Goal: Information Seeking & Learning: Find specific fact

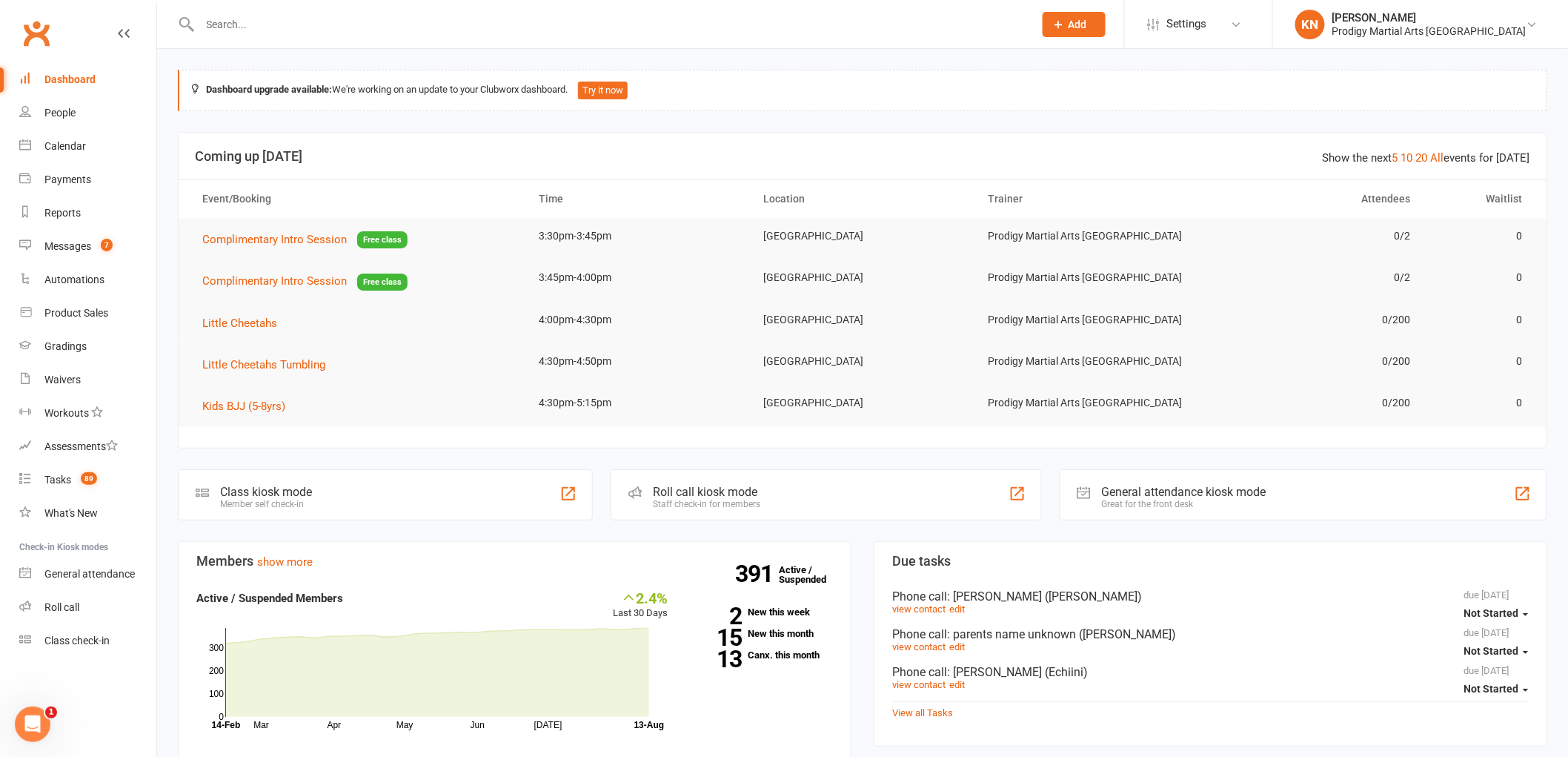
click at [252, 490] on div "Class kiosk mode" at bounding box center [266, 491] width 92 height 14
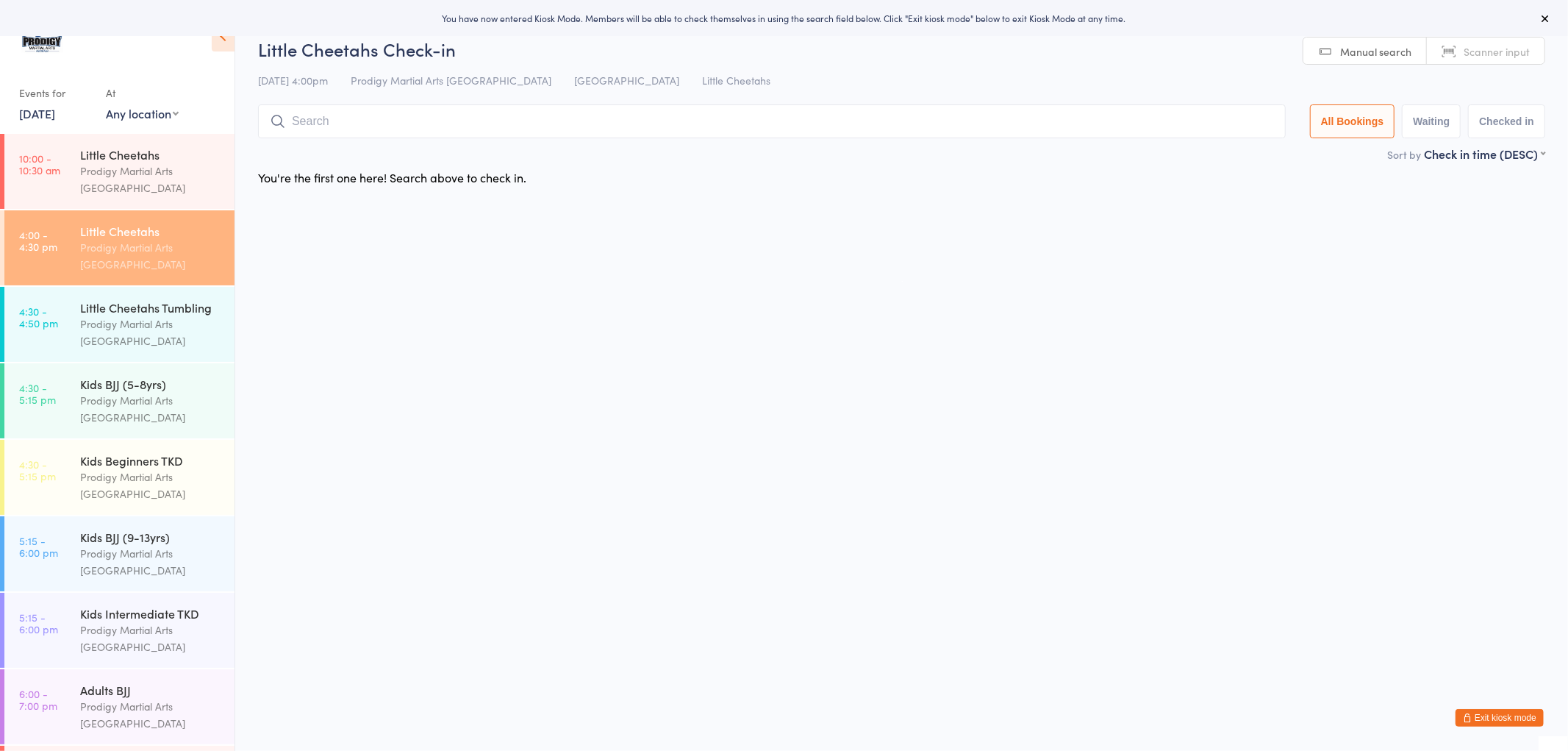
click at [1481, 722] on button "Exit kiosk mode" at bounding box center [1499, 717] width 88 height 18
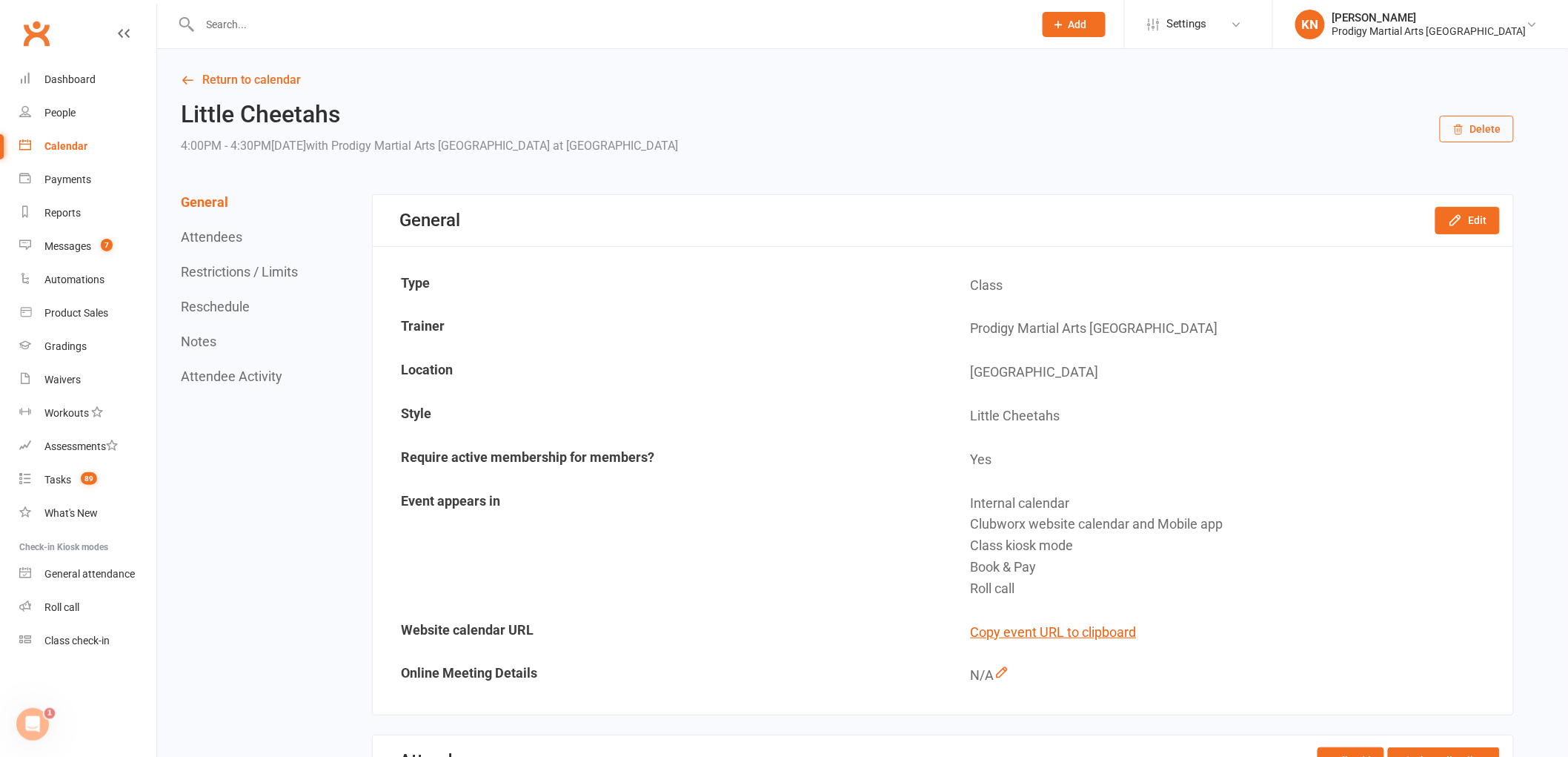
click at [1143, 195] on div "General Edit" at bounding box center [943, 220] width 1141 height 51
click at [68, 153] on link "Calendar" at bounding box center [88, 146] width 137 height 33
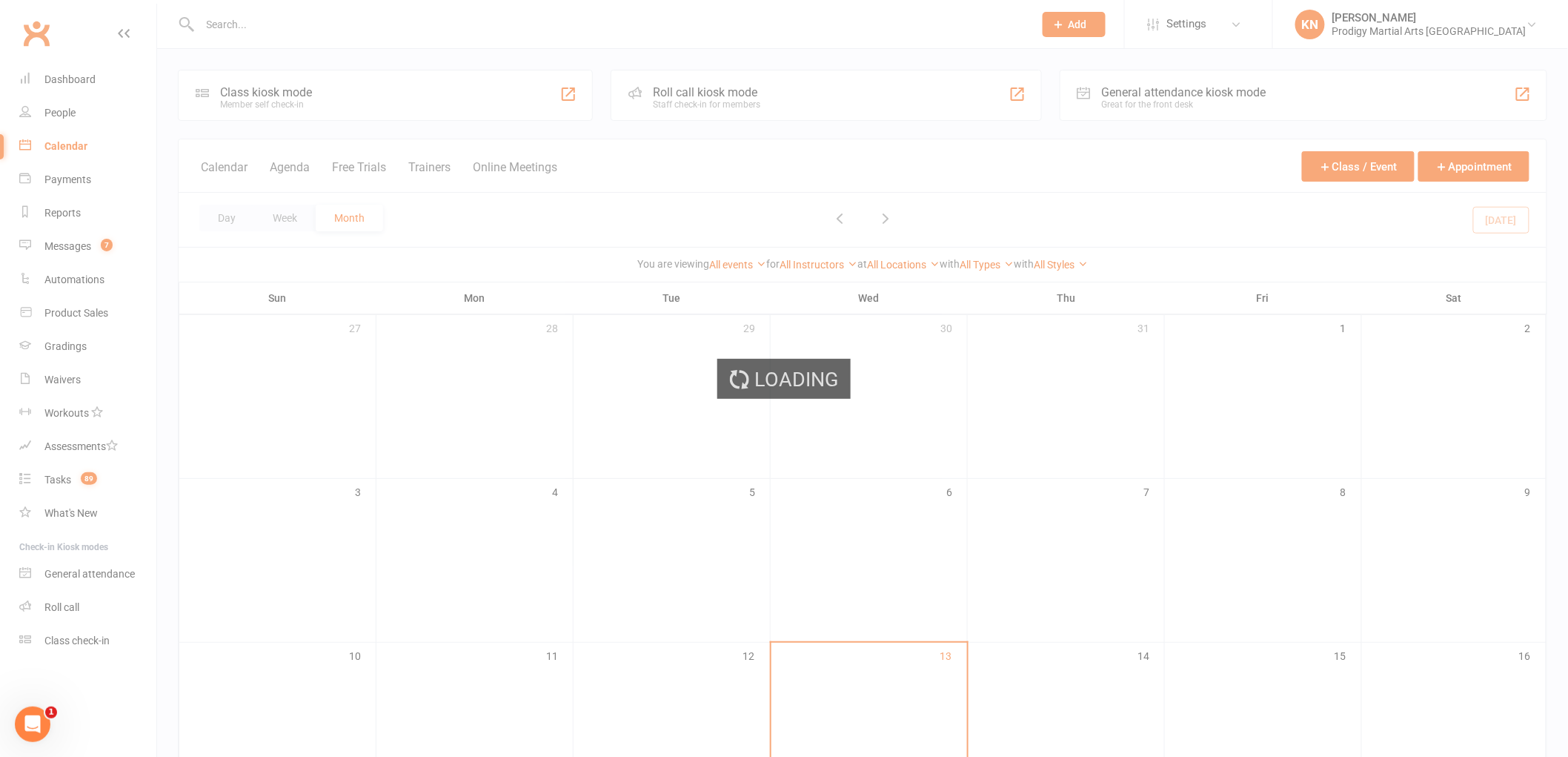
click at [64, 83] on div "Loading" at bounding box center [784, 378] width 1568 height 757
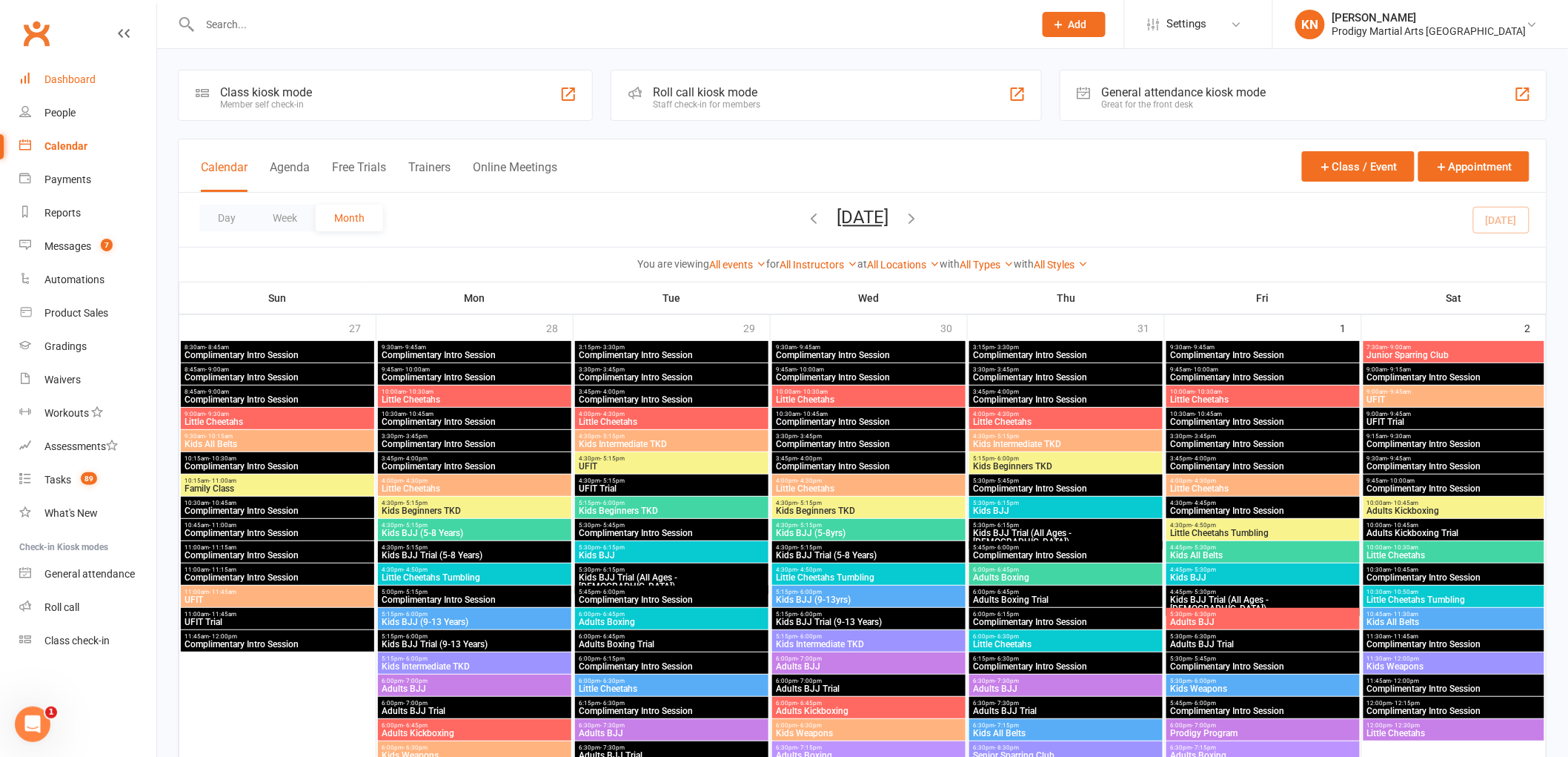
click at [70, 82] on div "Dashboard" at bounding box center [70, 79] width 51 height 12
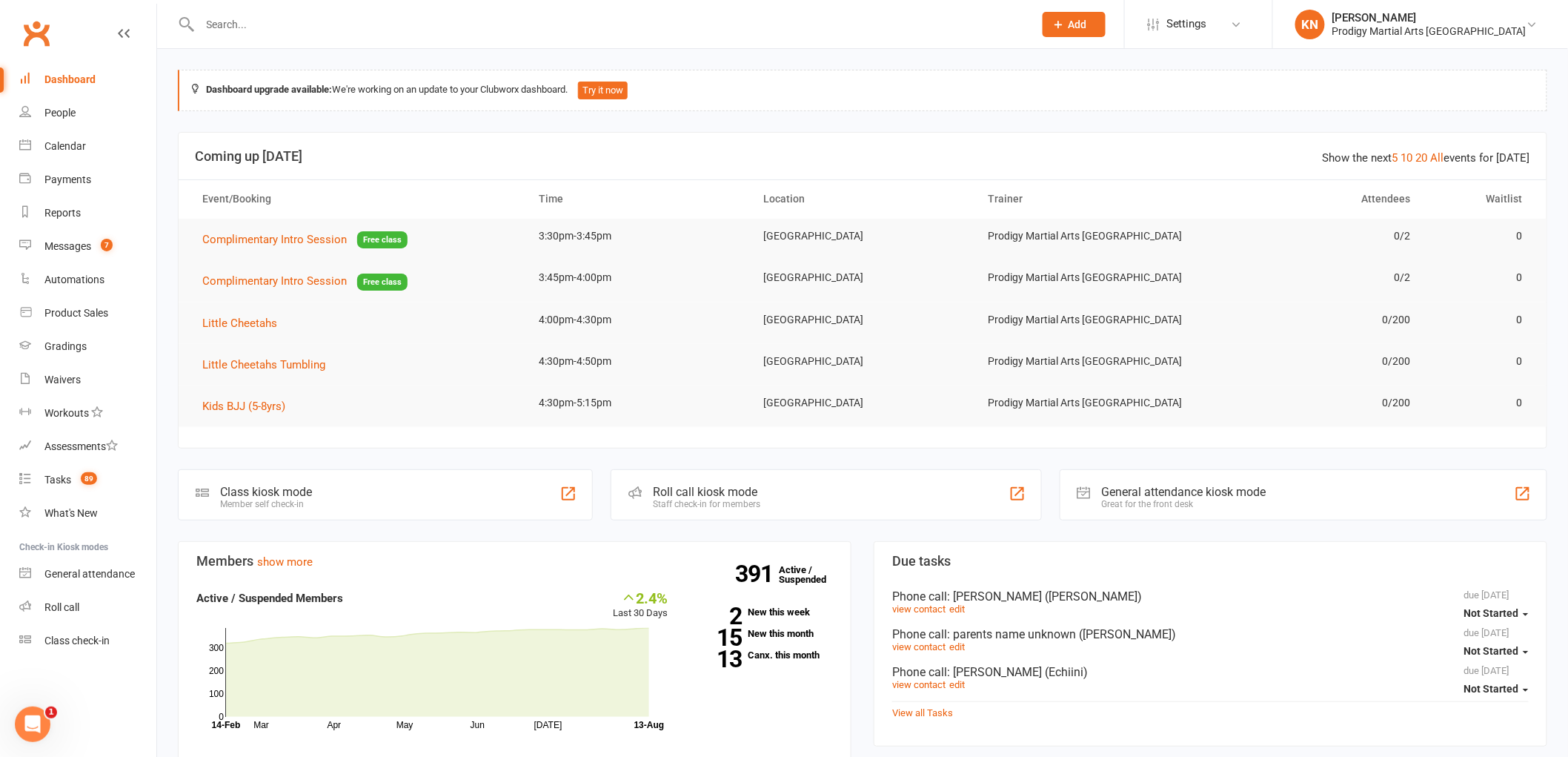
click at [302, 24] on input "text" at bounding box center [609, 25] width 828 height 21
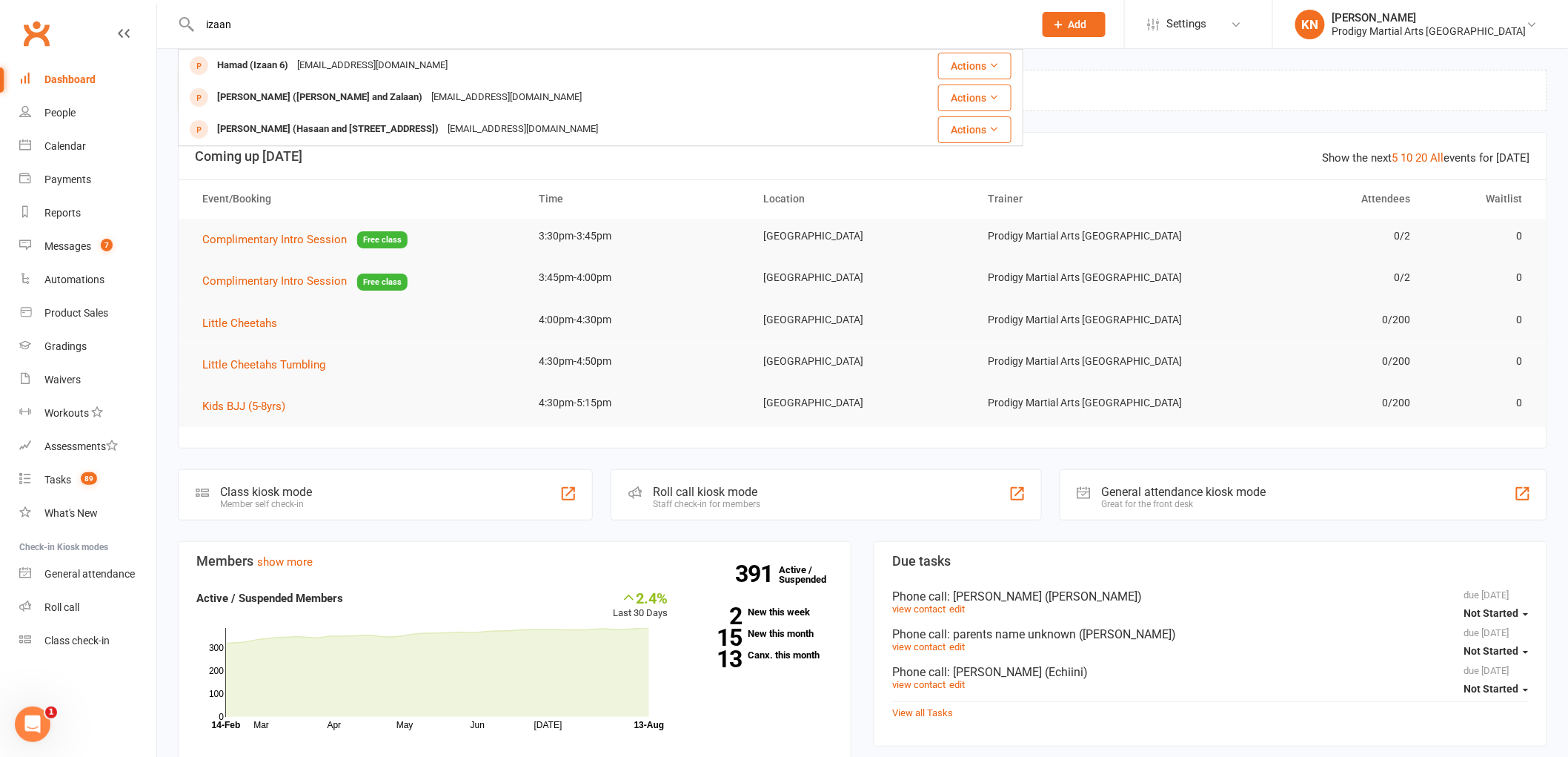
type input "izaan"
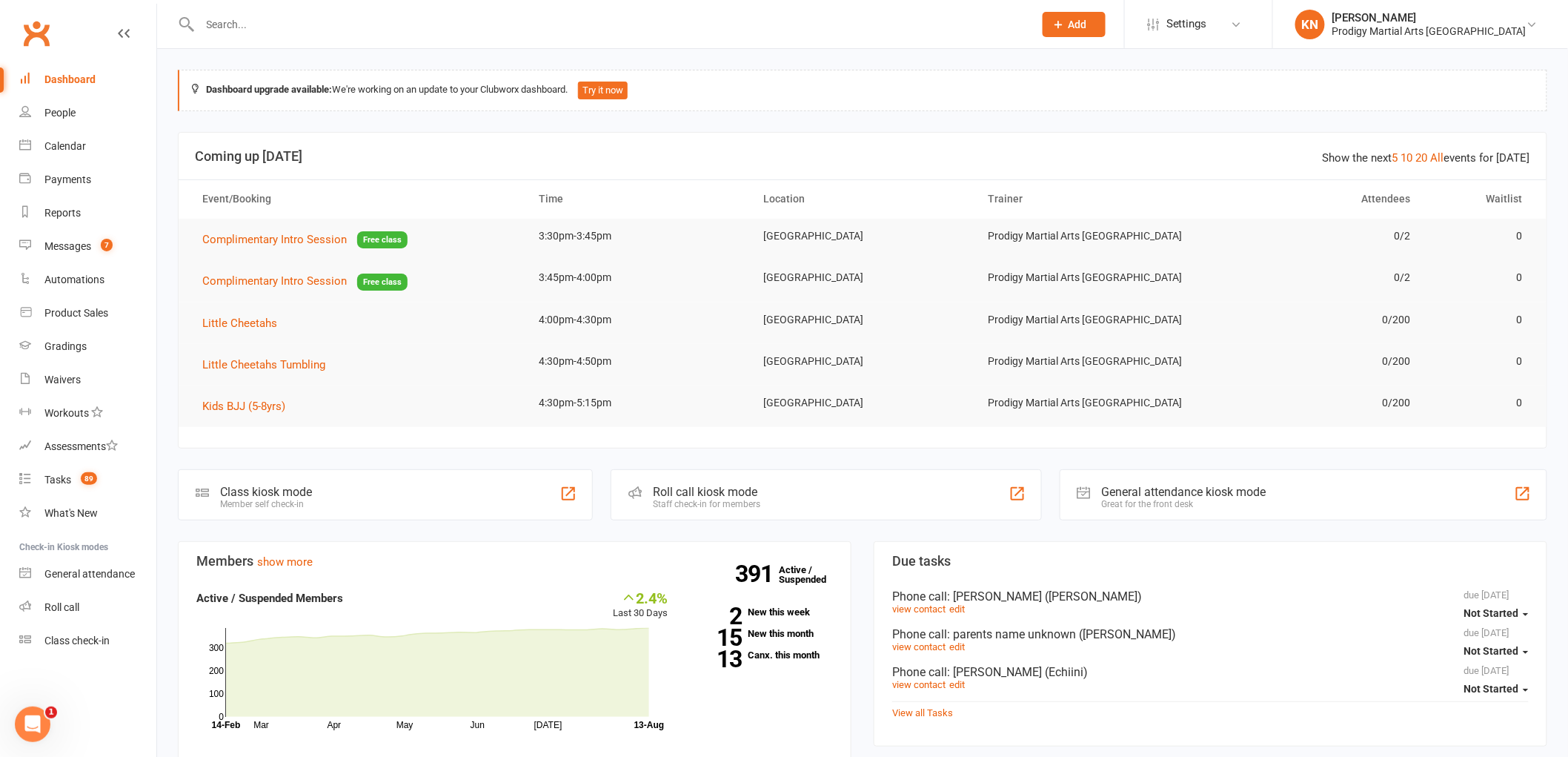
click at [381, 29] on input "text" at bounding box center [609, 25] width 828 height 21
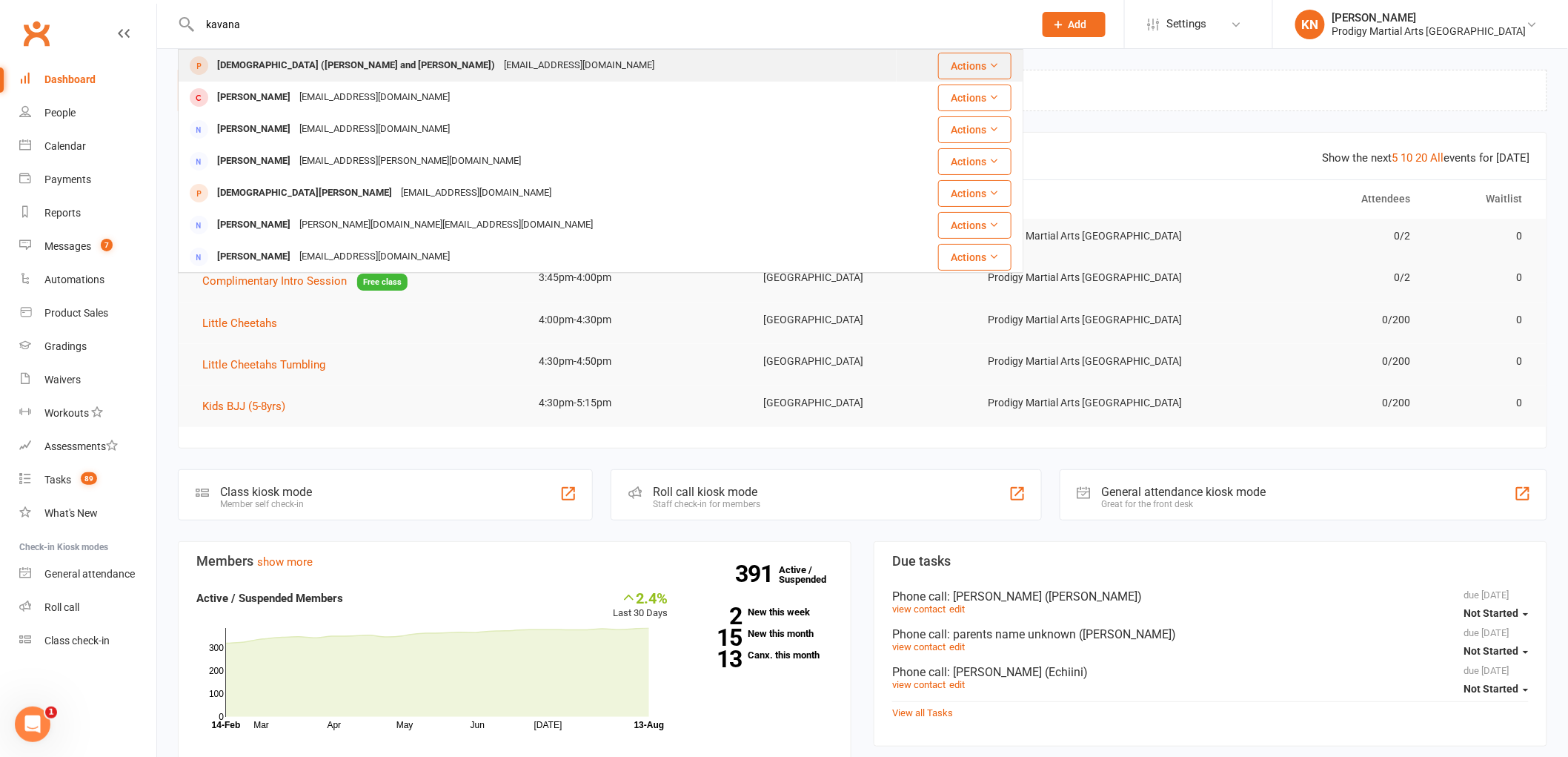
type input "kavana"
click at [351, 58] on div "Kavana (Theertha and Trithiya)" at bounding box center [356, 65] width 287 height 22
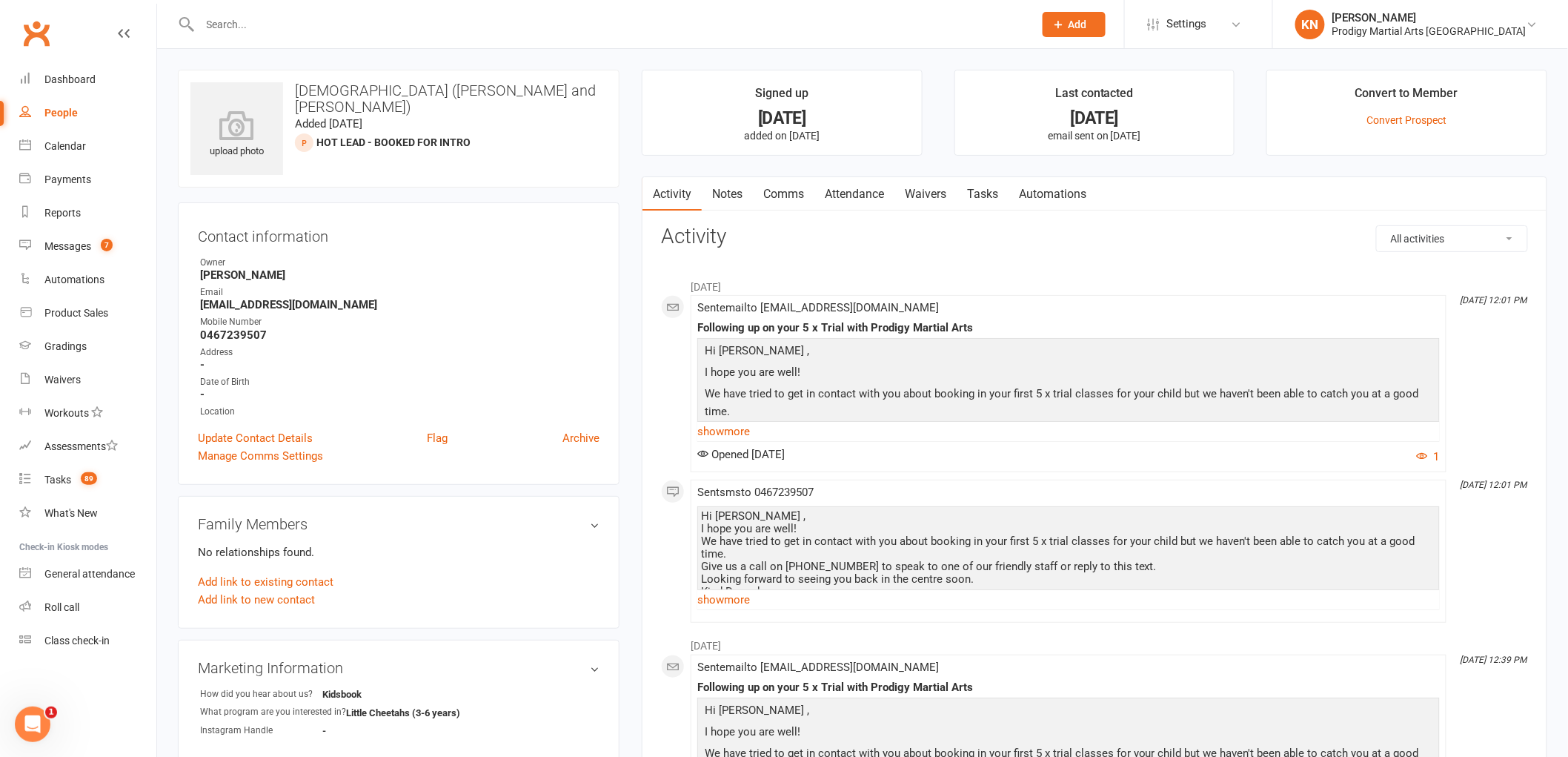
click at [290, 24] on input "text" at bounding box center [609, 25] width 828 height 21
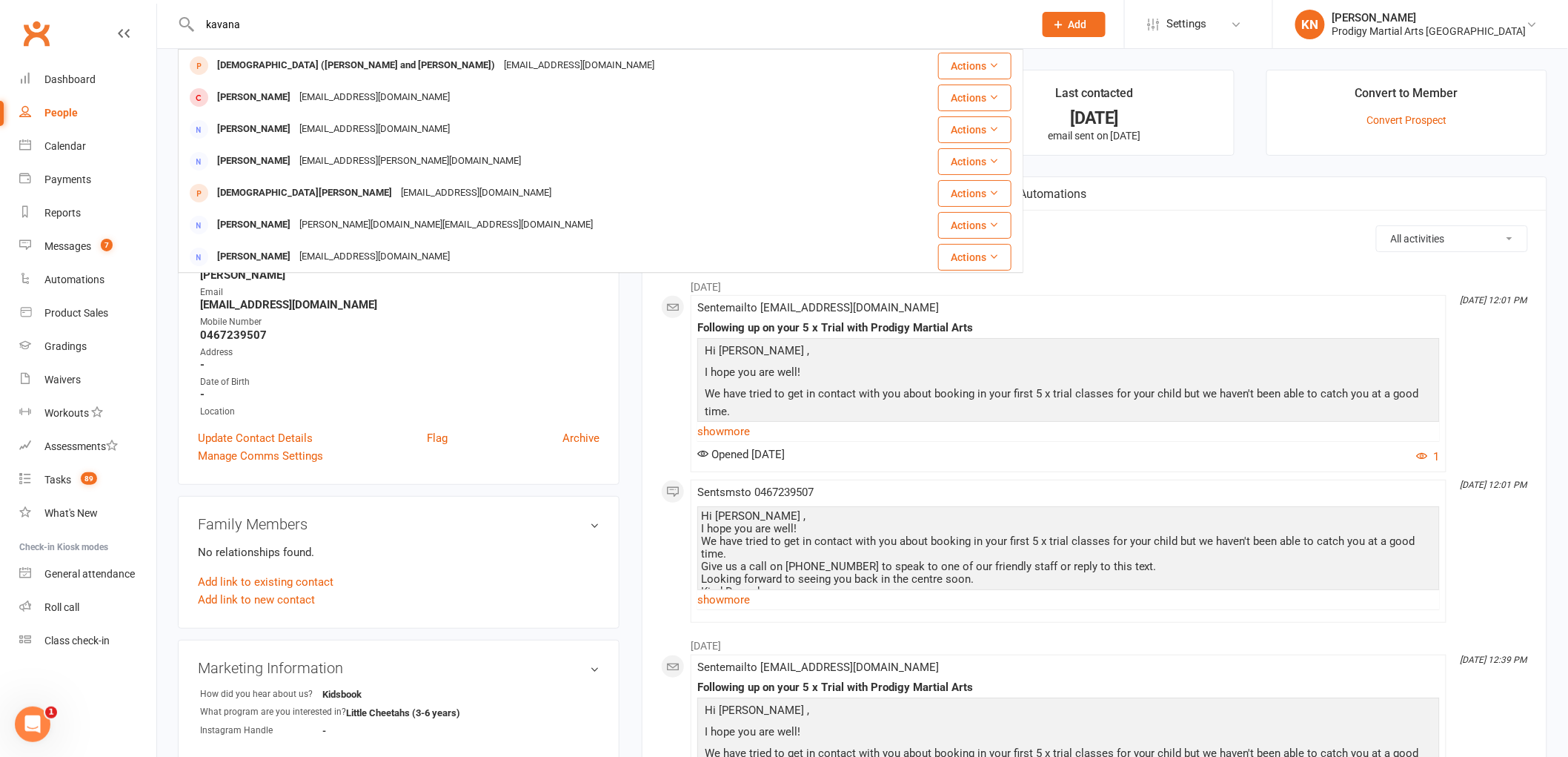
type input "kavana"
click at [628, 372] on div "upload photo Kavana (Theertha and Trithiya) Added 31 January, 2025 HOT LEAD - B…" at bounding box center [399, 662] width 464 height 1184
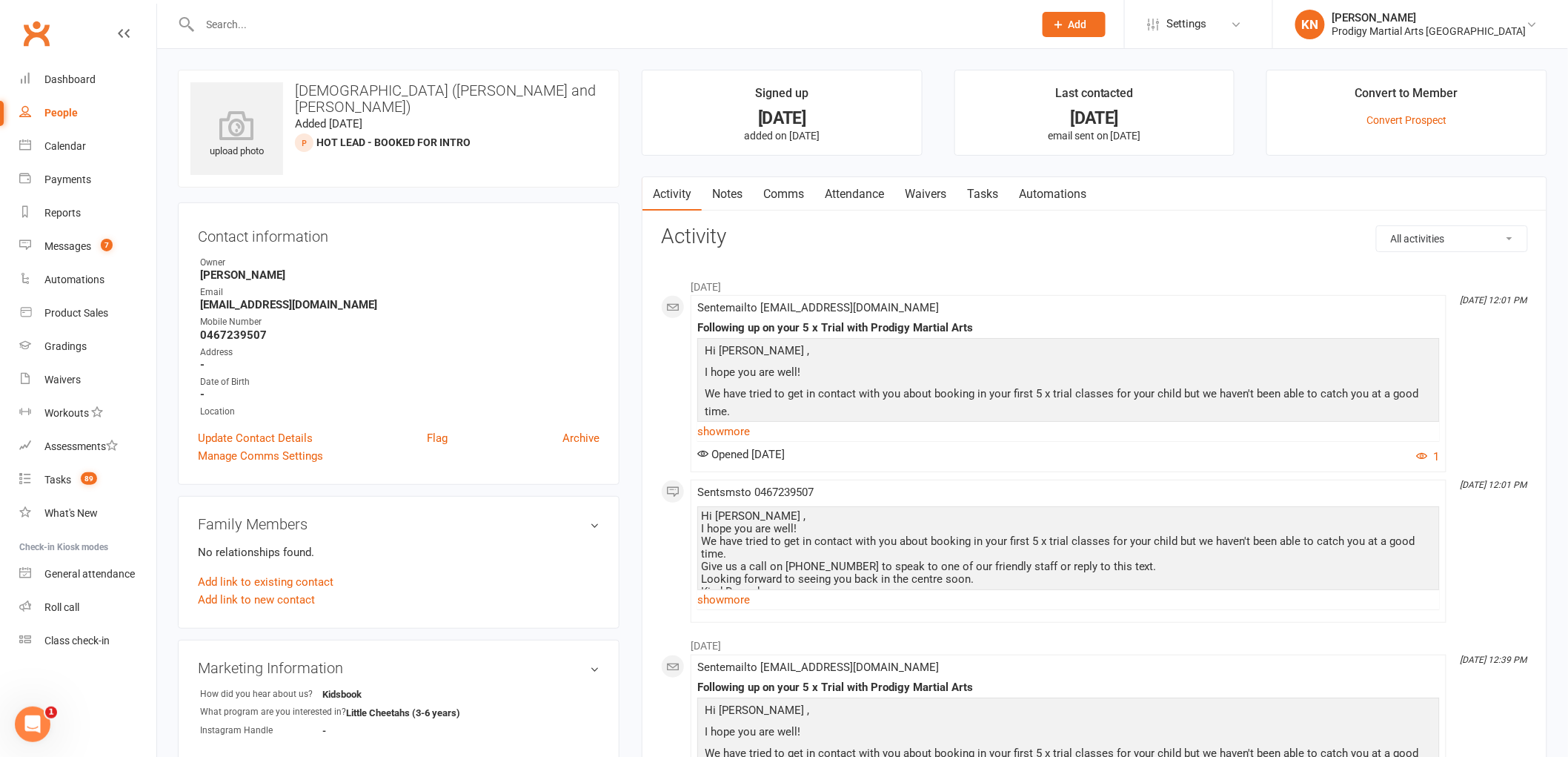
click at [376, 24] on input "text" at bounding box center [609, 25] width 828 height 21
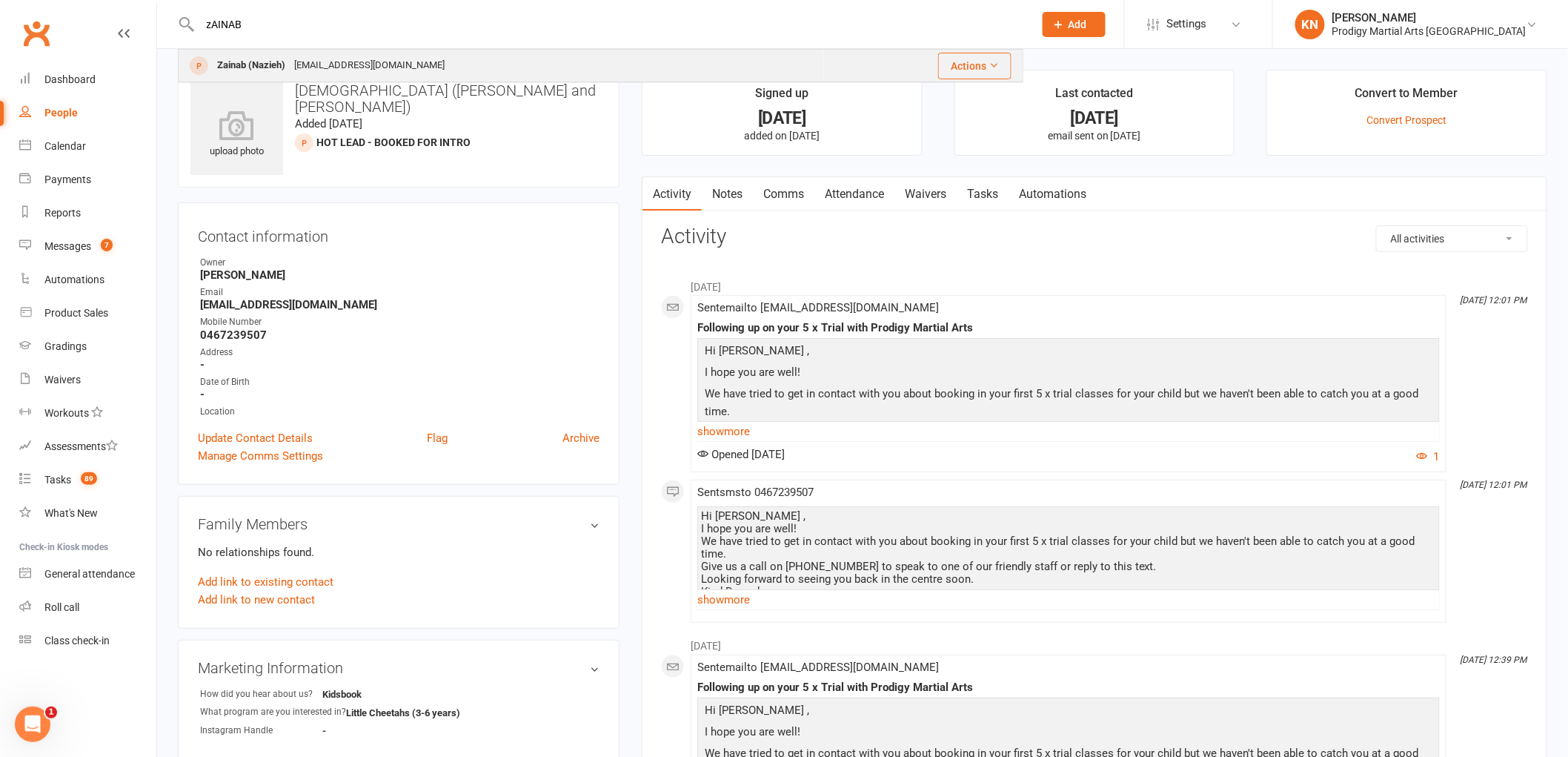
type input "zAINAB"
click at [396, 73] on div "zramlawie@hotmail.com" at bounding box center [369, 65] width 160 height 22
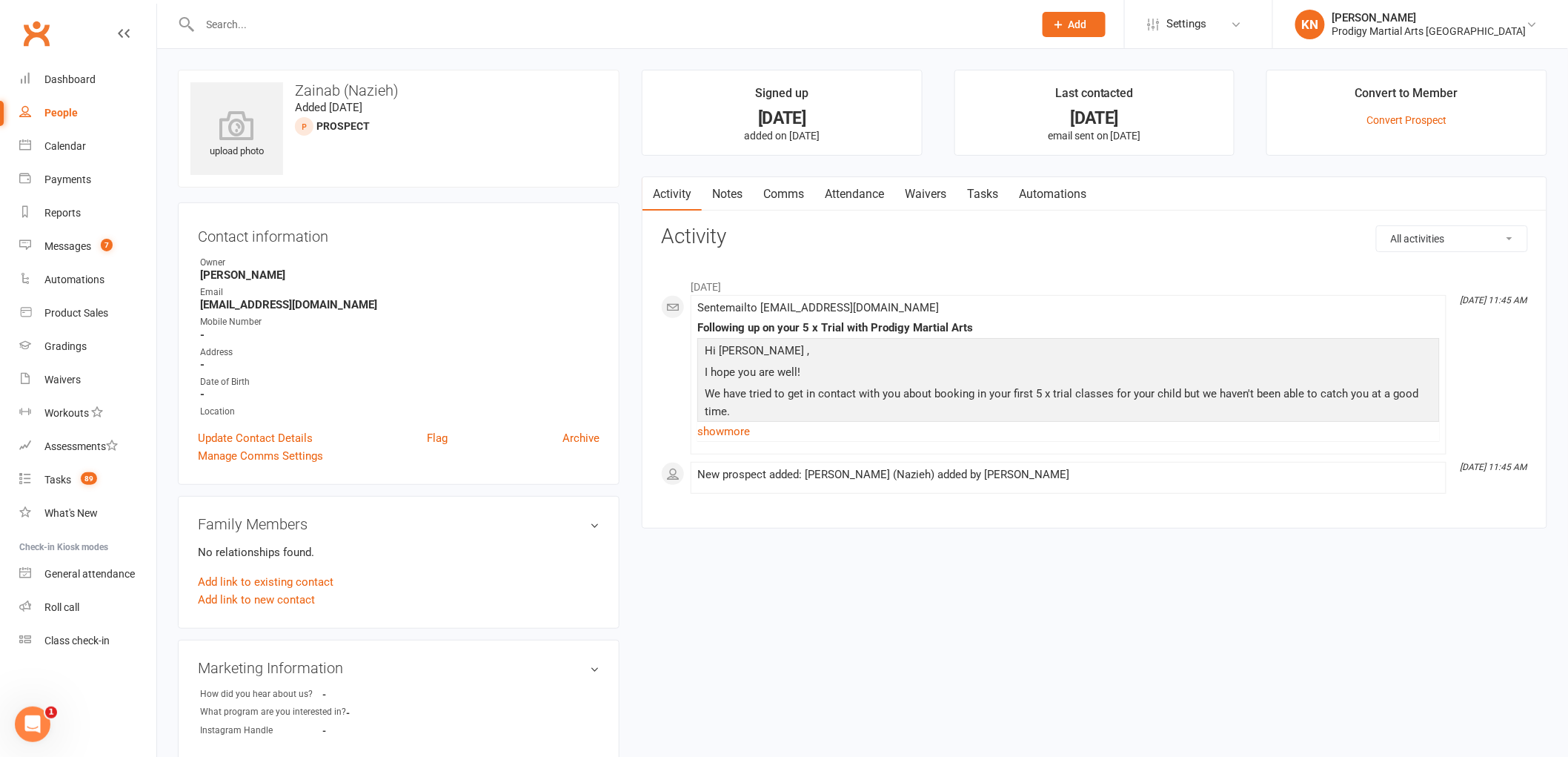
click at [779, 196] on link "Comms" at bounding box center [784, 193] width 62 height 34
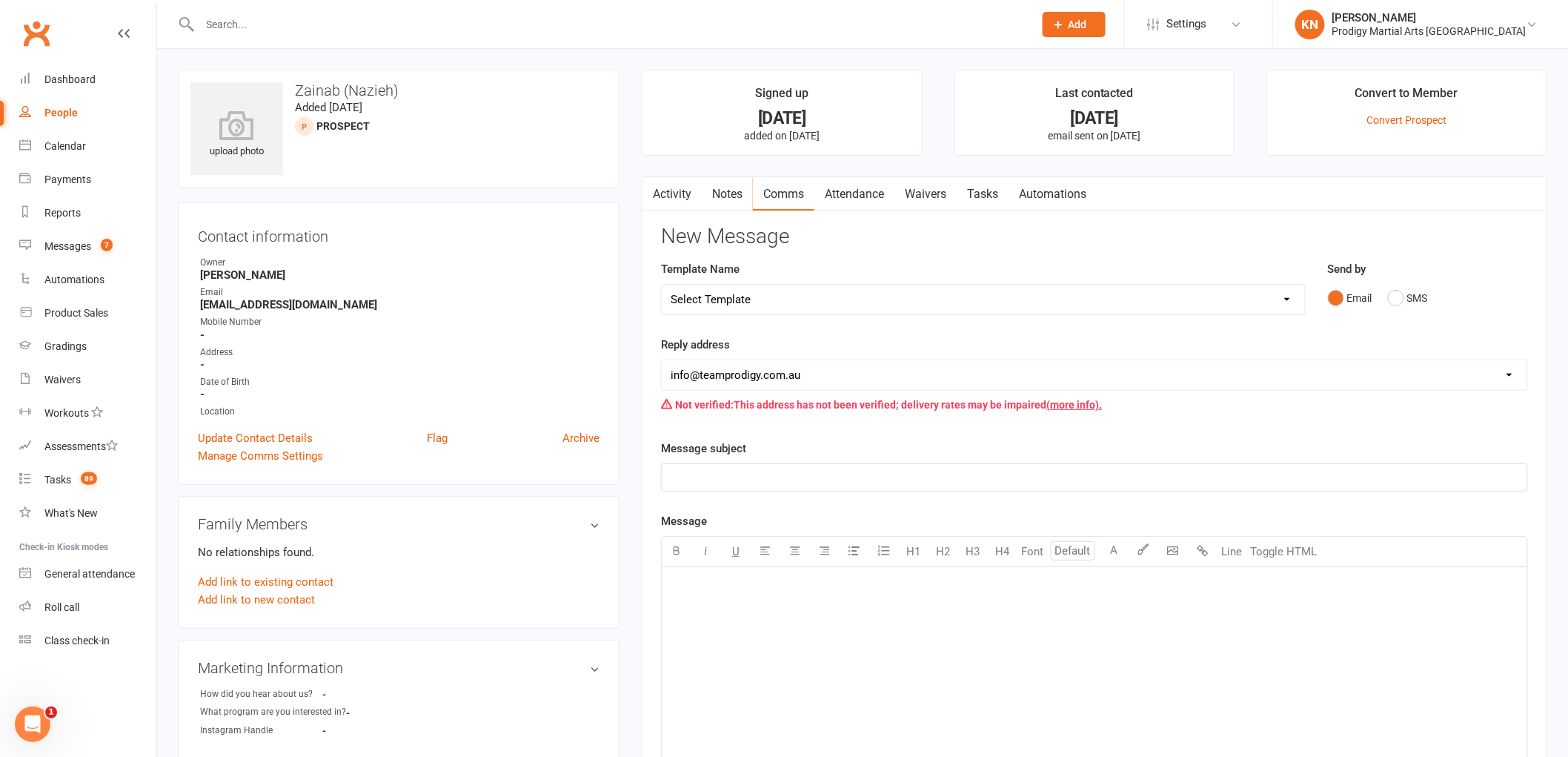
click at [766, 307] on select "Select Template [Email] Existing Member Transfer to Clubworx [Email] Active Kid…" at bounding box center [983, 299] width 643 height 29
select select "7"
click at [661, 284] on select "Select Template [Email] Existing Member Transfer to Clubworx [Email] Active Kid…" at bounding box center [983, 299] width 643 height 29
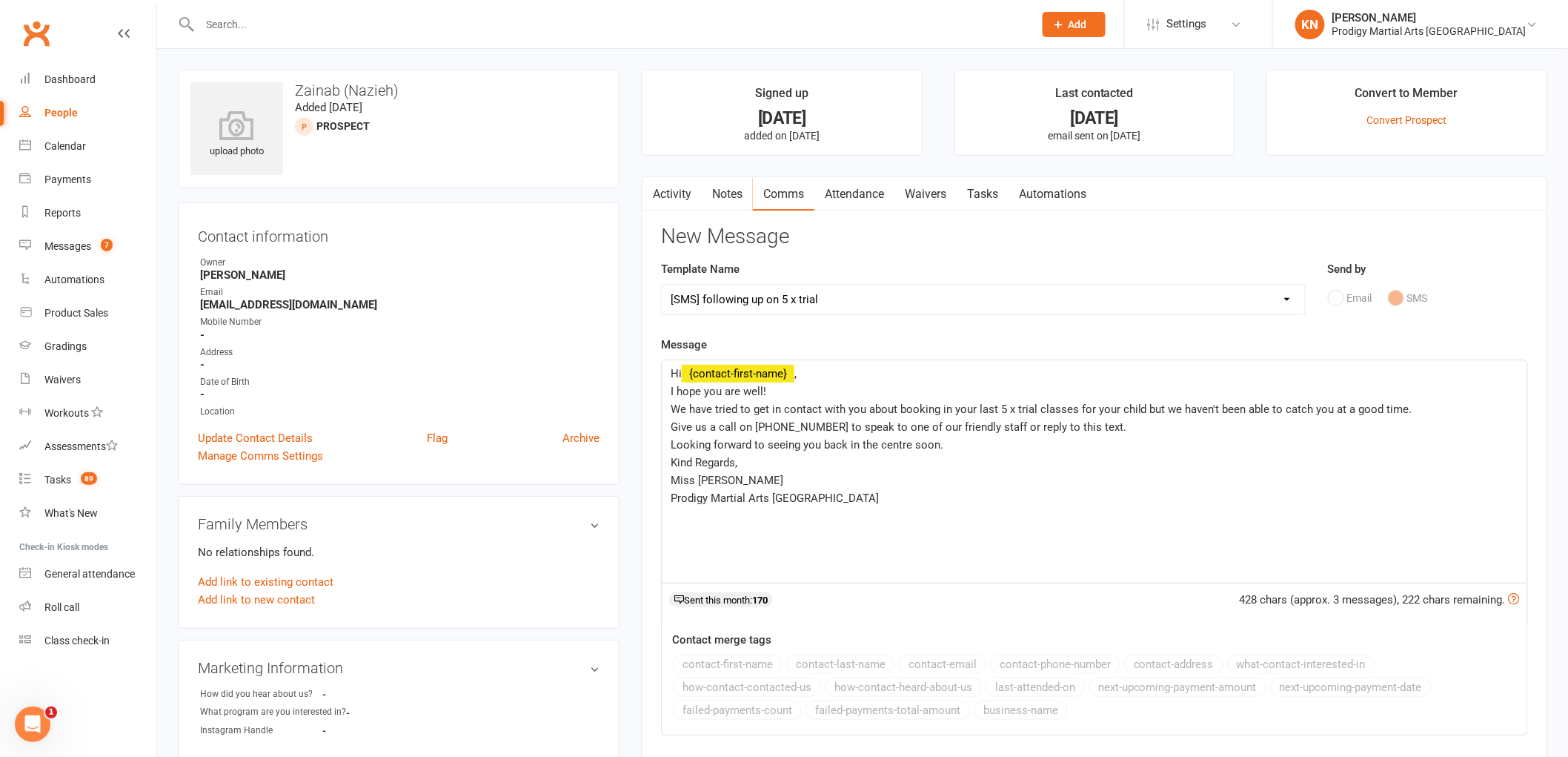
click at [737, 379] on p "Hi ﻿ {contact-first-name} ," at bounding box center [1094, 374] width 848 height 18
click at [738, 374] on span "﻿ {contact-first-name}" at bounding box center [738, 373] width 113 height 14
click at [745, 372] on span "﻿ {contact-first-name}" at bounding box center [738, 373] width 113 height 14
click at [778, 378] on span "﻿ {contact-first-name}" at bounding box center [738, 373] width 113 height 14
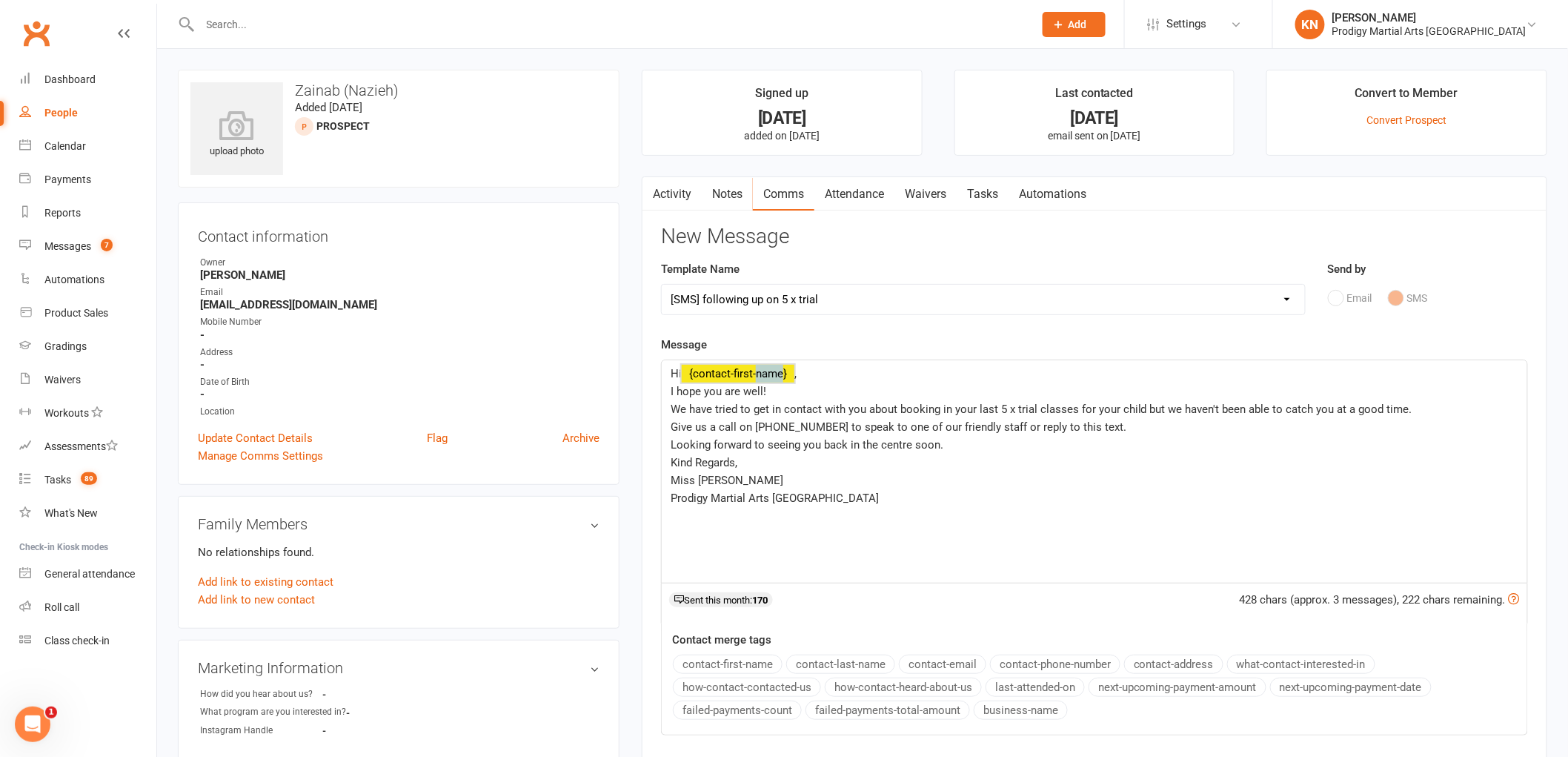
click at [778, 378] on span "﻿ {contact-first-name}" at bounding box center [738, 373] width 113 height 14
click at [797, 370] on span "," at bounding box center [795, 373] width 2 height 14
click at [795, 375] on span "﻿ {contact-first-name}" at bounding box center [738, 373] width 113 height 14
drag, startPoint x: 805, startPoint y: 374, endPoint x: 719, endPoint y: 368, distance: 86.2
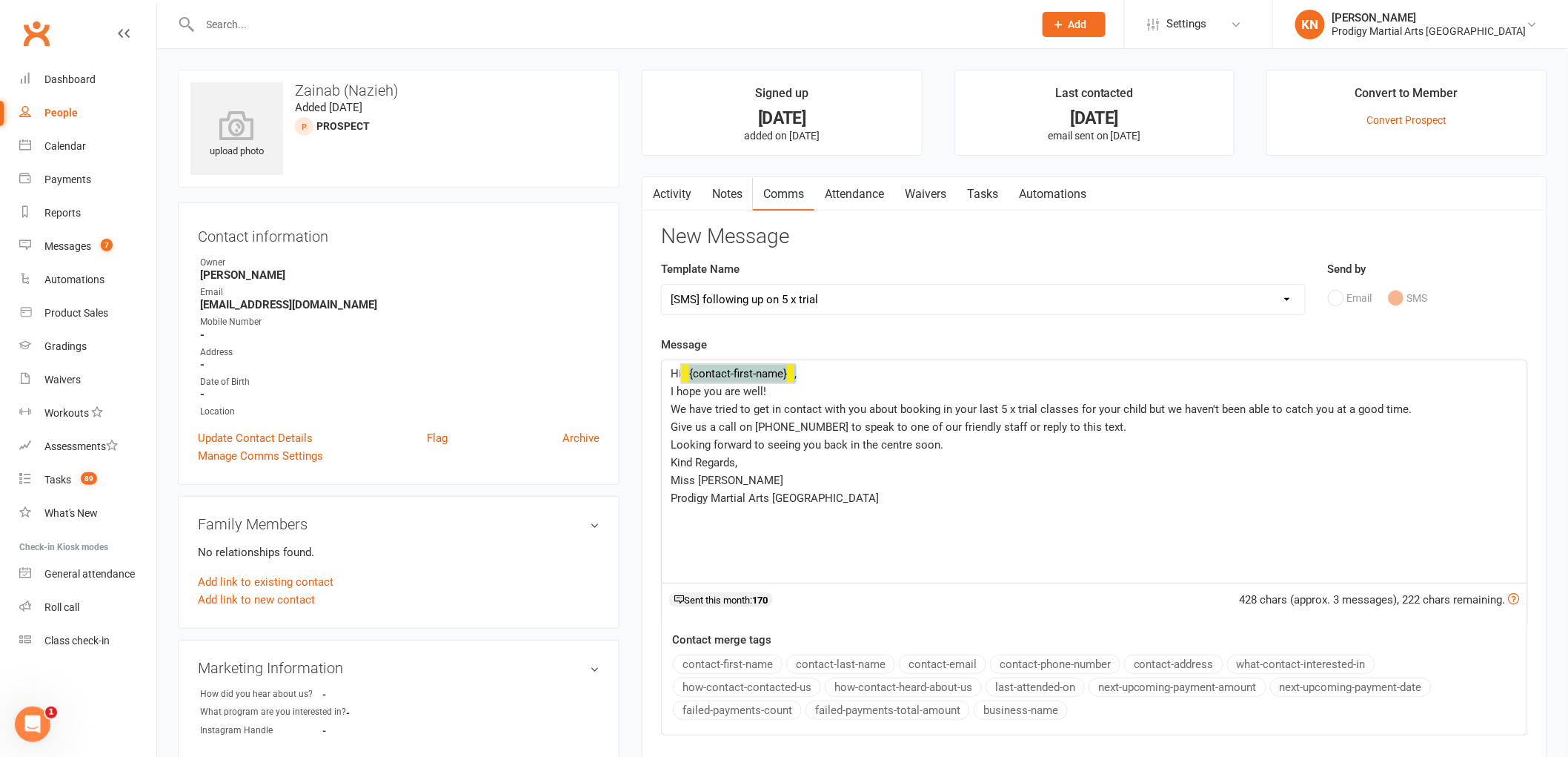
click at [719, 368] on p "Hi ﻿ {contact-first-name} ," at bounding box center [1094, 374] width 848 height 18
click at [846, 381] on p "Hi ﻿ {contact-first-name} ," at bounding box center [1094, 374] width 848 height 18
click at [849, 373] on p "Hi ﻿ {contact-first-name} ," at bounding box center [1094, 374] width 848 height 18
drag, startPoint x: 849, startPoint y: 373, endPoint x: 847, endPoint y: 383, distance: 10.2
click at [850, 373] on p "Hi ﻿ {contact-first-name} ," at bounding box center [1094, 374] width 848 height 18
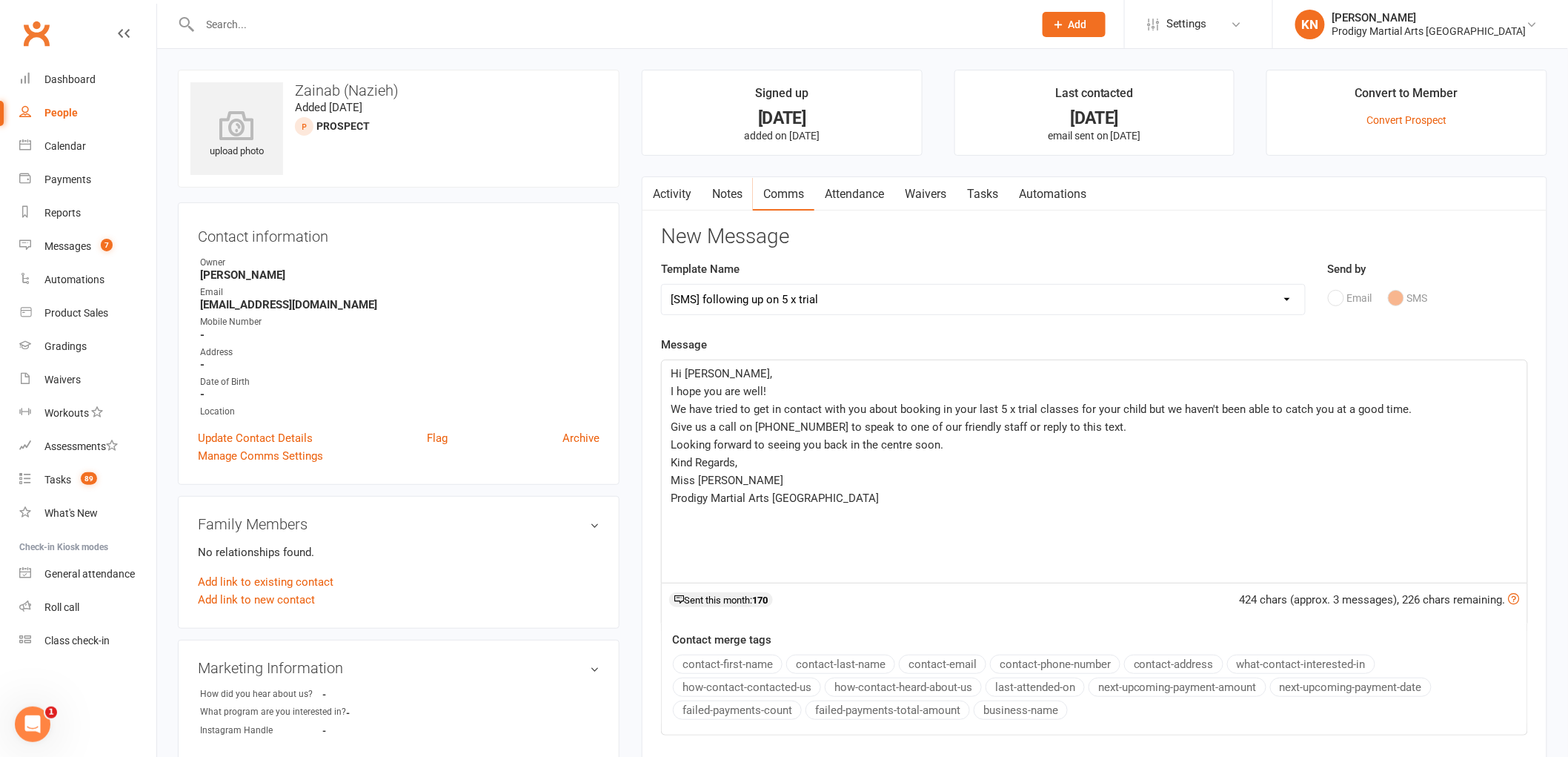
click at [986, 409] on span "We have tried to get in contact with you about booking in your last 5 x trial c…" at bounding box center [1041, 409] width 742 height 14
drag, startPoint x: 738, startPoint y: 479, endPoint x: 674, endPoint y: 482, distance: 64.1
click at [674, 482] on p "Miss Sophie" at bounding box center [1094, 480] width 848 height 18
click at [1010, 304] on select "Select Template [Email] Existing Member Transfer to Clubworx [Email] Active Kid…" at bounding box center [983, 299] width 643 height 29
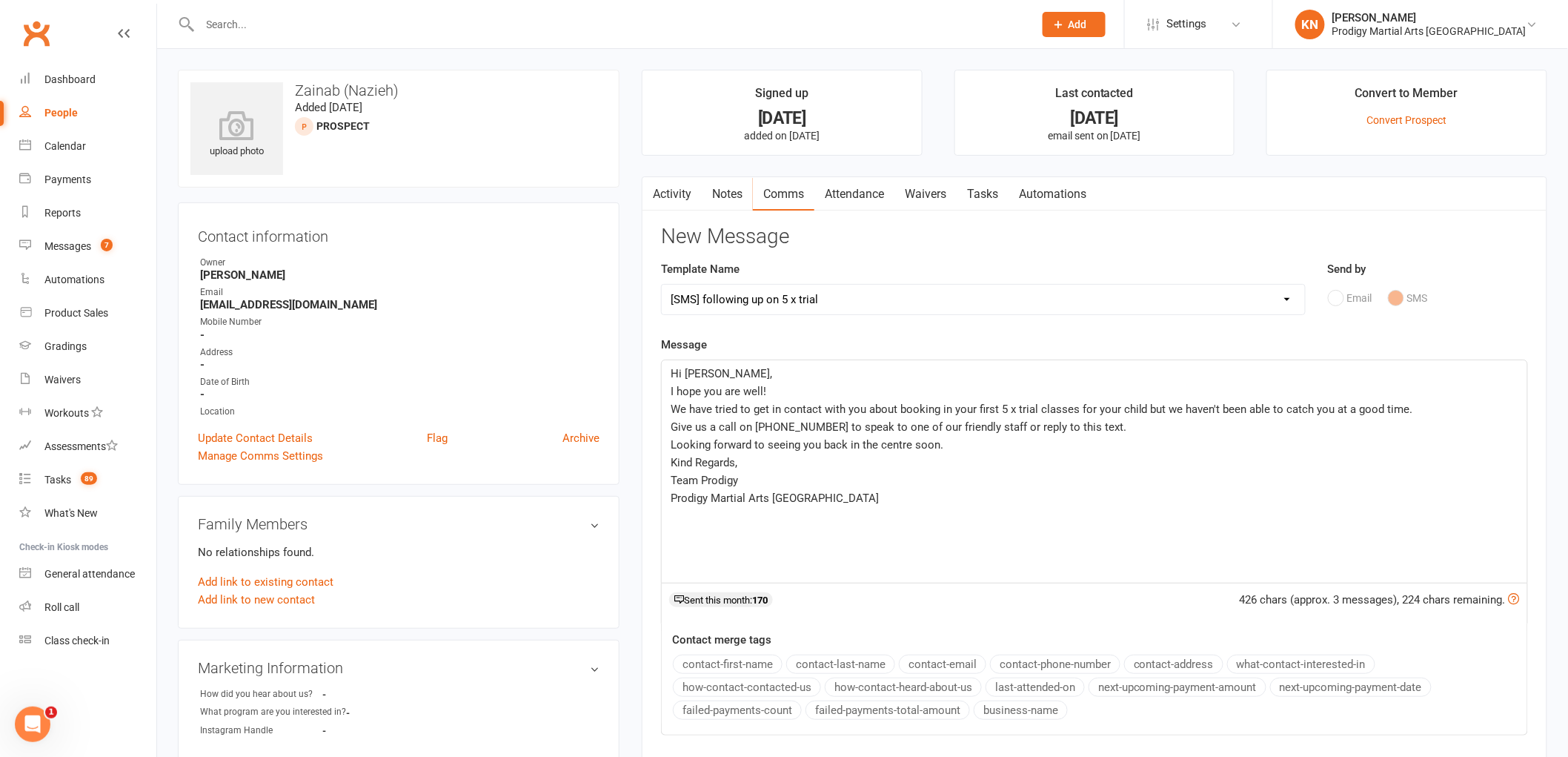
select select "10"
click at [661, 284] on select "Select Template [Email] Existing Member Transfer to Clubworx [Email] Active Kid…" at bounding box center [983, 299] width 643 height 29
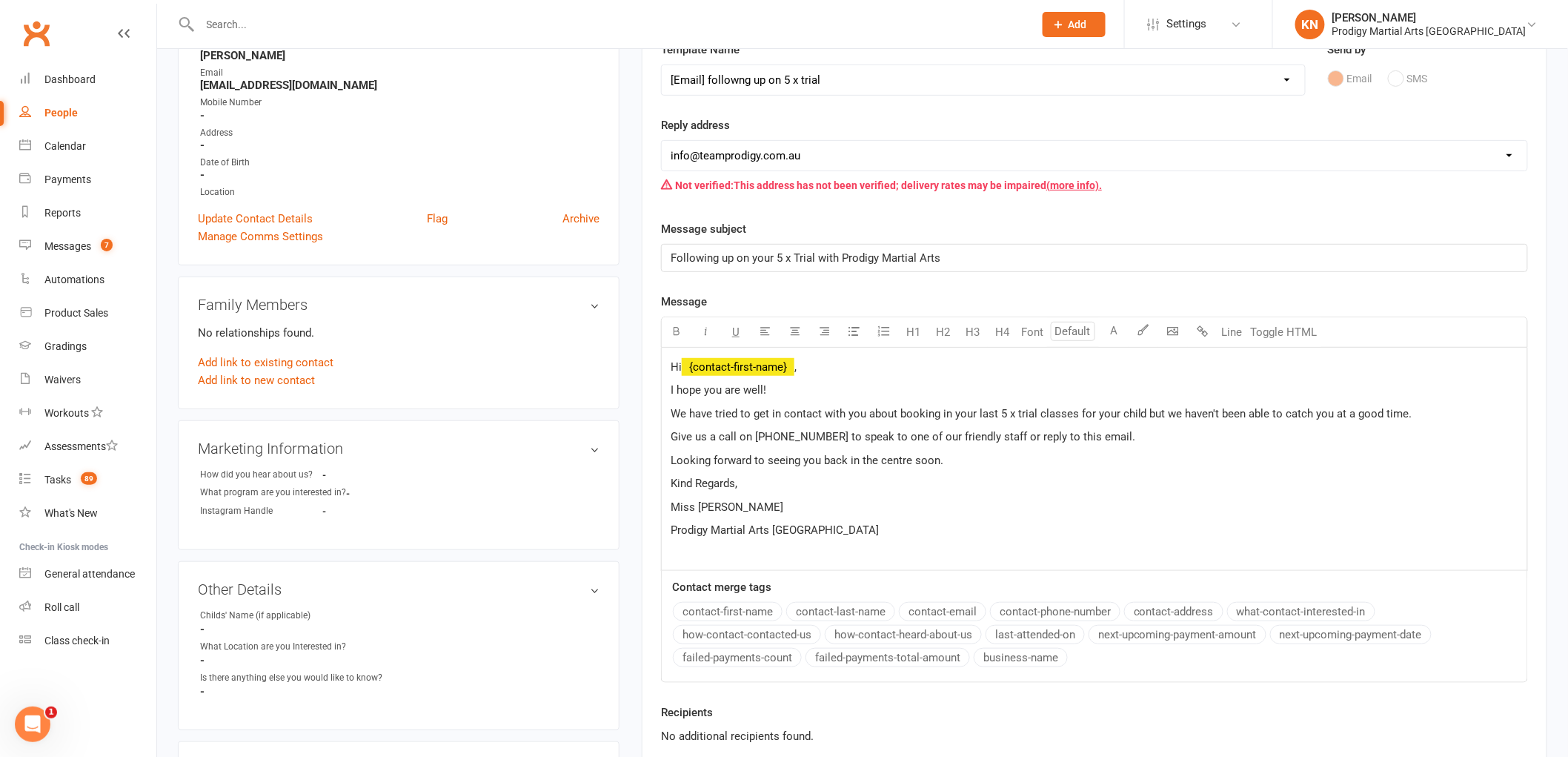
scroll to position [247, 0]
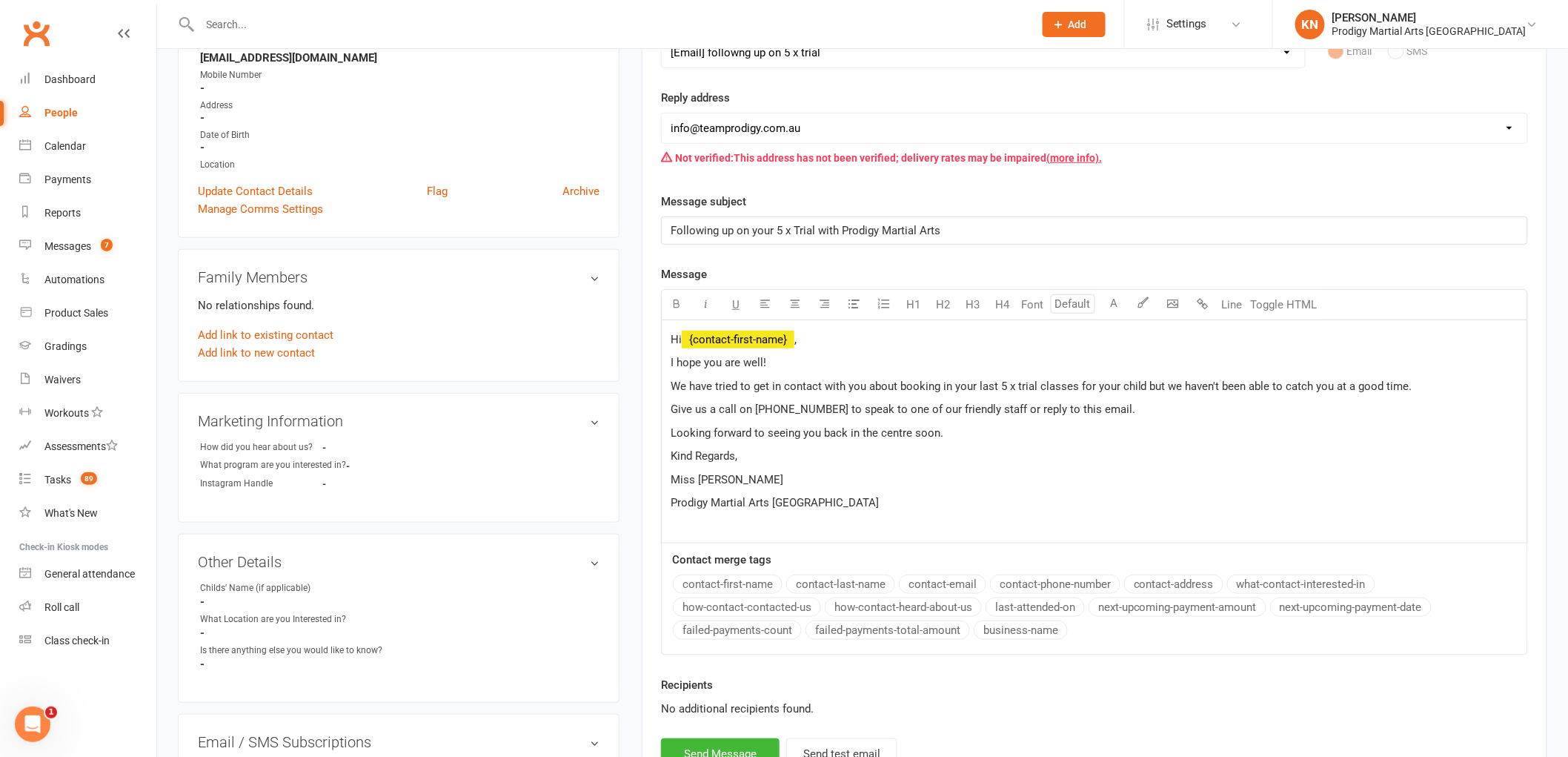
click at [806, 345] on p "Hi ﻿ {contact-first-name} ," at bounding box center [1094, 339] width 848 height 18
drag, startPoint x: 742, startPoint y: 476, endPoint x: 658, endPoint y: 482, distance: 84.2
click at [658, 482] on div "Activity Notes Comms Attendance Waivers Tasks Automations New Message Template …" at bounding box center [1094, 360] width 905 height 863
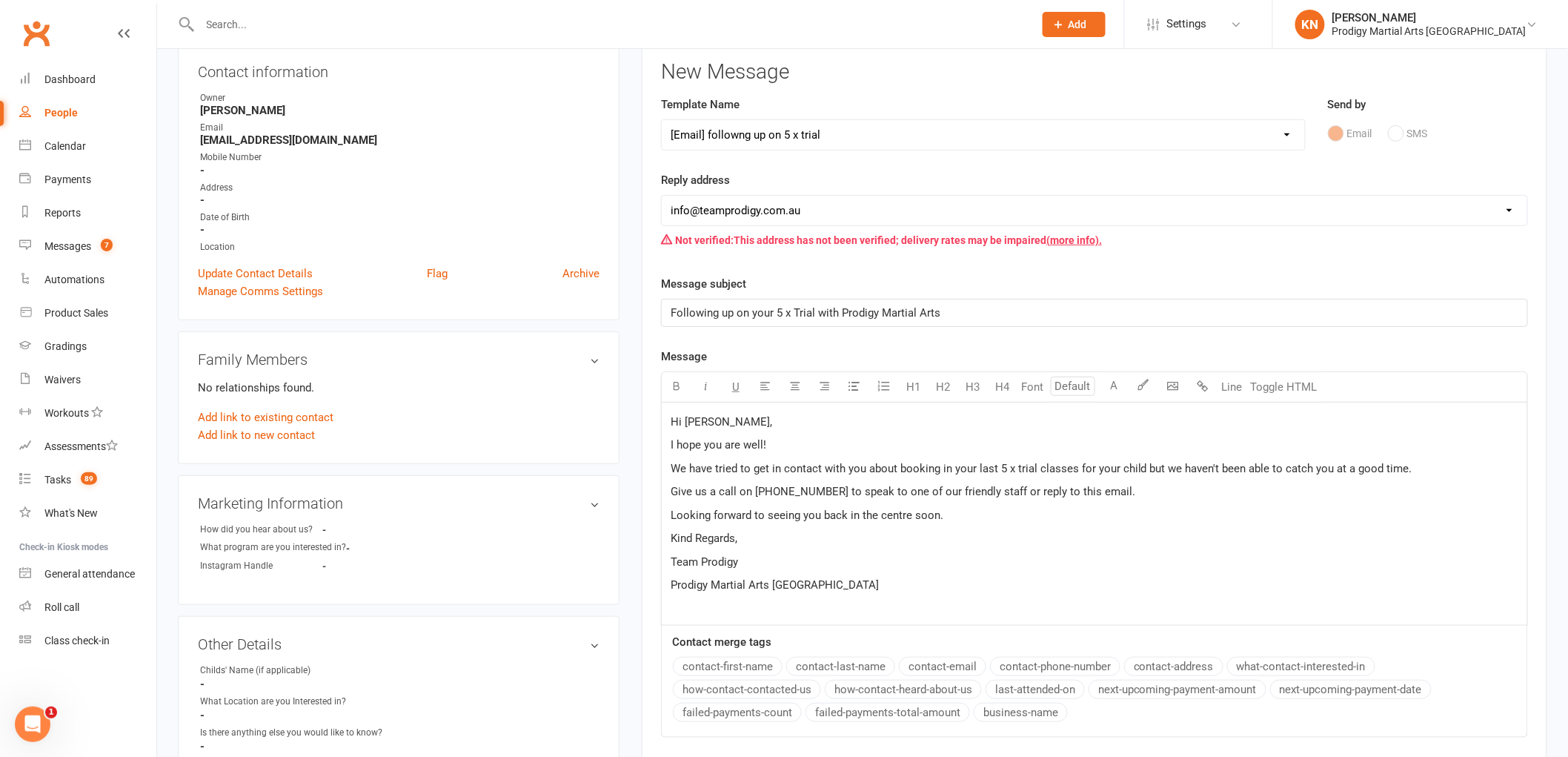
click at [714, 560] on span "Team Prodigy" at bounding box center [704, 562] width 68 height 14
click at [809, 617] on div "Message U H1 H2 H3 H4 Font A Line Toggle HTML Hi Zainab, I hope you are well! W…" at bounding box center [1094, 543] width 867 height 390
click at [880, 565] on p "Miss Kiara" at bounding box center [1094, 562] width 848 height 18
click at [892, 606] on div "Hi Zainab, I hope you are well! We have tried to get in contact with you about …" at bounding box center [1094, 513] width 865 height 222
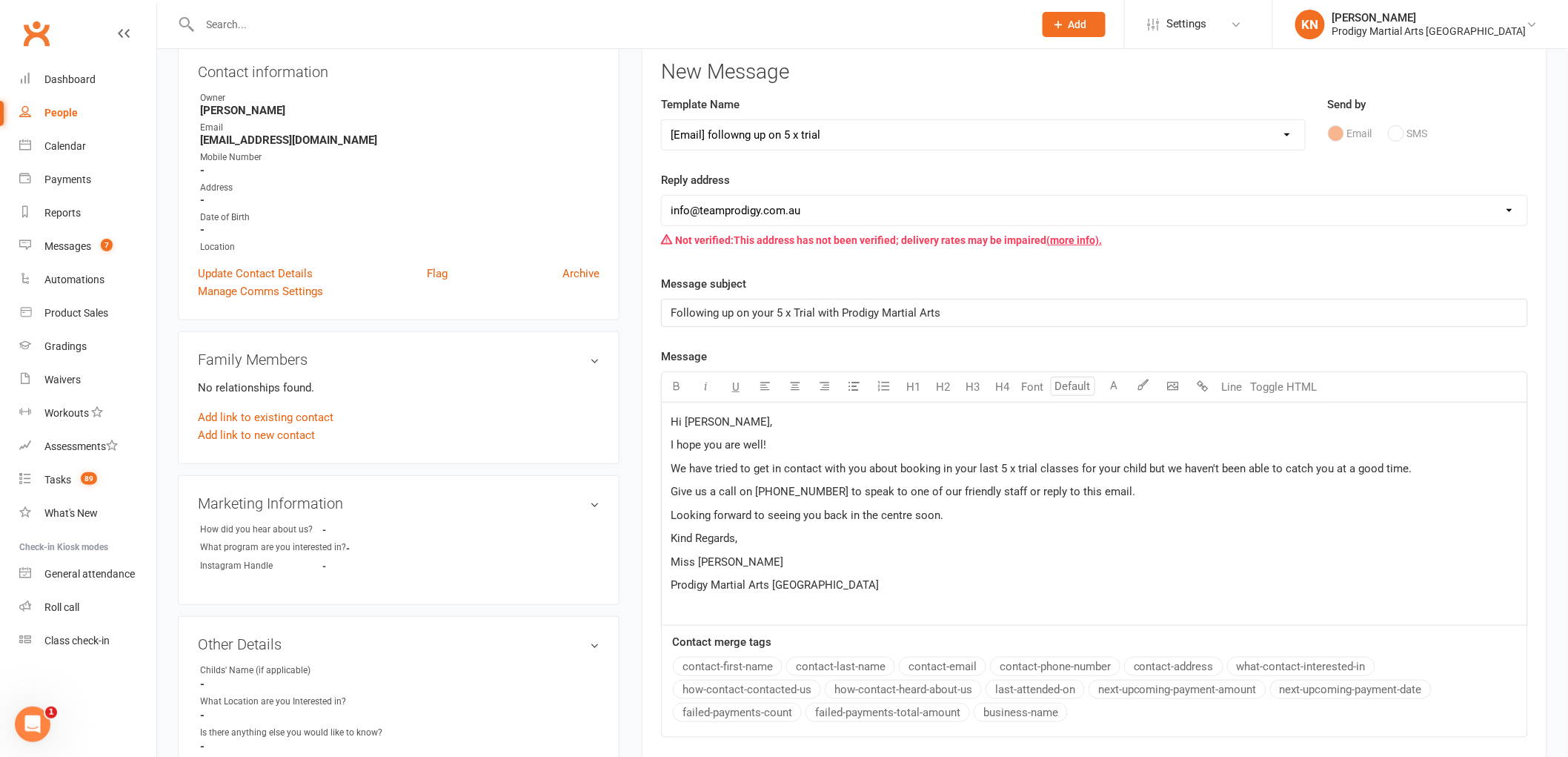
click at [982, 465] on span "We have tried to get in contact with you about booking in your last 5 x trial c…" at bounding box center [1041, 469] width 742 height 14
click at [1128, 473] on span "We have tried to get in contact with you about booking in your first 5 x trial …" at bounding box center [1041, 469] width 743 height 14
click at [1181, 522] on p "Looking forward to seeing you back in the centre soon." at bounding box center [1094, 515] width 848 height 18
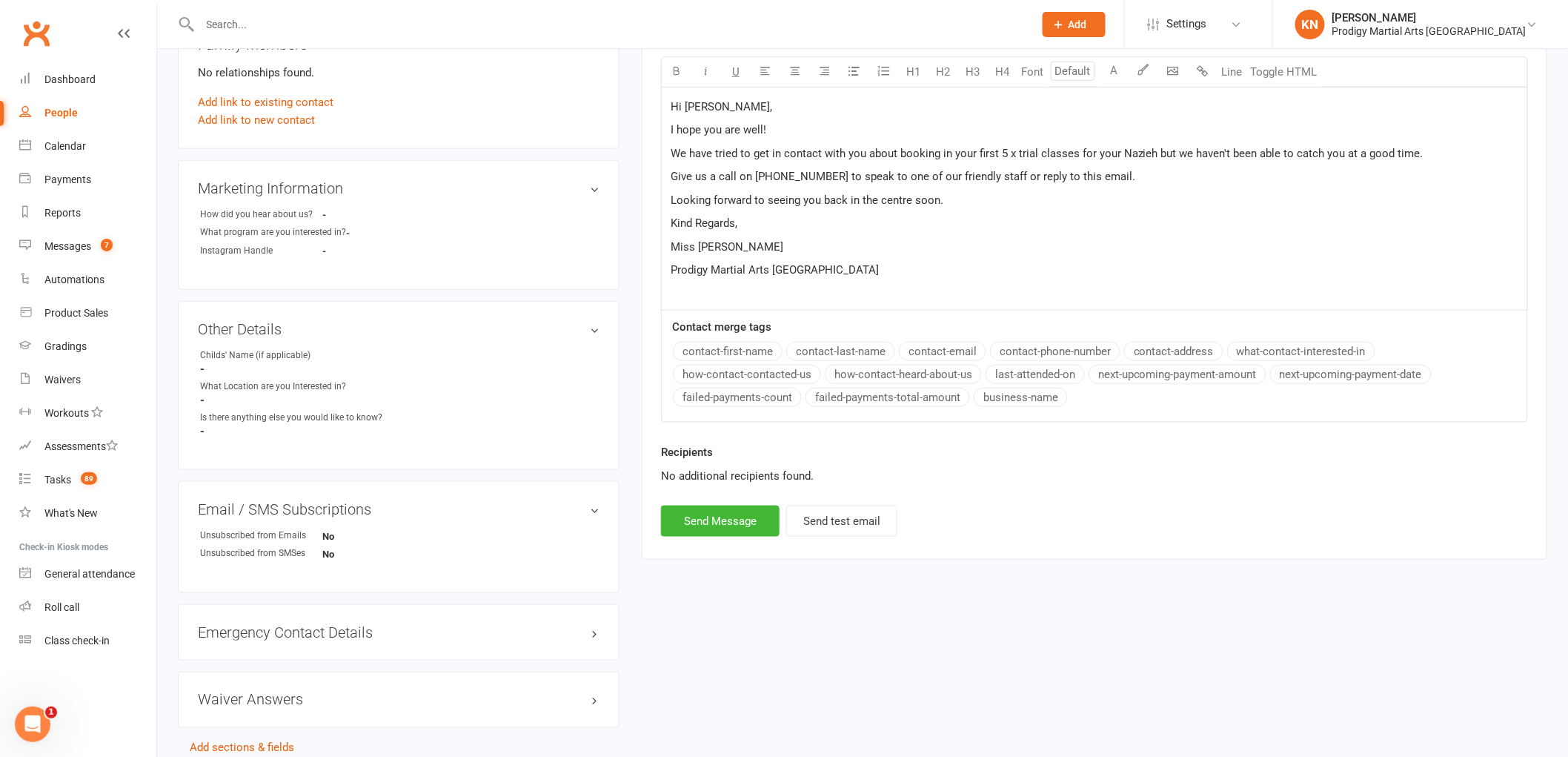
scroll to position [494, 0]
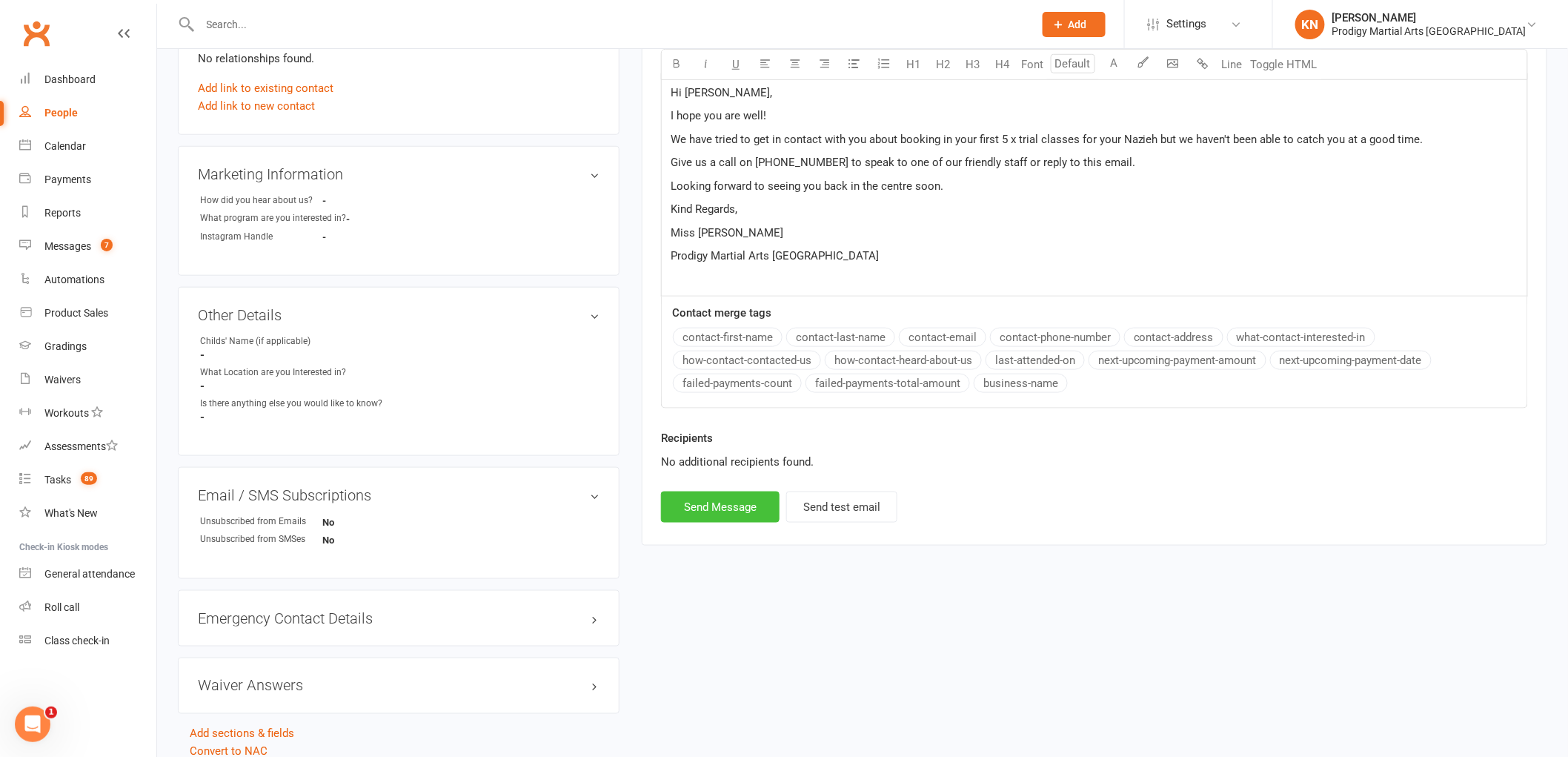
click at [706, 507] on button "Send Message" at bounding box center [720, 506] width 119 height 31
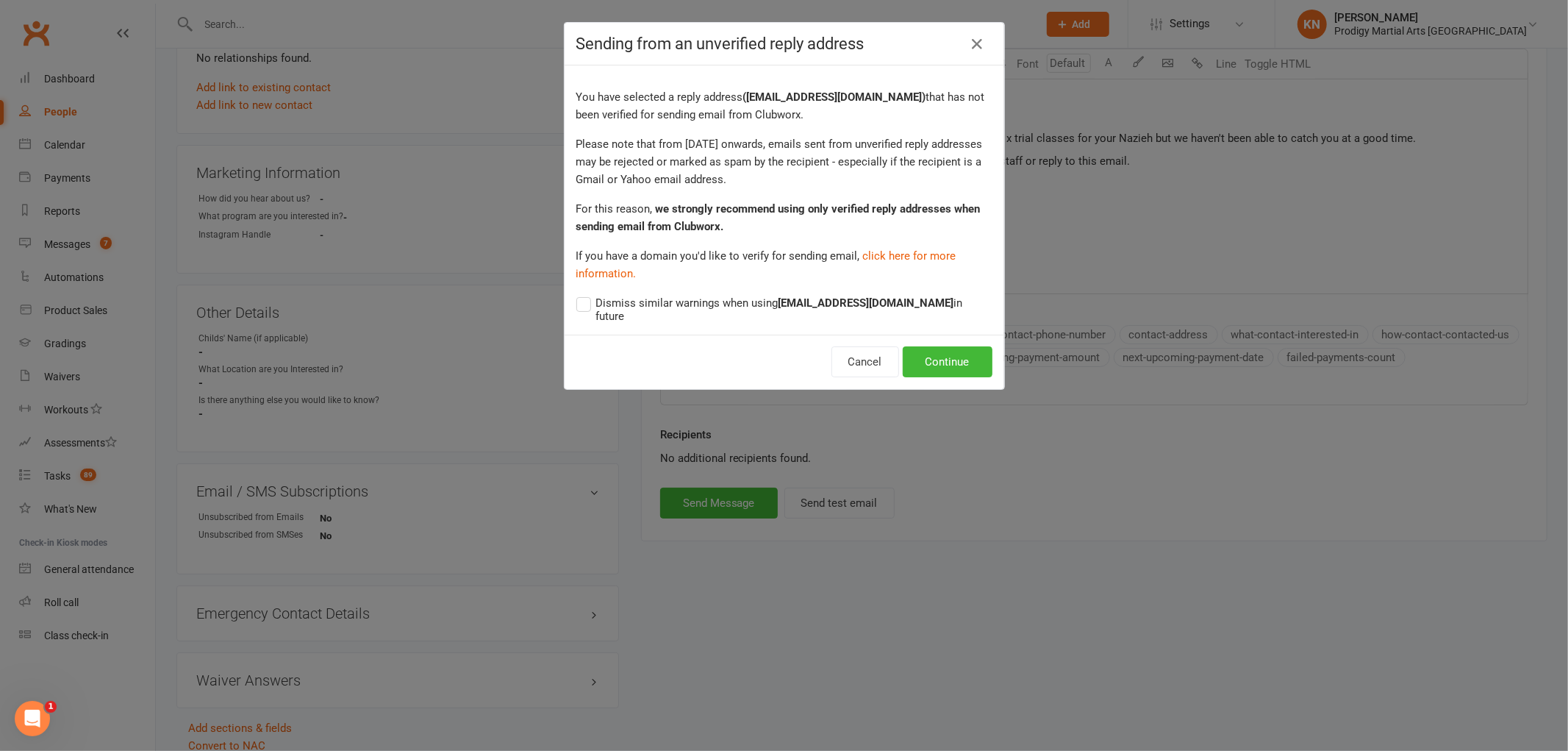
click at [587, 299] on label "Dismiss similar warnings when using info@teamprodigy.com.au in future" at bounding box center [784, 308] width 416 height 28
click at [587, 294] on input "Dismiss similar warnings when using info@teamprodigy.com.au in future" at bounding box center [784, 294] width 416 height 0
click at [919, 349] on button "Continue" at bounding box center [947, 361] width 90 height 31
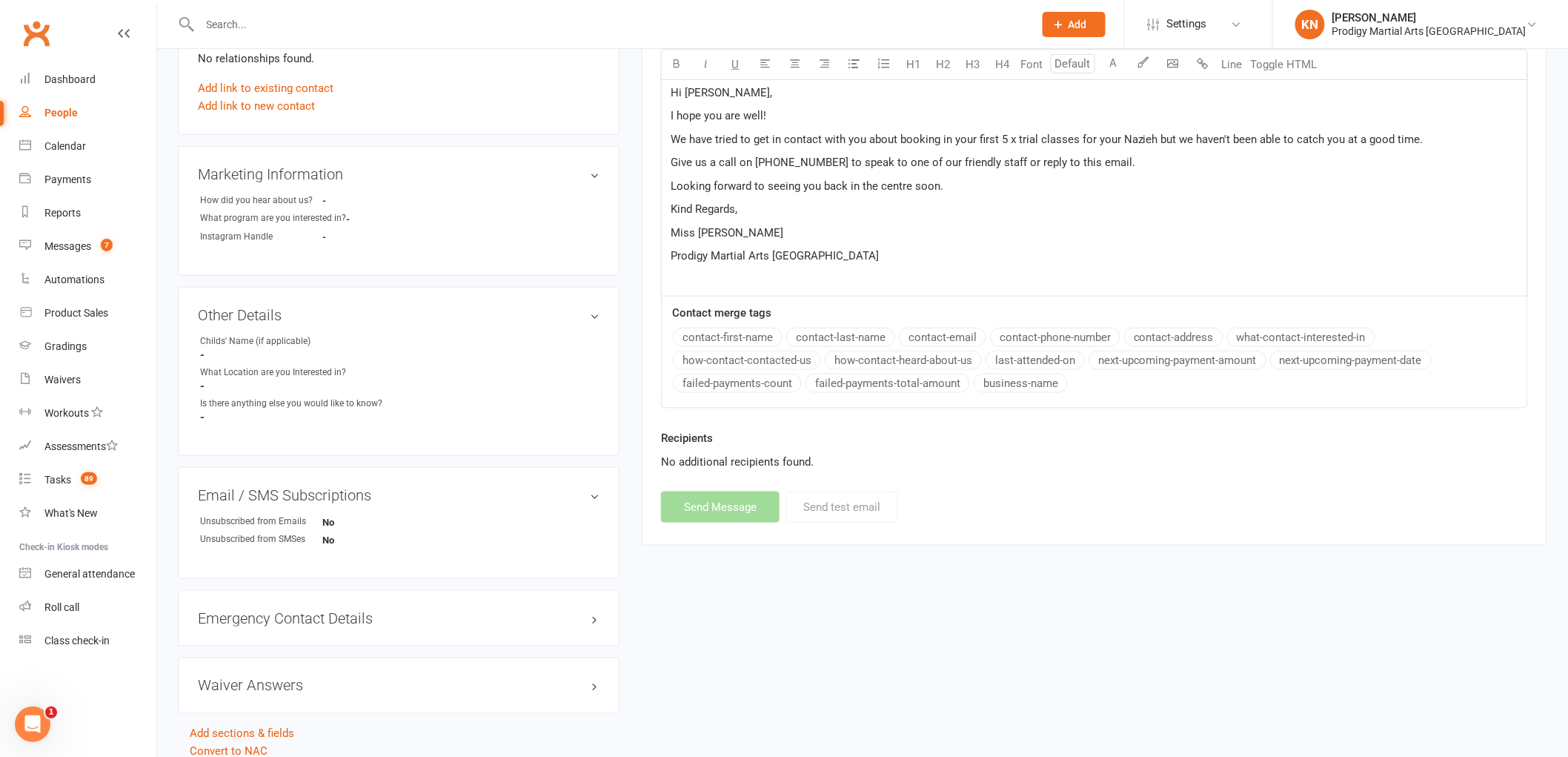
select select
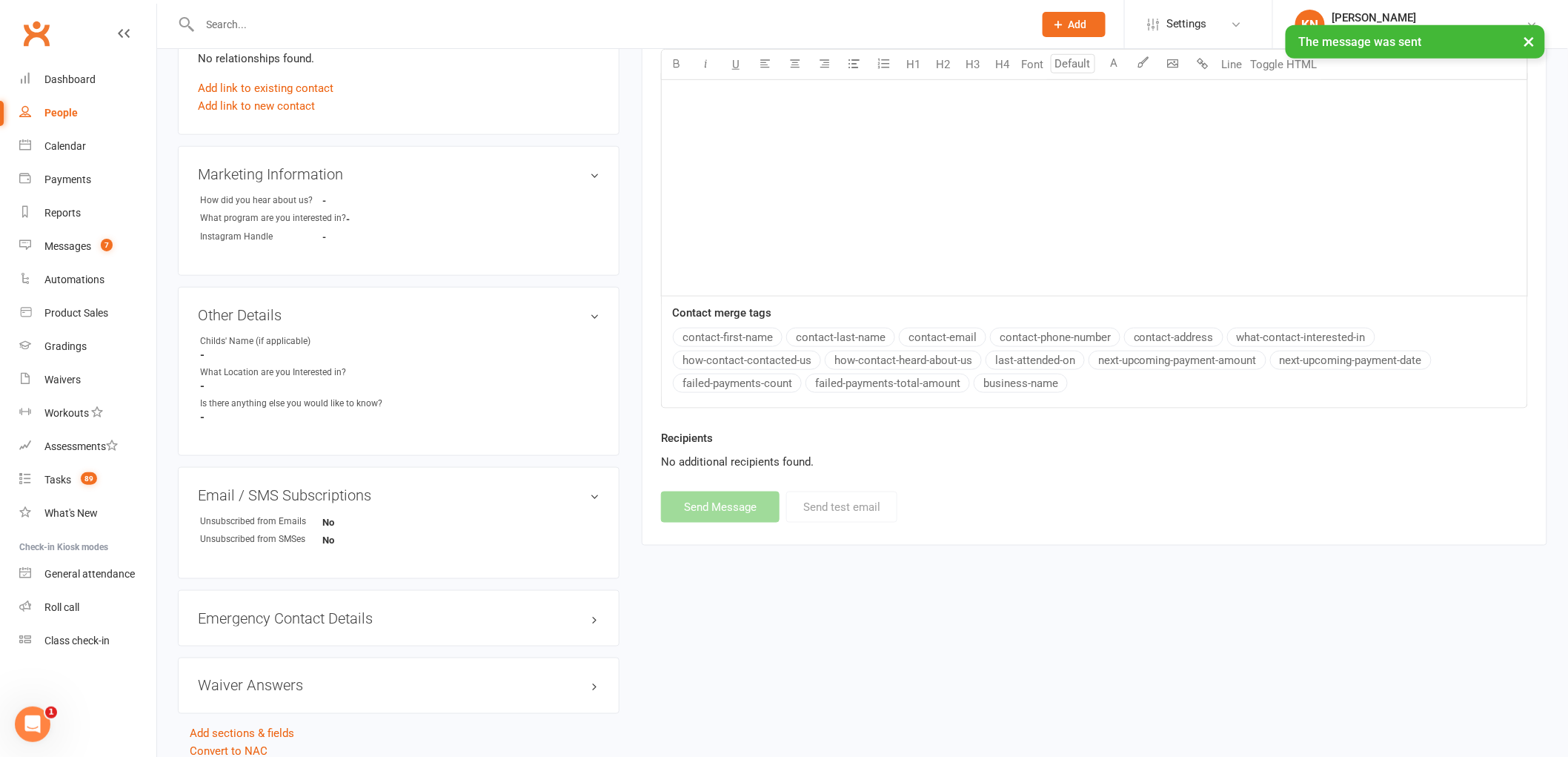
scroll to position [0, 0]
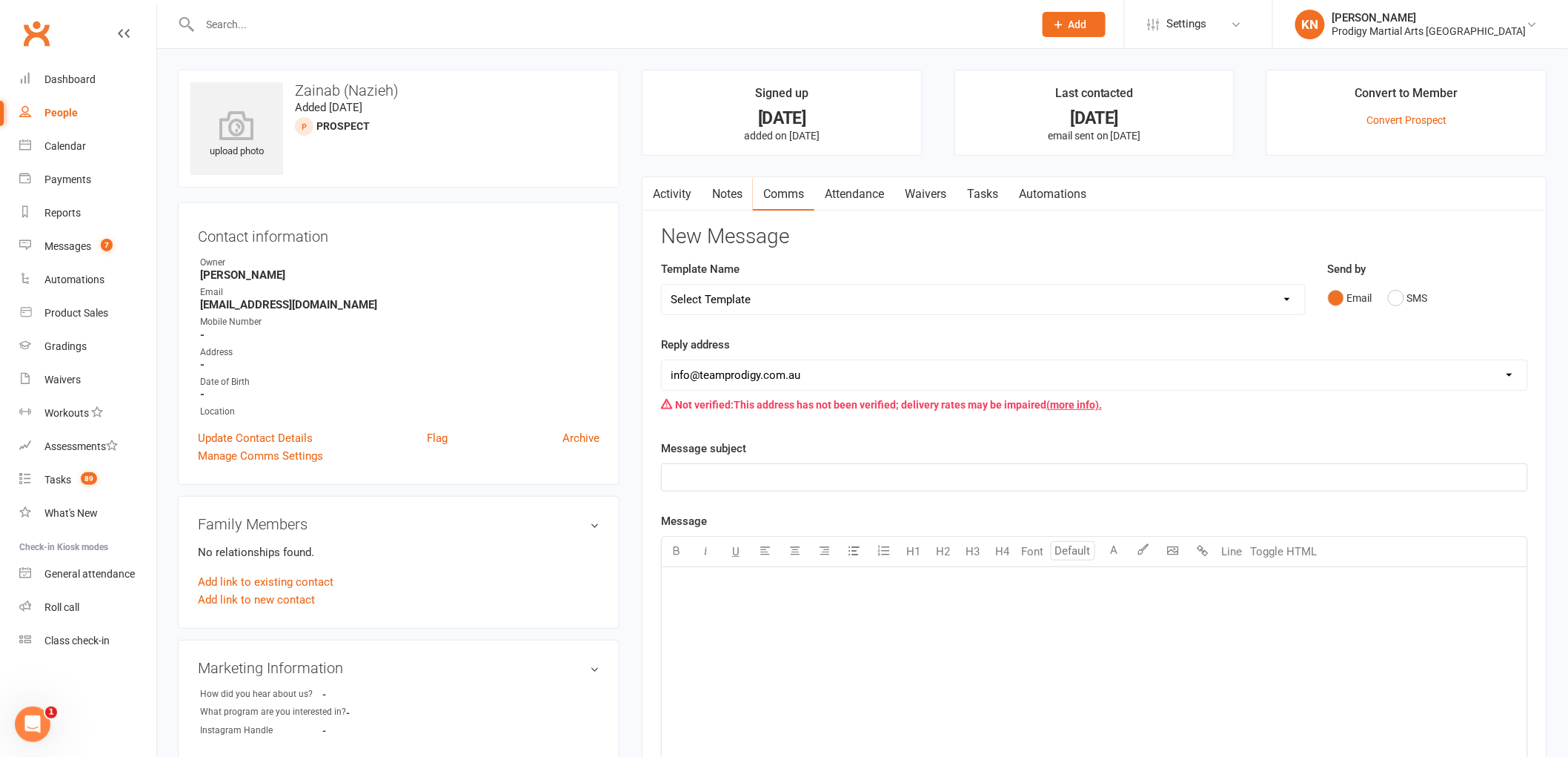
click at [469, 20] on input "text" at bounding box center [609, 25] width 828 height 21
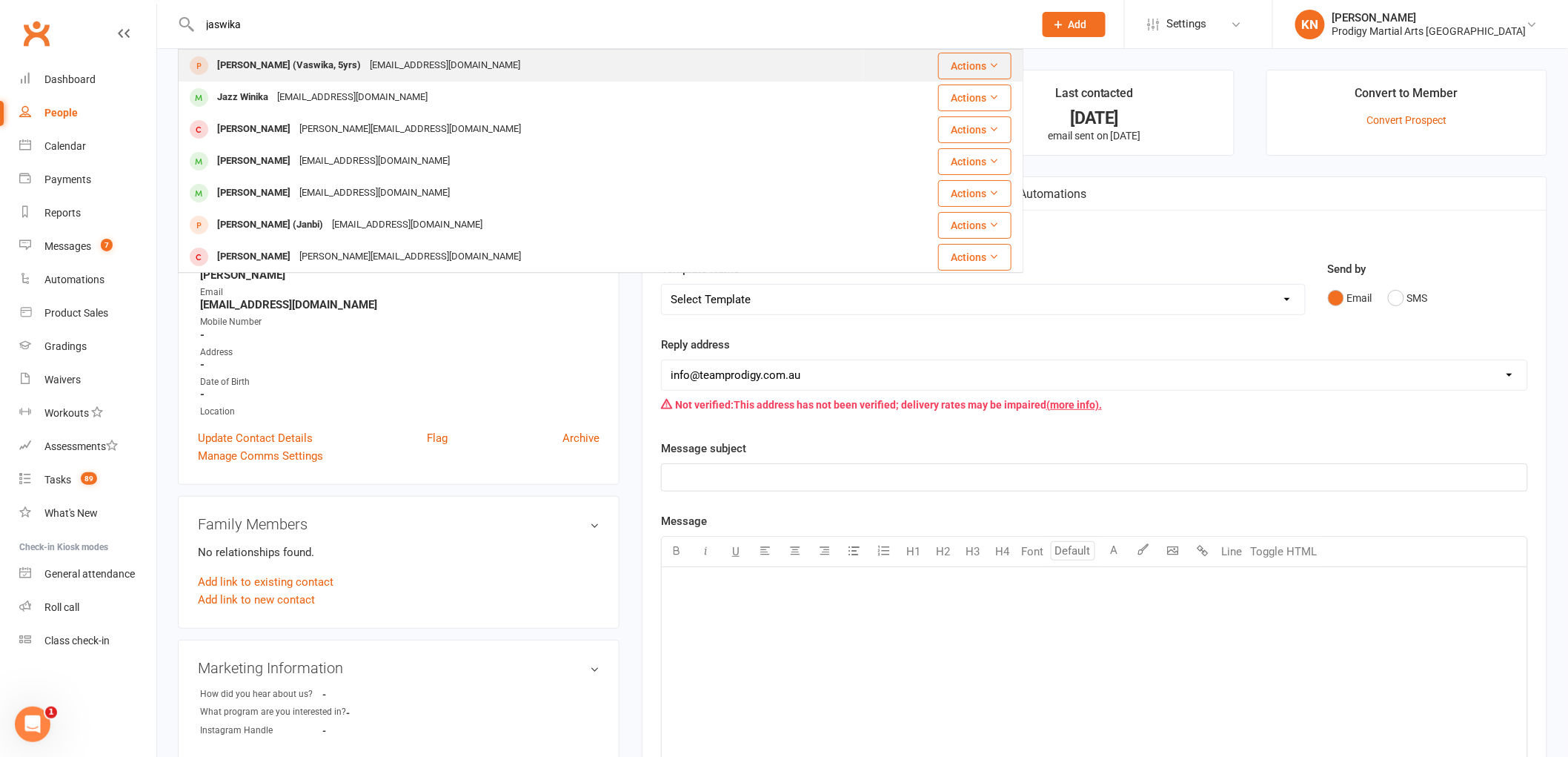
type input "jaswika"
click at [405, 64] on div "chaitu3285@gmail.com" at bounding box center [445, 65] width 160 height 22
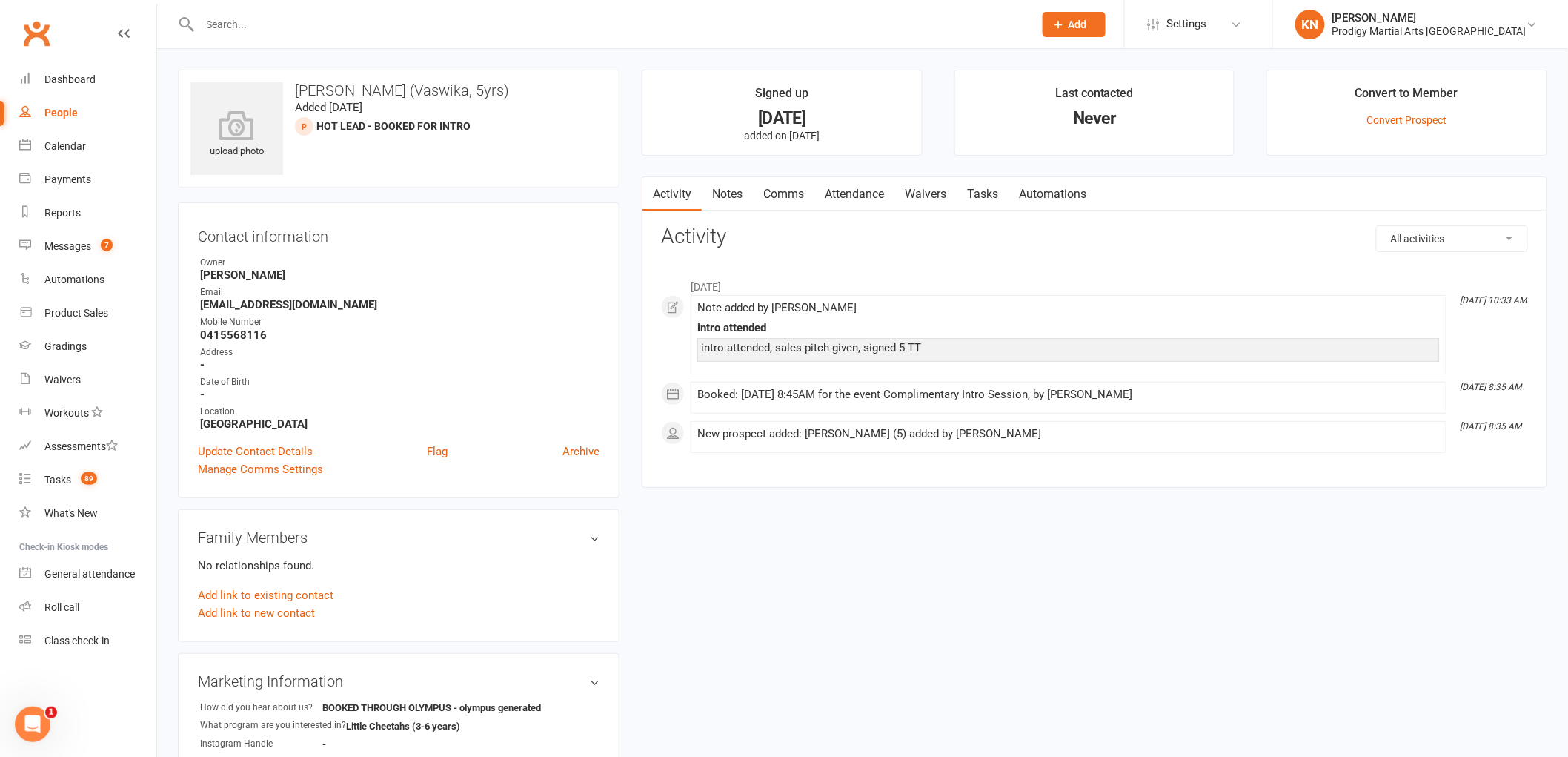
click at [547, 20] on input "text" at bounding box center [609, 25] width 828 height 21
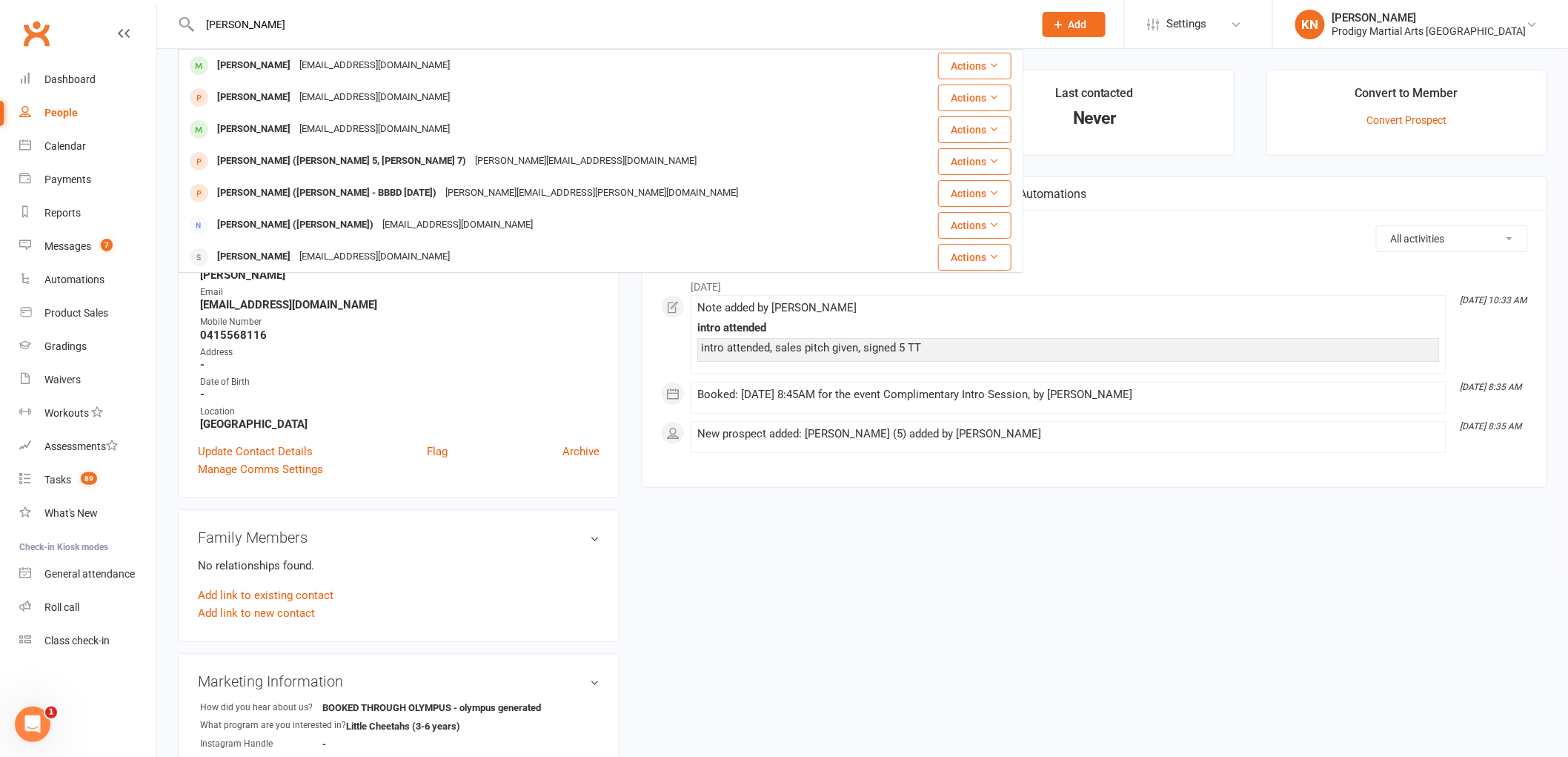
click at [266, 24] on input "brendan eadie" at bounding box center [609, 25] width 828 height 21
click at [269, 24] on input "brendan eadie" at bounding box center [609, 25] width 828 height 21
click at [269, 24] on input "brendan eadie" at bounding box center [609, 25] width 828 height 21
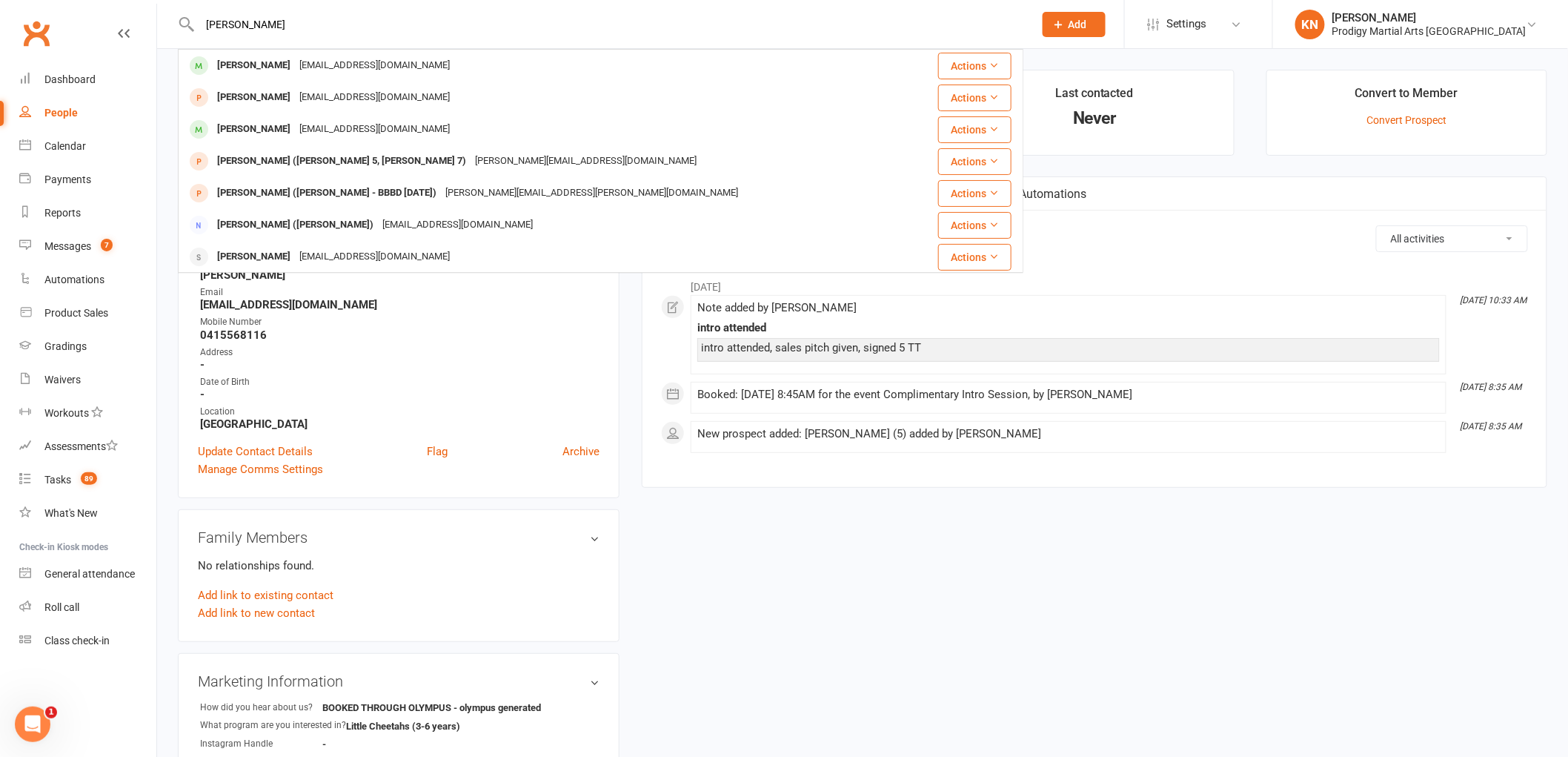
click at [269, 24] on input "brendan eadie" at bounding box center [609, 25] width 828 height 21
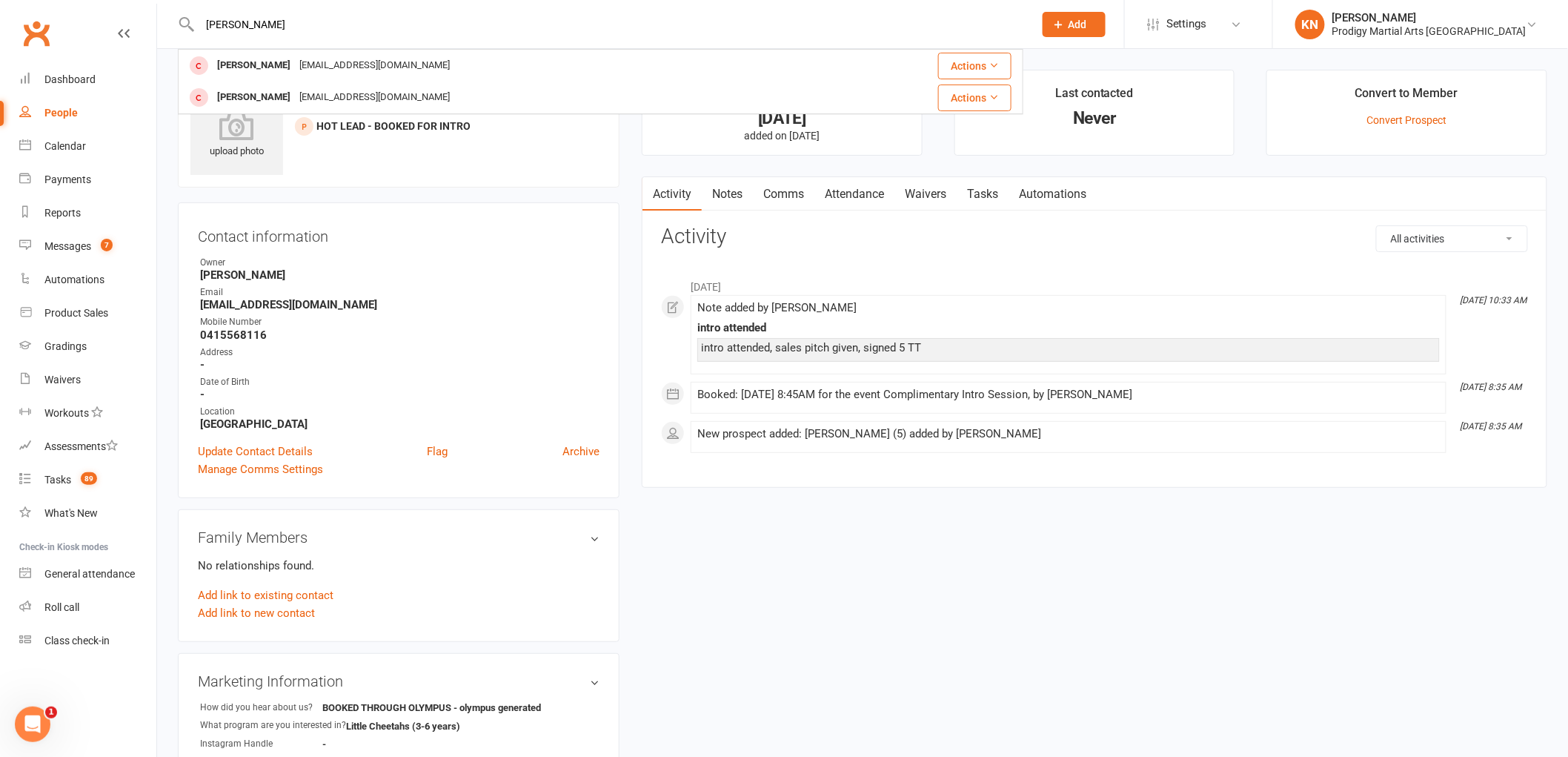
click at [308, 28] on input "genevieve" at bounding box center [609, 25] width 828 height 21
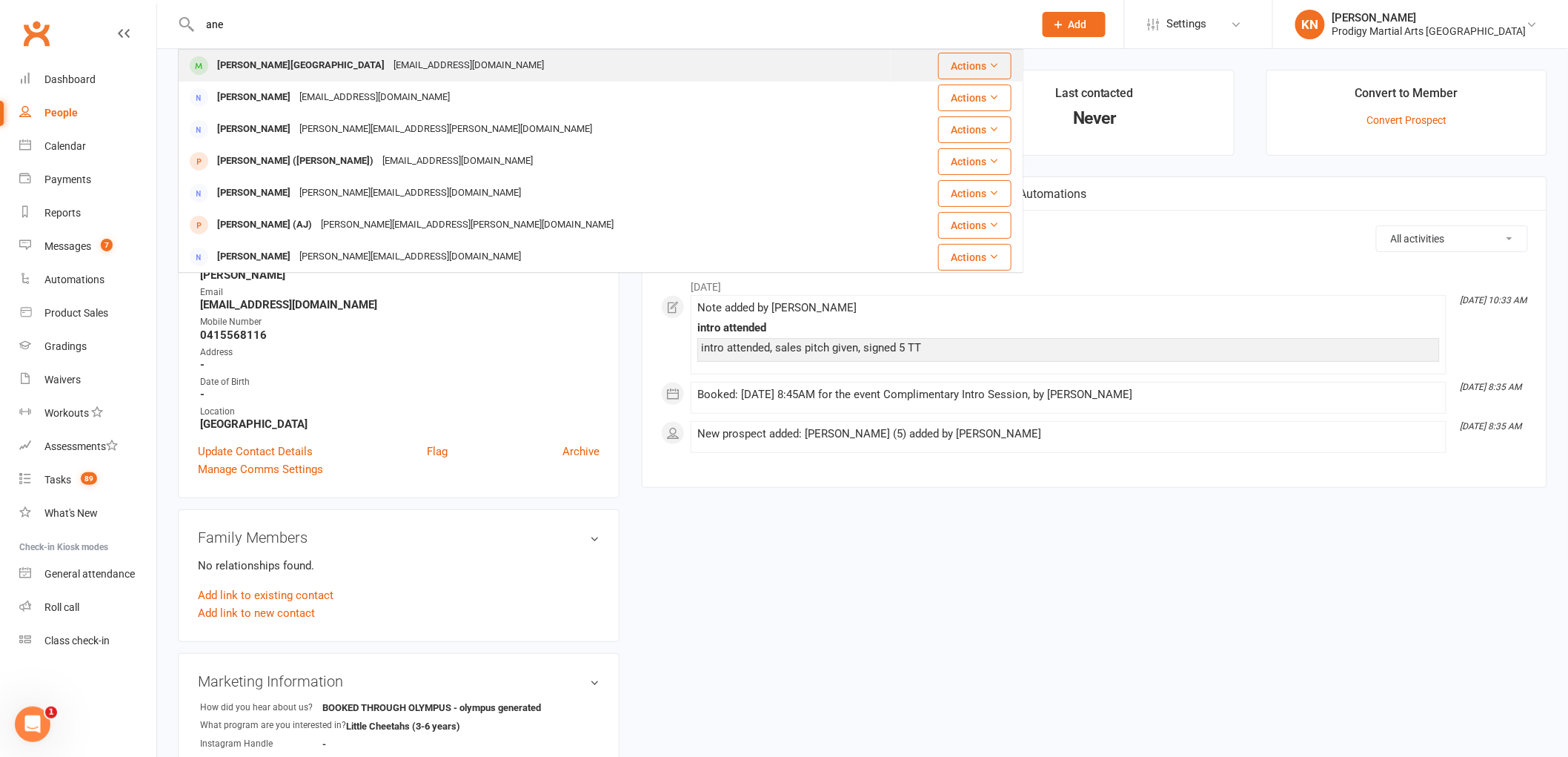
type input "ane"
click at [389, 68] on div "murrayivytonga@gmail.com" at bounding box center [469, 65] width 160 height 22
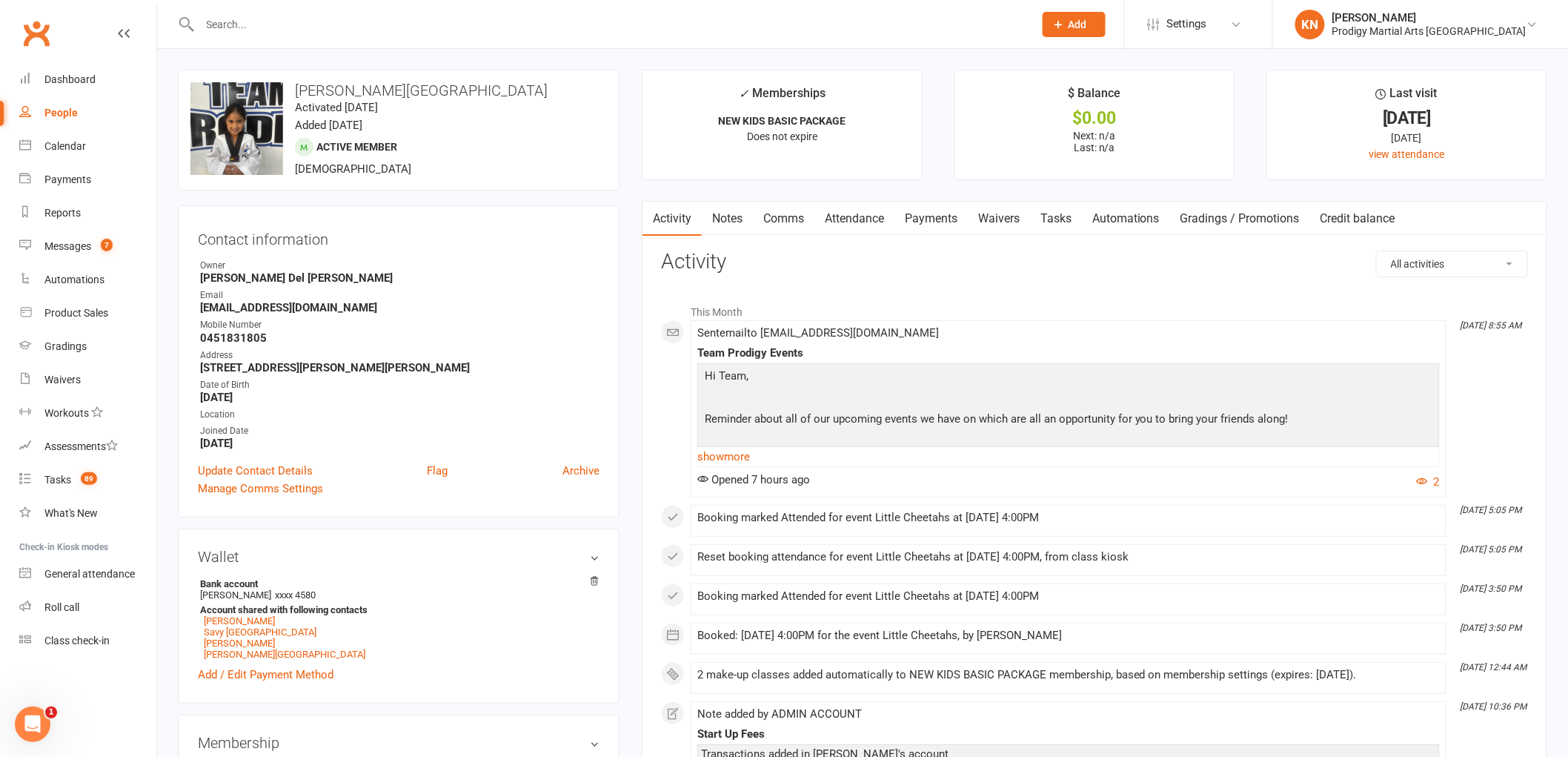
drag, startPoint x: 426, startPoint y: 24, endPoint x: 406, endPoint y: 8, distance: 25.6
click at [415, 18] on input "text" at bounding box center [609, 25] width 828 height 21
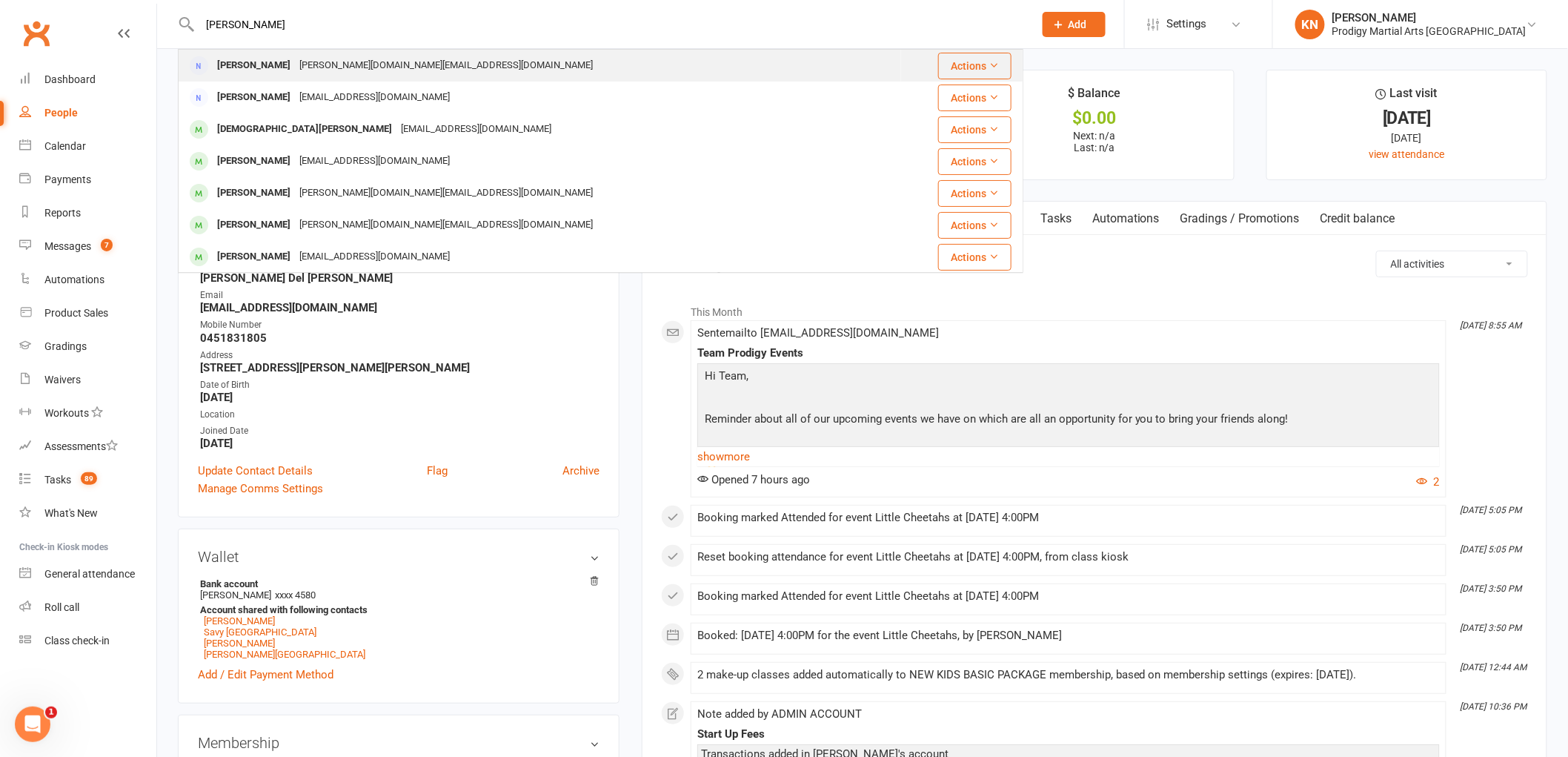
type input "pavan"
click at [436, 60] on div "Pavan Mallela pavan.km@outlook.com" at bounding box center [539, 65] width 721 height 30
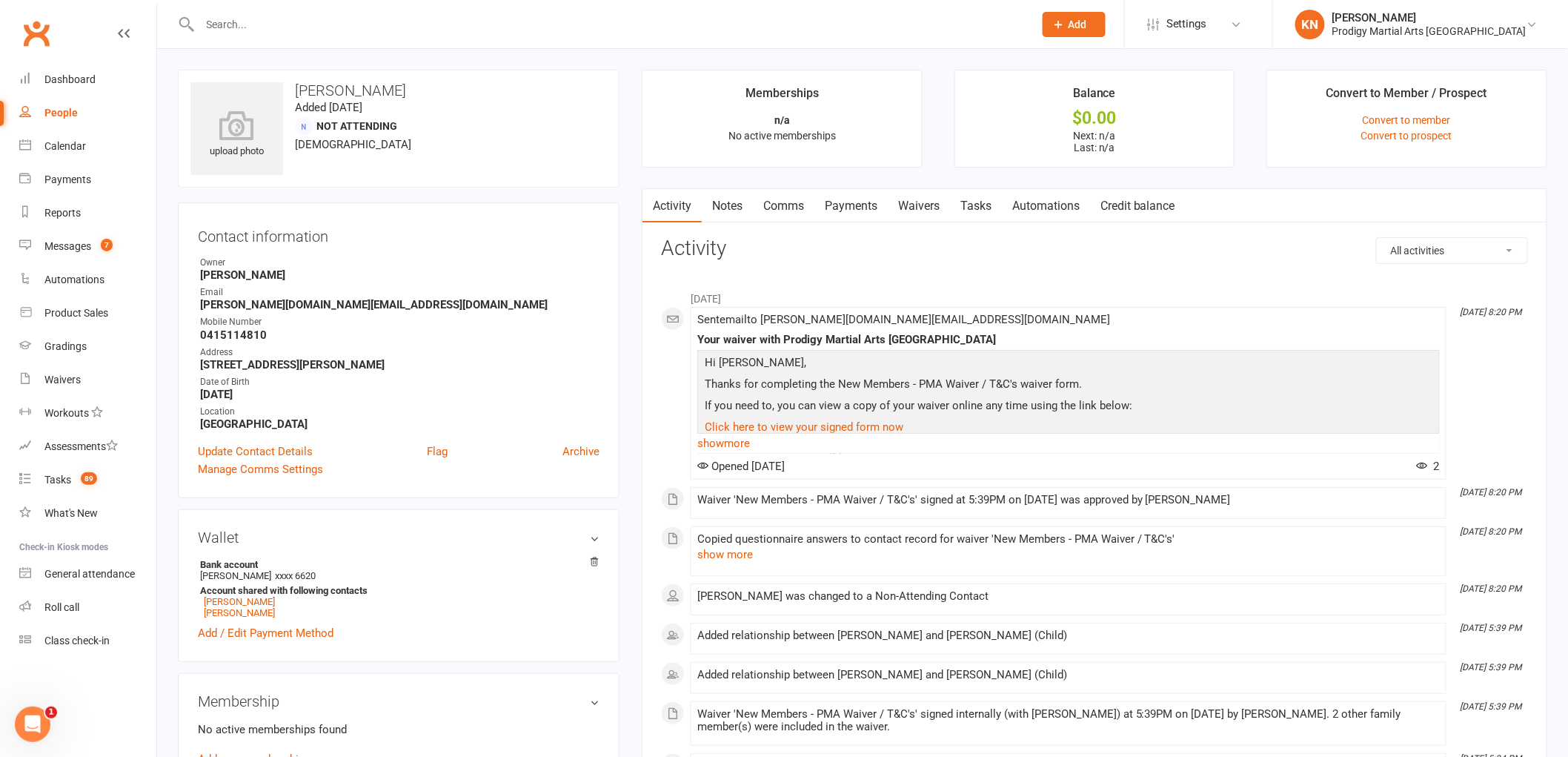
click at [830, 206] on link "Payments" at bounding box center [850, 205] width 73 height 34
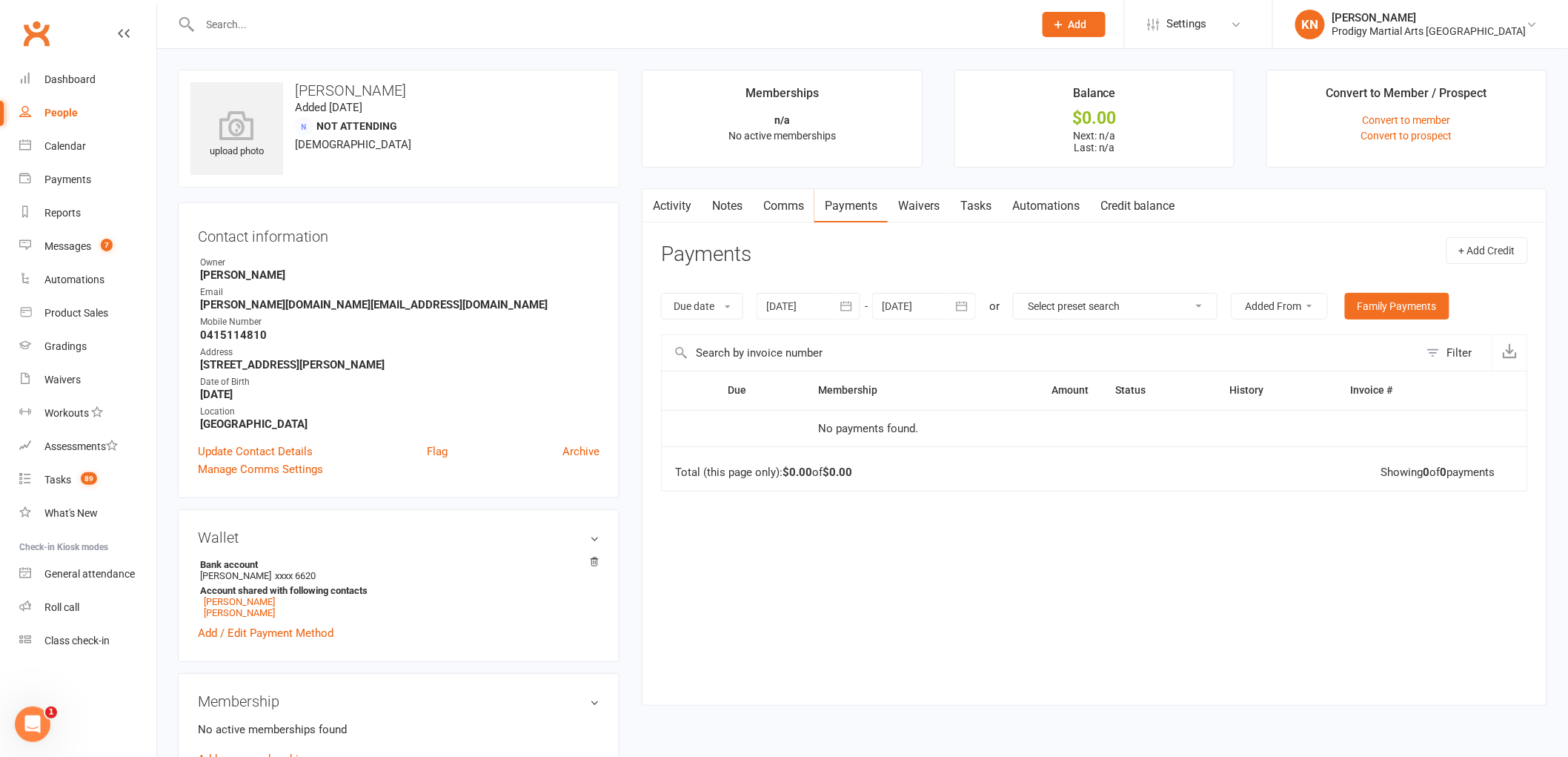
scroll to position [82, 0]
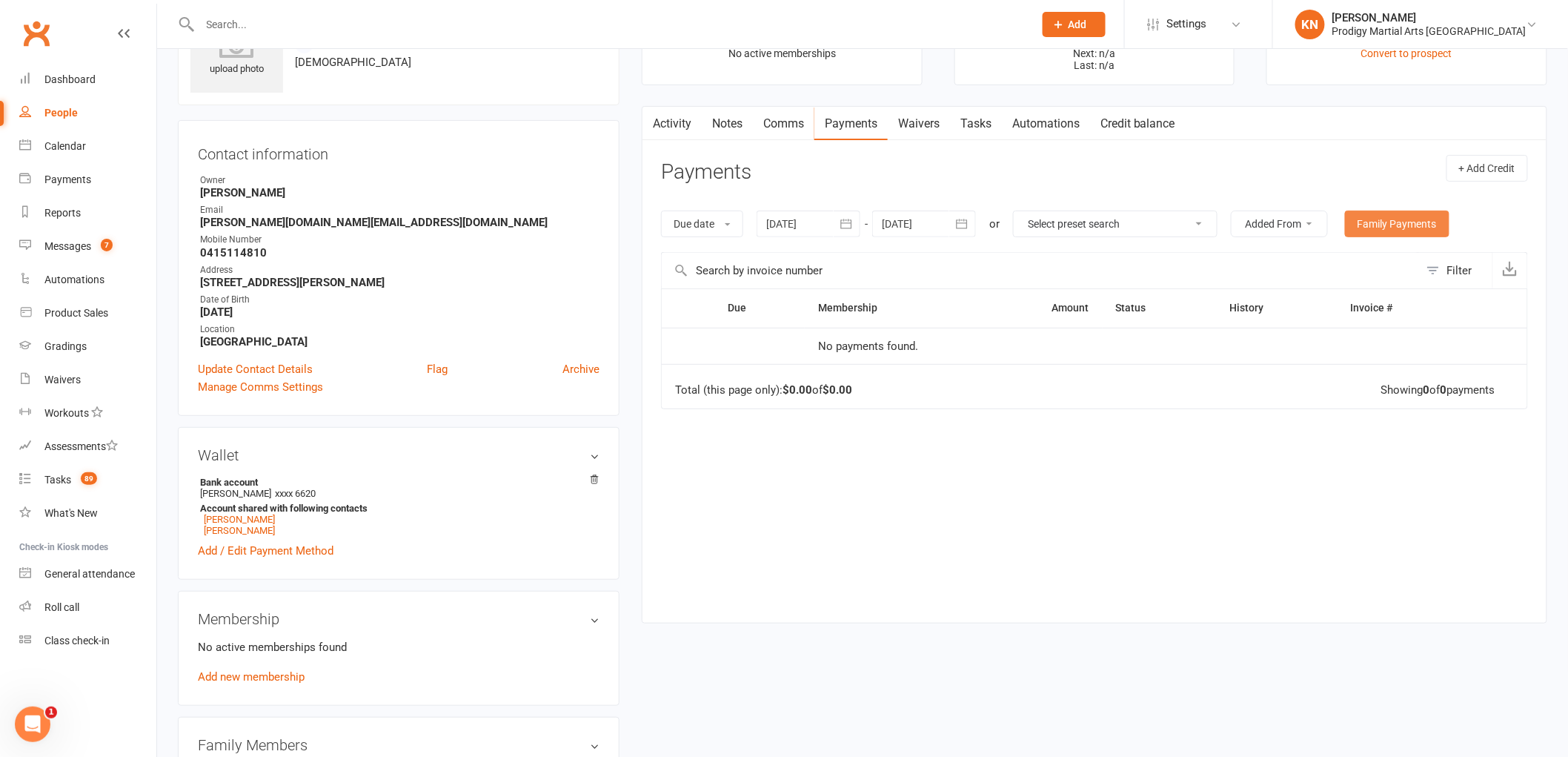
click at [1440, 211] on div "Due date Due date Date paid Date failed Date settled 13 Jul 2025 July 2025 Sun …" at bounding box center [1094, 223] width 867 height 56
click at [1439, 215] on link "Family Payments" at bounding box center [1396, 223] width 105 height 26
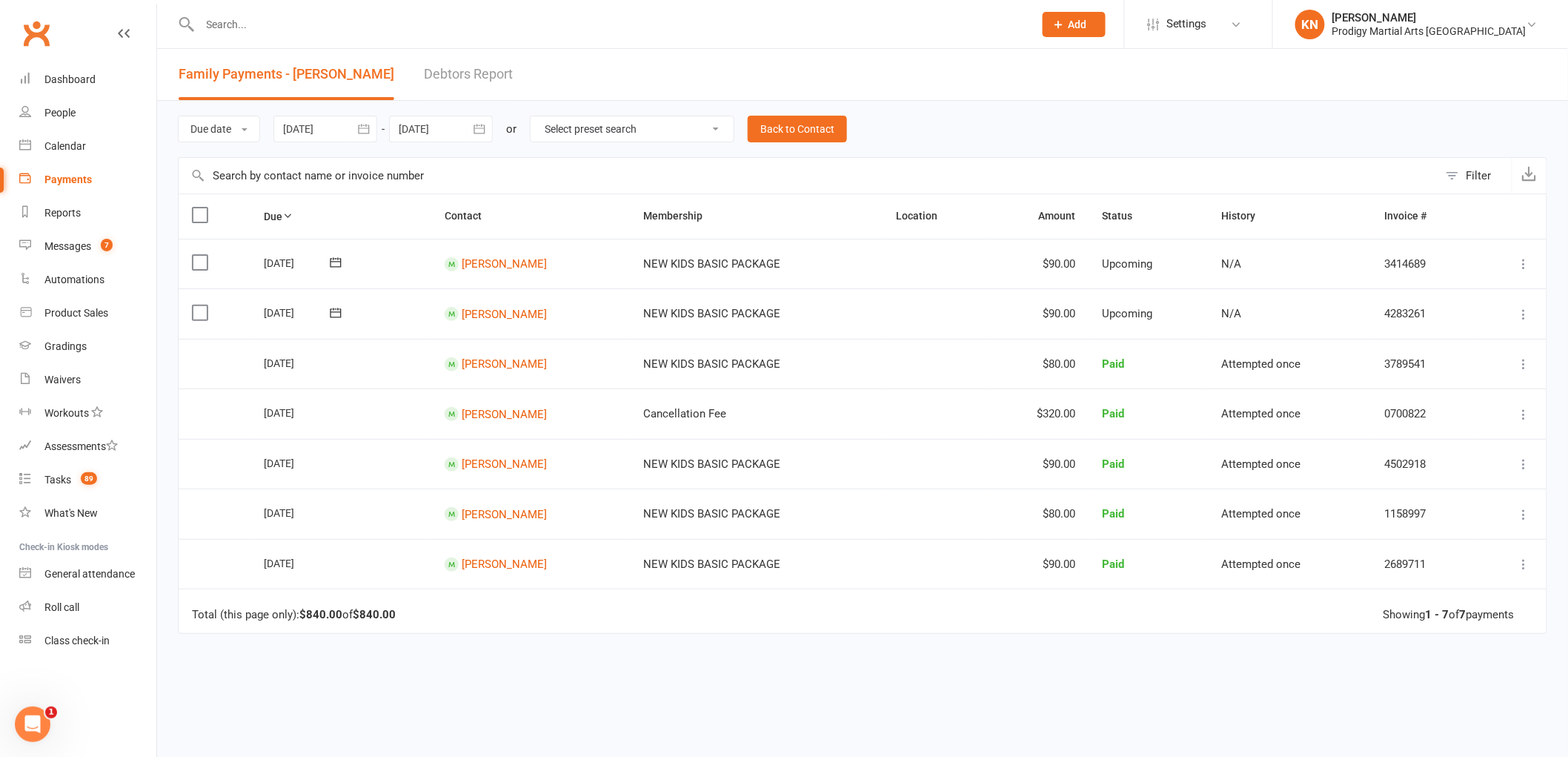
click at [1522, 365] on icon at bounding box center [1524, 364] width 15 height 15
click at [1306, 123] on div "Due date Due date Date paid Date failed Date settled 13 Jul 2025 July 2025 Sun …" at bounding box center [862, 129] width 1369 height 56
click at [235, 26] on input "text" at bounding box center [609, 25] width 828 height 21
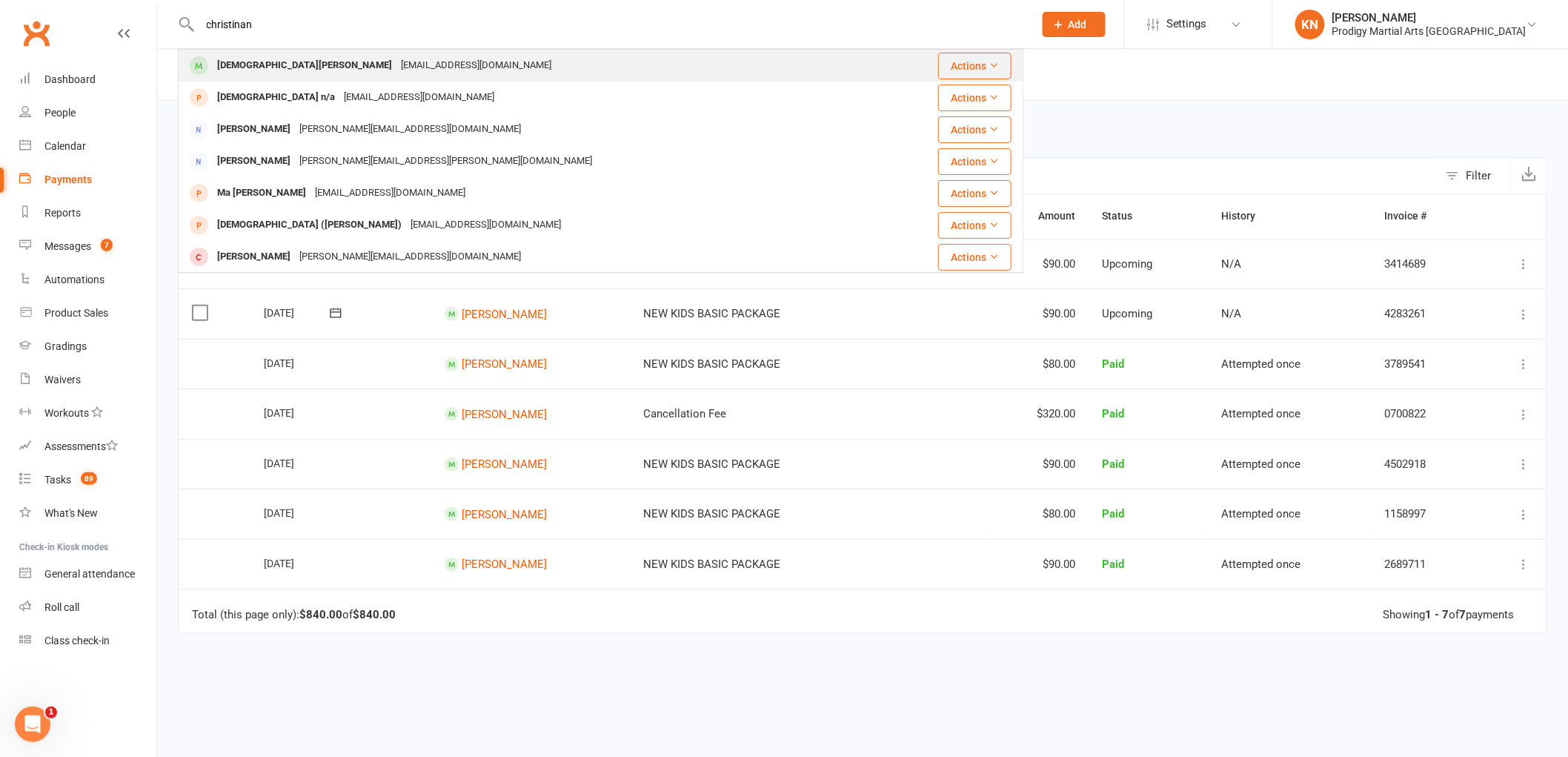
type input "christinan"
click at [439, 62] on div "Christian Khoury nazkhoury@gmail.com" at bounding box center [534, 65] width 711 height 30
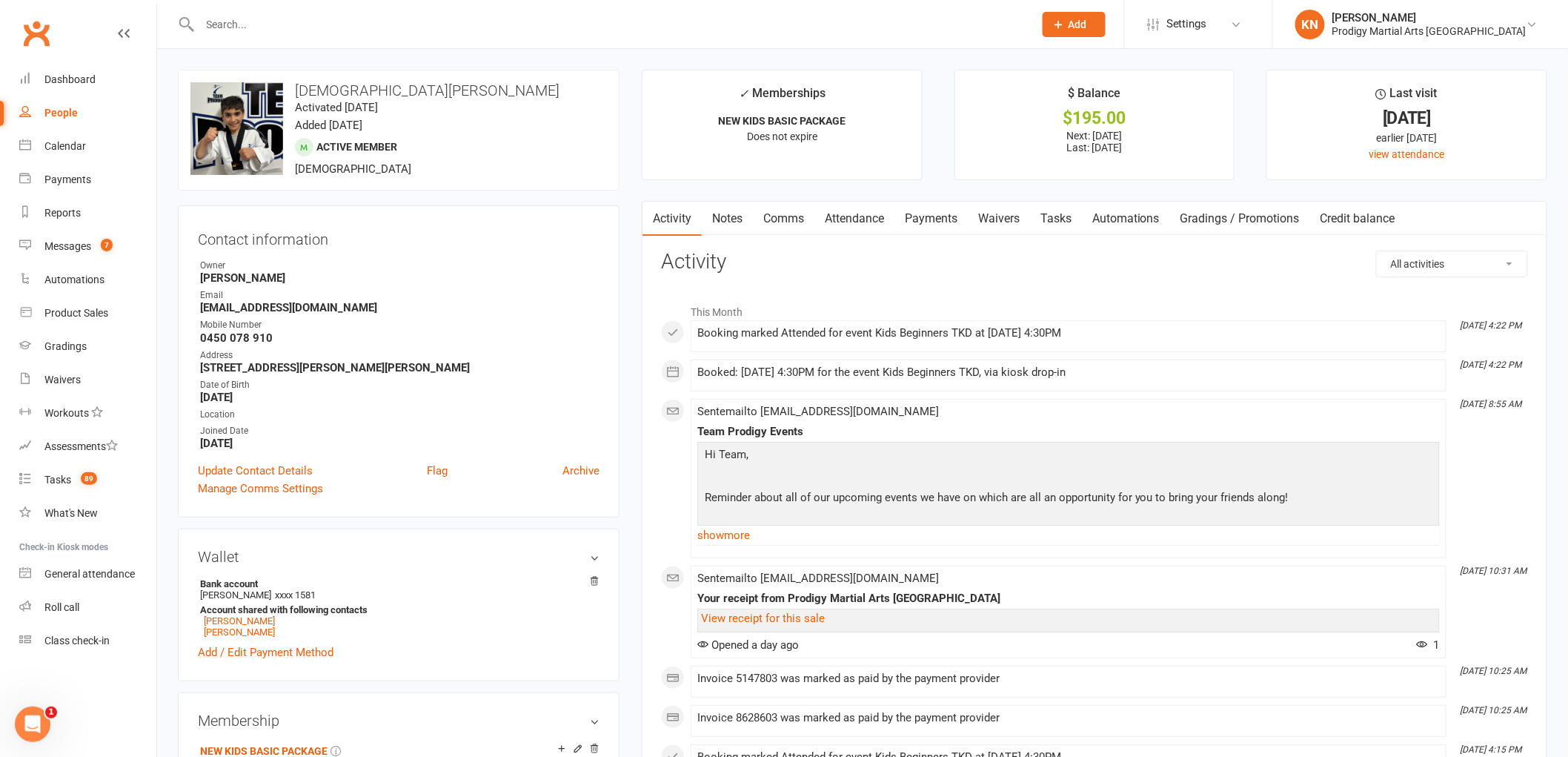
click at [290, 302] on strong "nazkhoury@gmail.com" at bounding box center [400, 308] width 400 height 14
click at [292, 301] on strong "nazkhoury@gmail.com" at bounding box center [400, 308] width 400 height 14
click at [293, 307] on strong "nazkhoury@gmail.com" at bounding box center [400, 308] width 400 height 14
click at [295, 309] on strong "nazkhoury@gmail.com" at bounding box center [400, 308] width 400 height 14
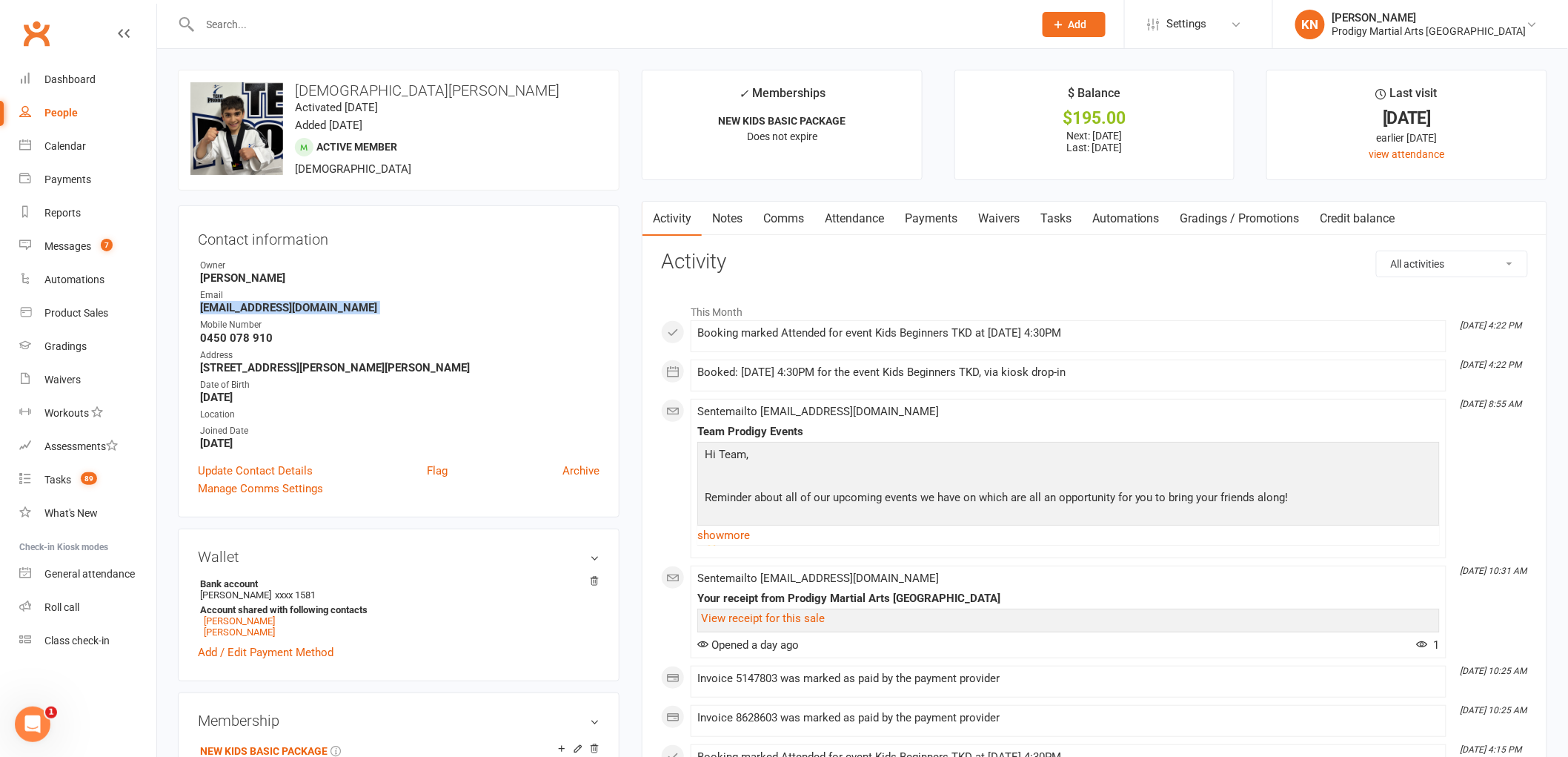
copy render-form-field "nazkhoury@gmail.com"
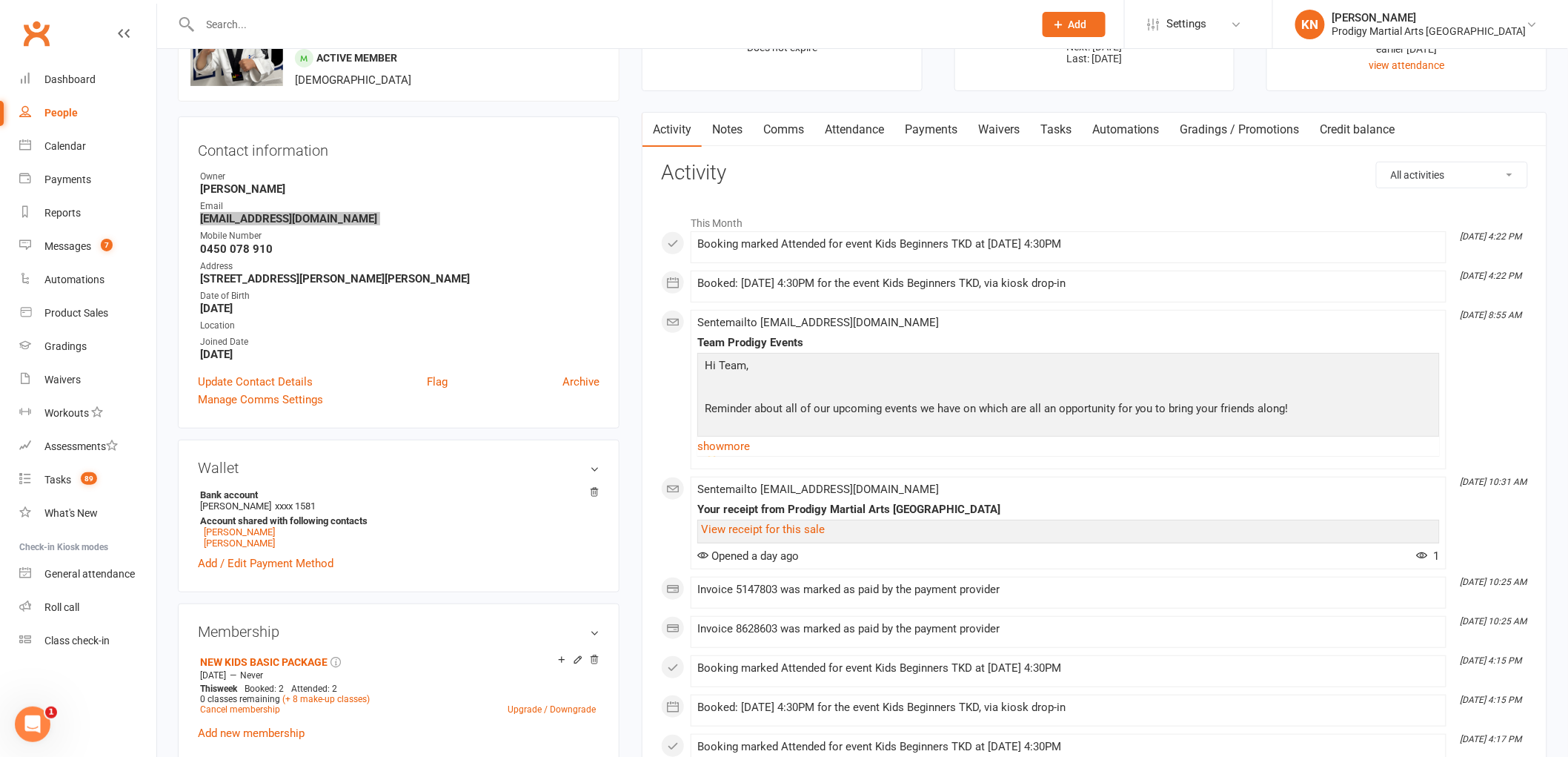
scroll to position [82, 0]
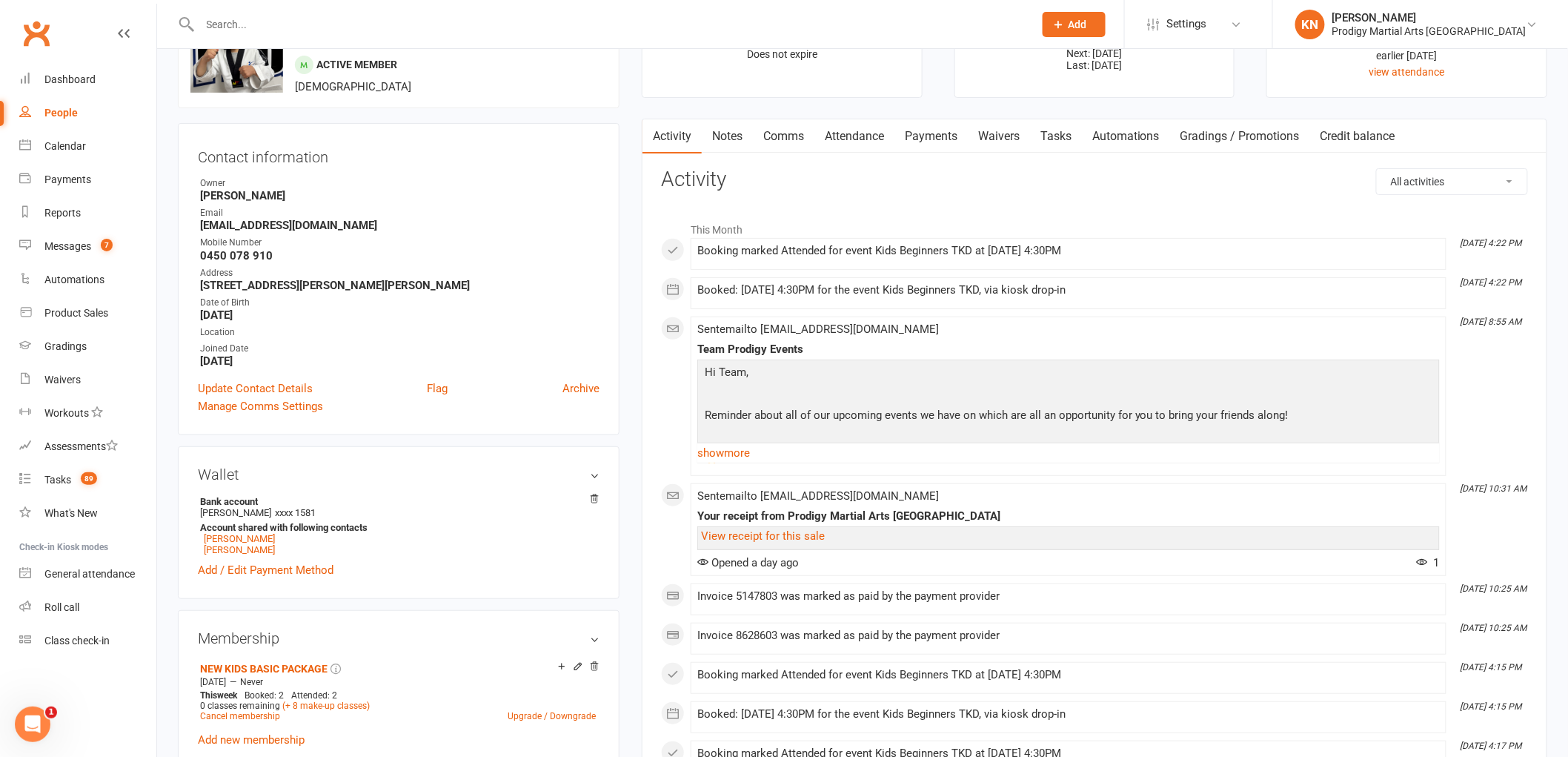
click at [246, 257] on strong "0450 078 910" at bounding box center [400, 256] width 400 height 14
click at [243, 258] on strong "0450 078 910" at bounding box center [400, 256] width 400 height 14
copy render-form-field "0450 078 910"
click at [245, 220] on strong "nazkhoury@gmail.com" at bounding box center [400, 226] width 400 height 14
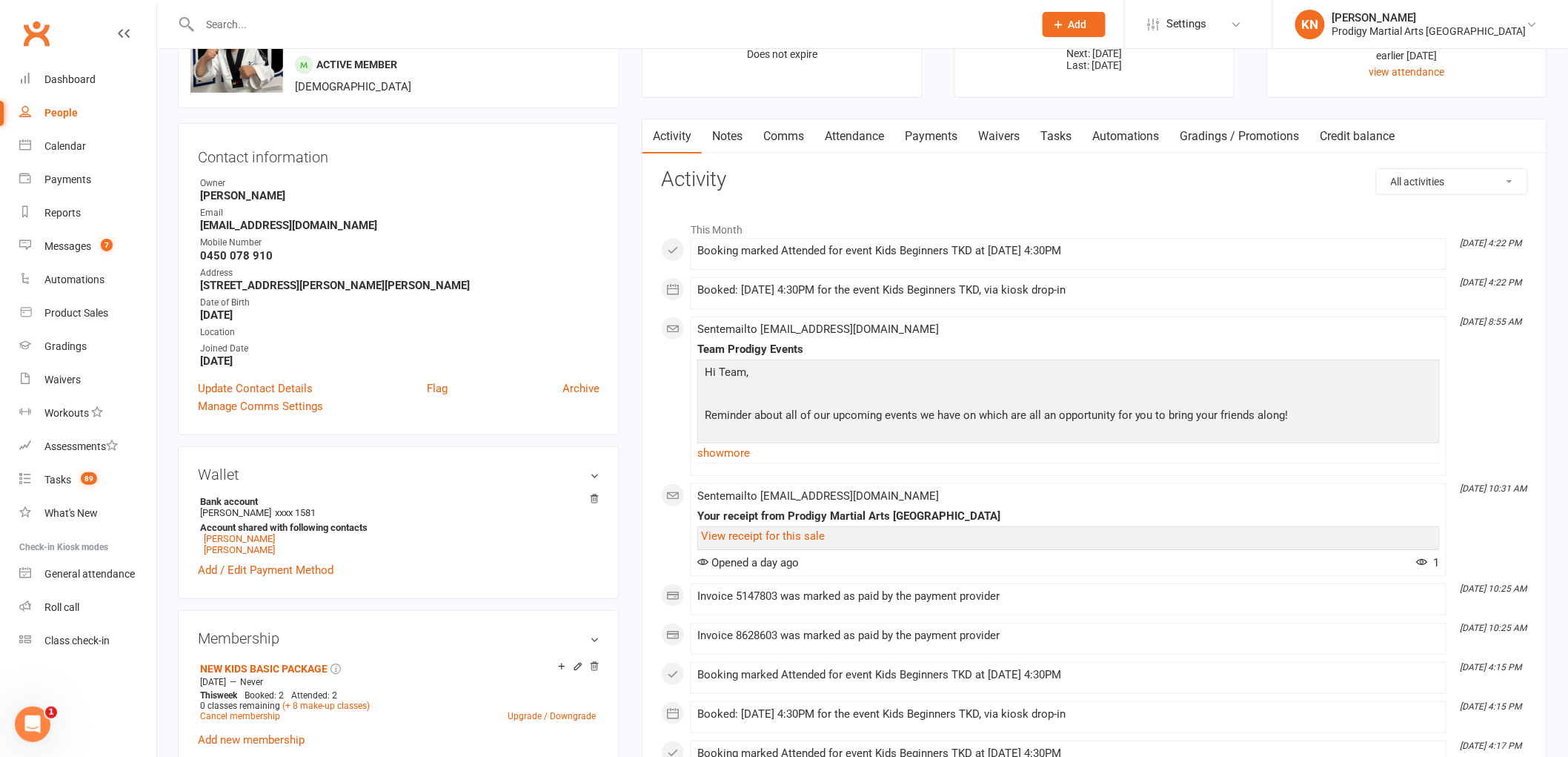
click at [246, 222] on strong "nazkhoury@gmail.com" at bounding box center [400, 226] width 400 height 14
click at [247, 226] on strong "nazkhoury@gmail.com" at bounding box center [400, 226] width 400 height 14
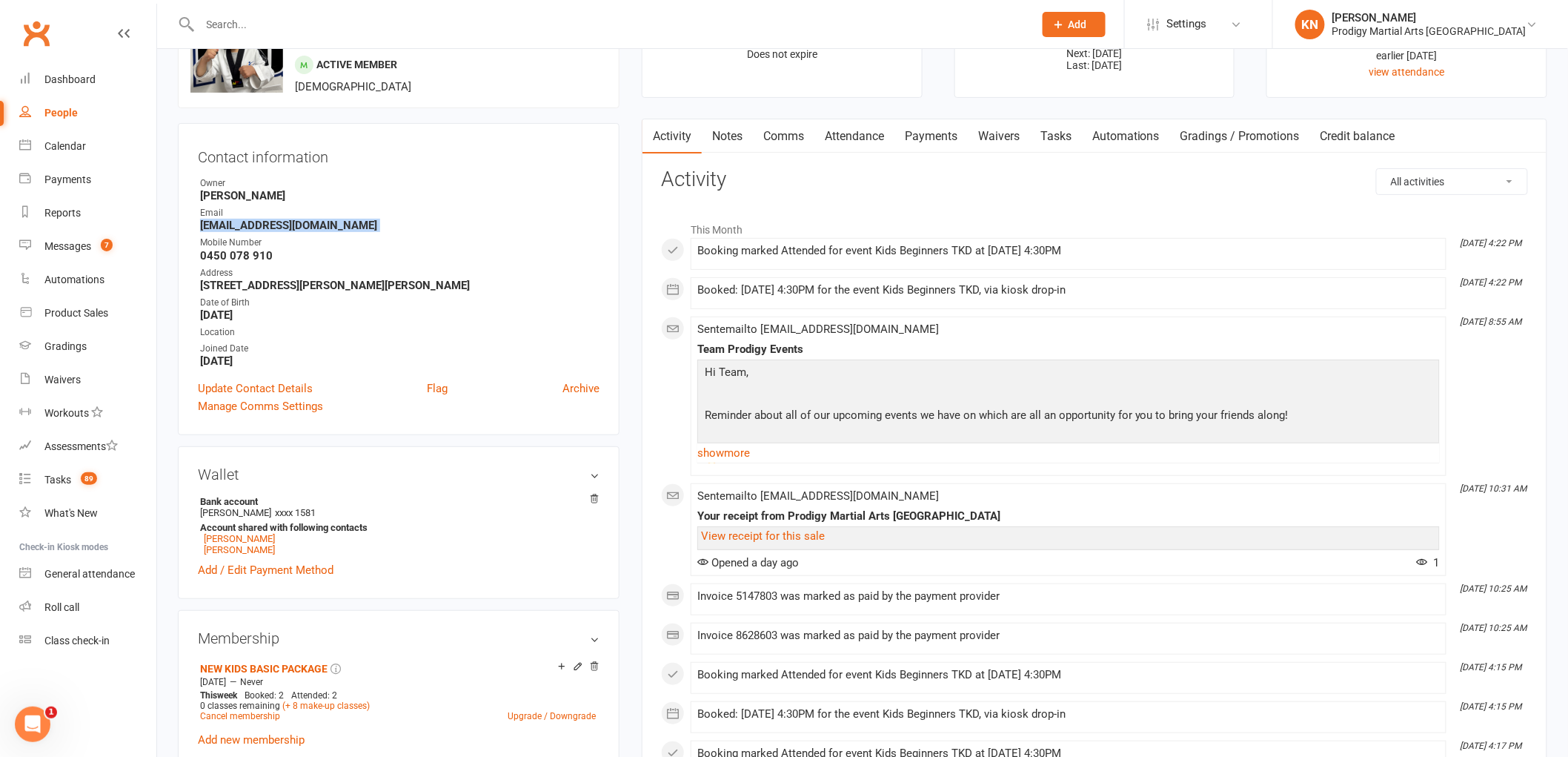
copy render-form-field "nazkhoury@gmail.com"
click at [290, 19] on input "text" at bounding box center [609, 25] width 828 height 21
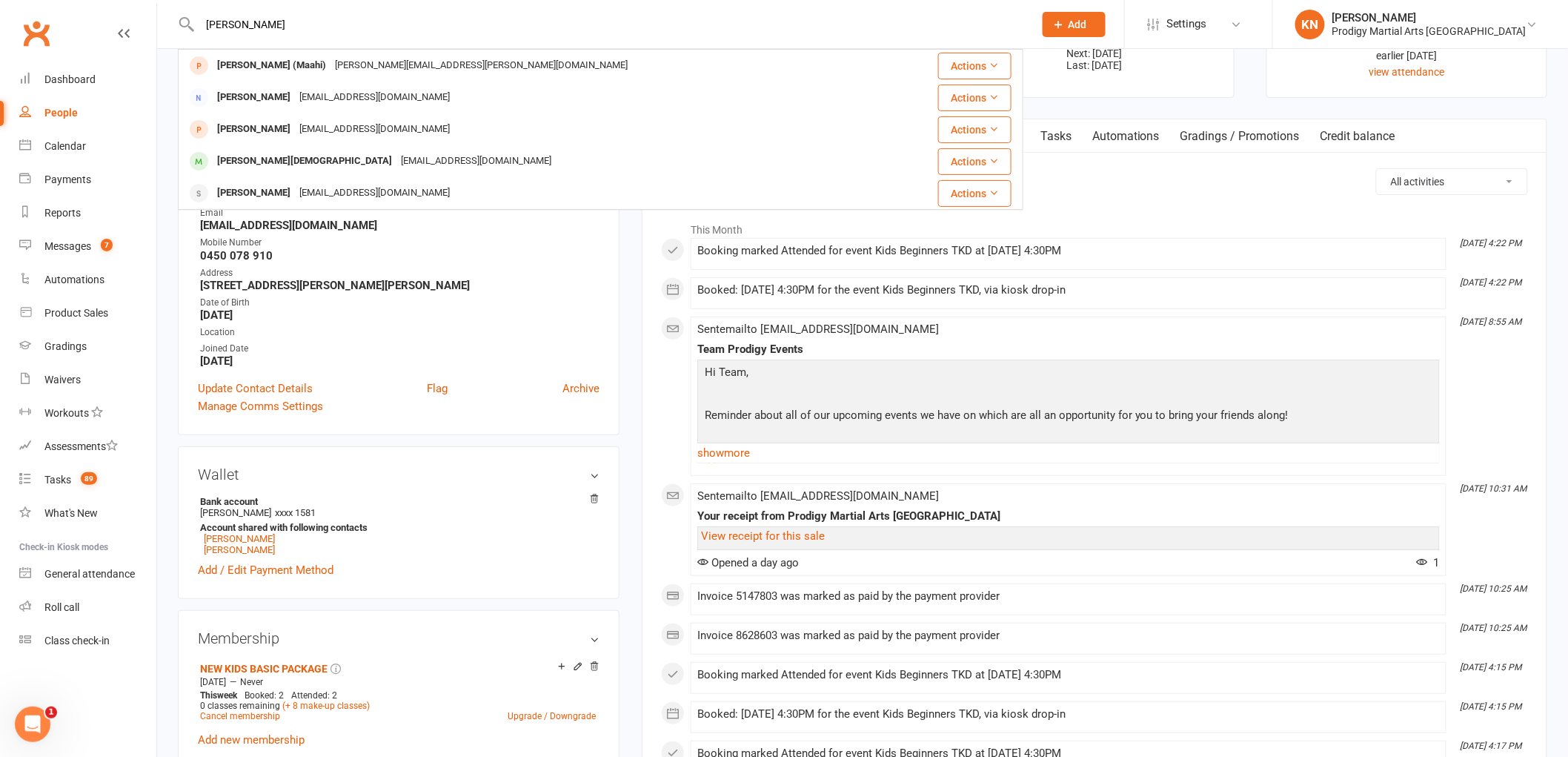
click at [520, 20] on input "jaime" at bounding box center [609, 25] width 828 height 21
drag, startPoint x: 390, startPoint y: 24, endPoint x: 394, endPoint y: 17, distance: 8.1
click at [393, 20] on input "jaime" at bounding box center [609, 25] width 828 height 21
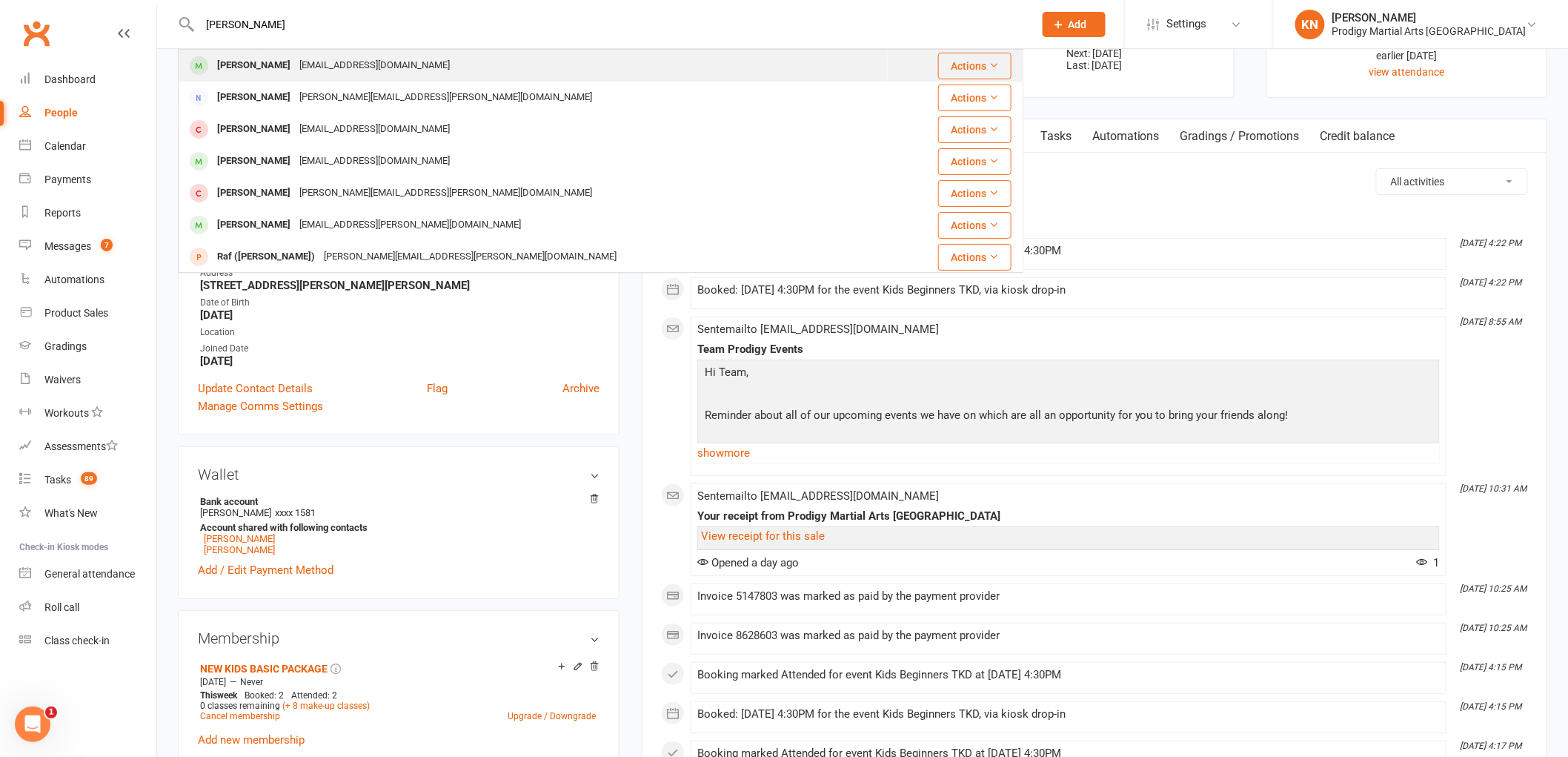
type input "jamie"
click at [359, 62] on div "simon.hordicek@gmail.com" at bounding box center [375, 65] width 160 height 22
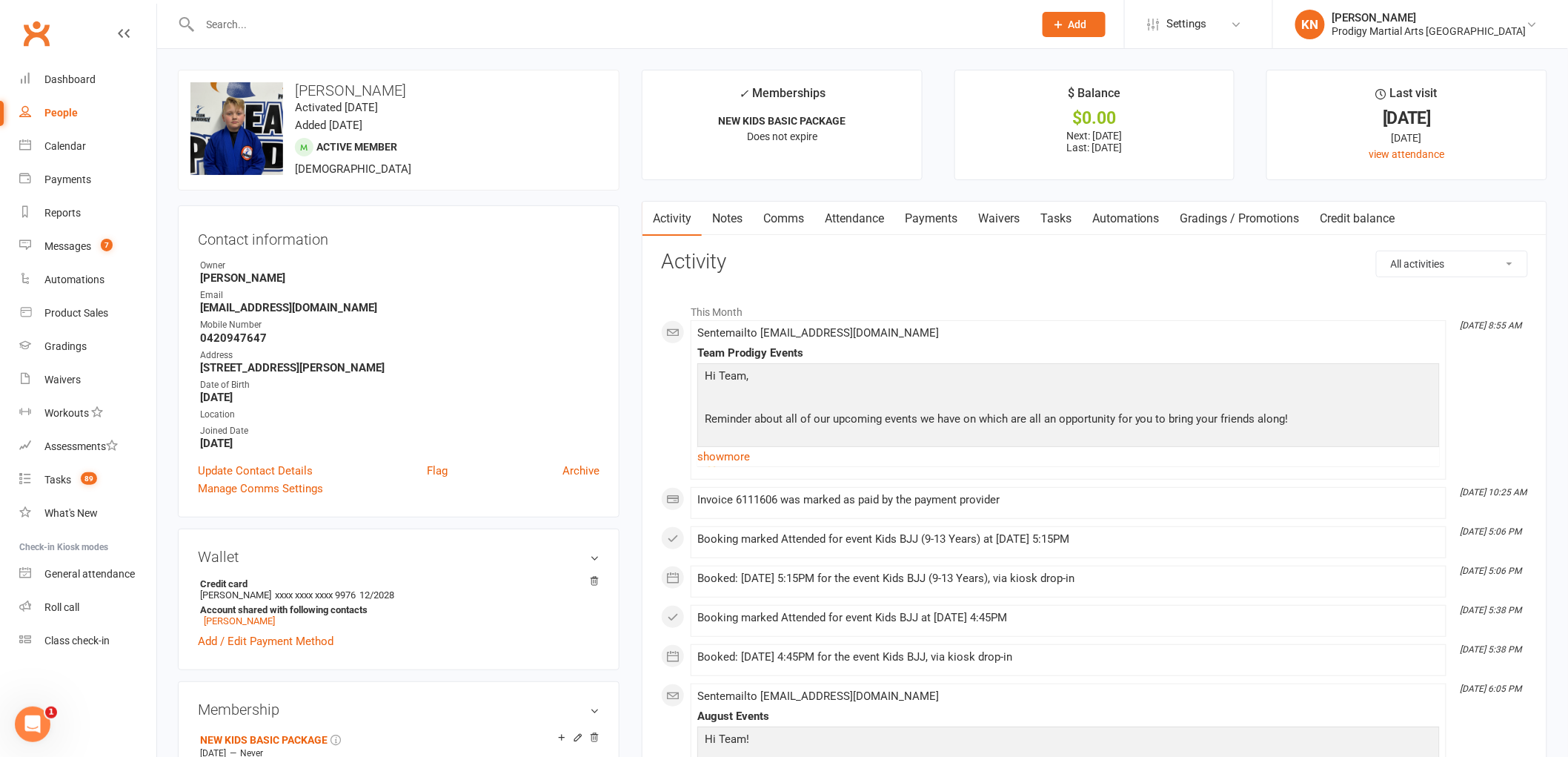
click at [291, 21] on input "text" at bounding box center [609, 25] width 828 height 21
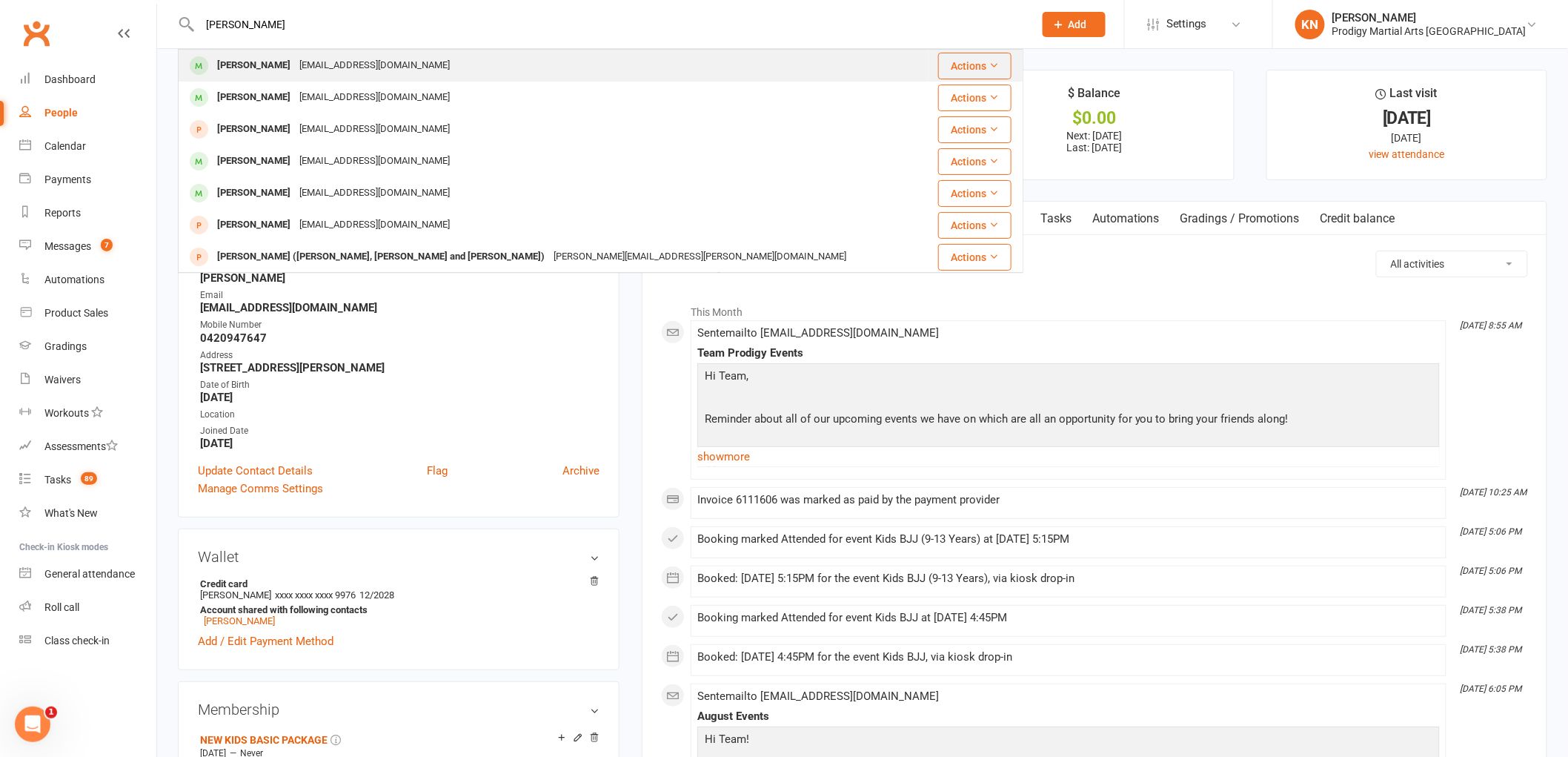
type input "brendan maxwell"
click at [293, 75] on div "Brendan Maxwell" at bounding box center [254, 65] width 82 height 22
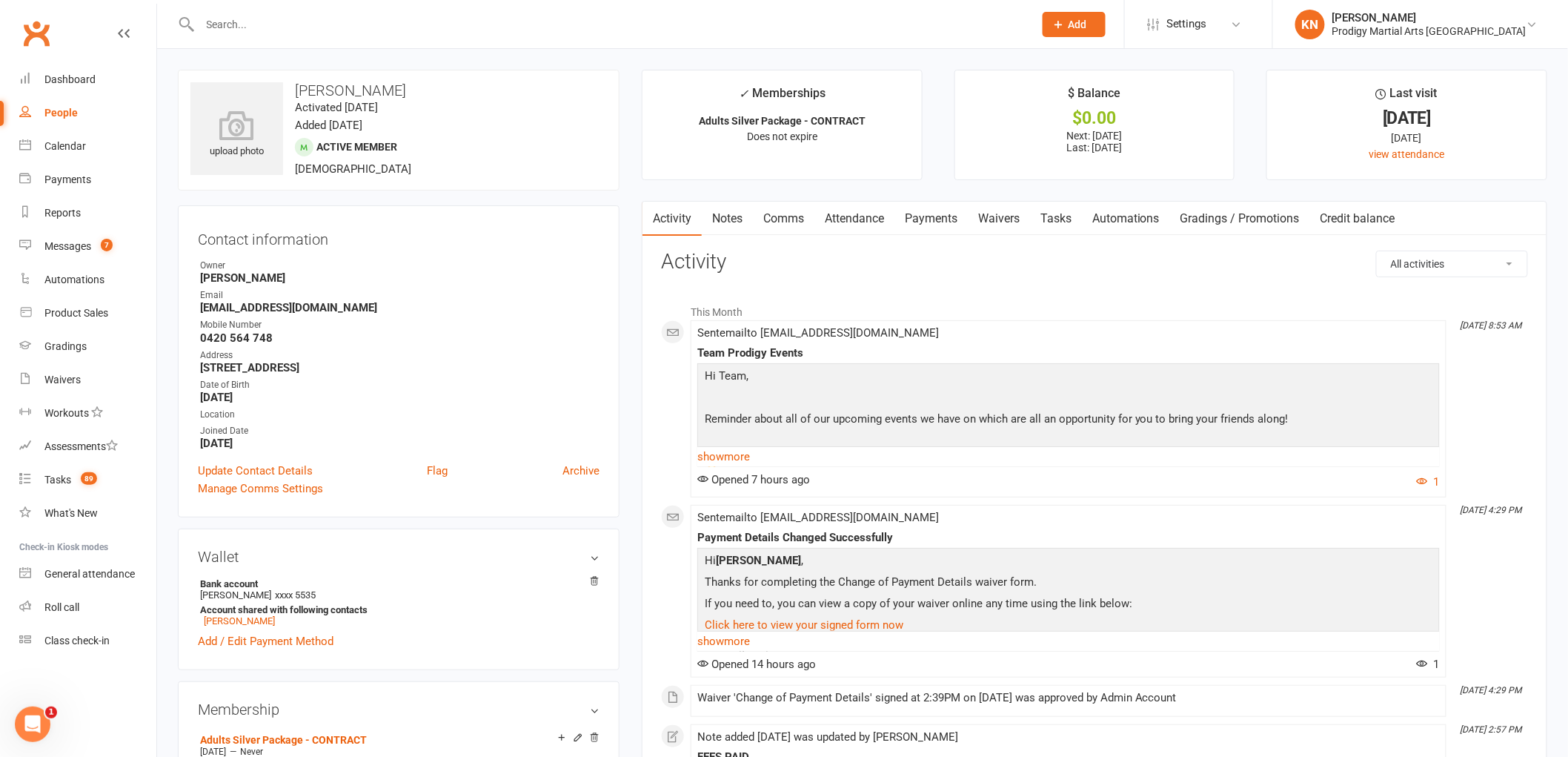
click at [421, 17] on input "text" at bounding box center [609, 25] width 828 height 21
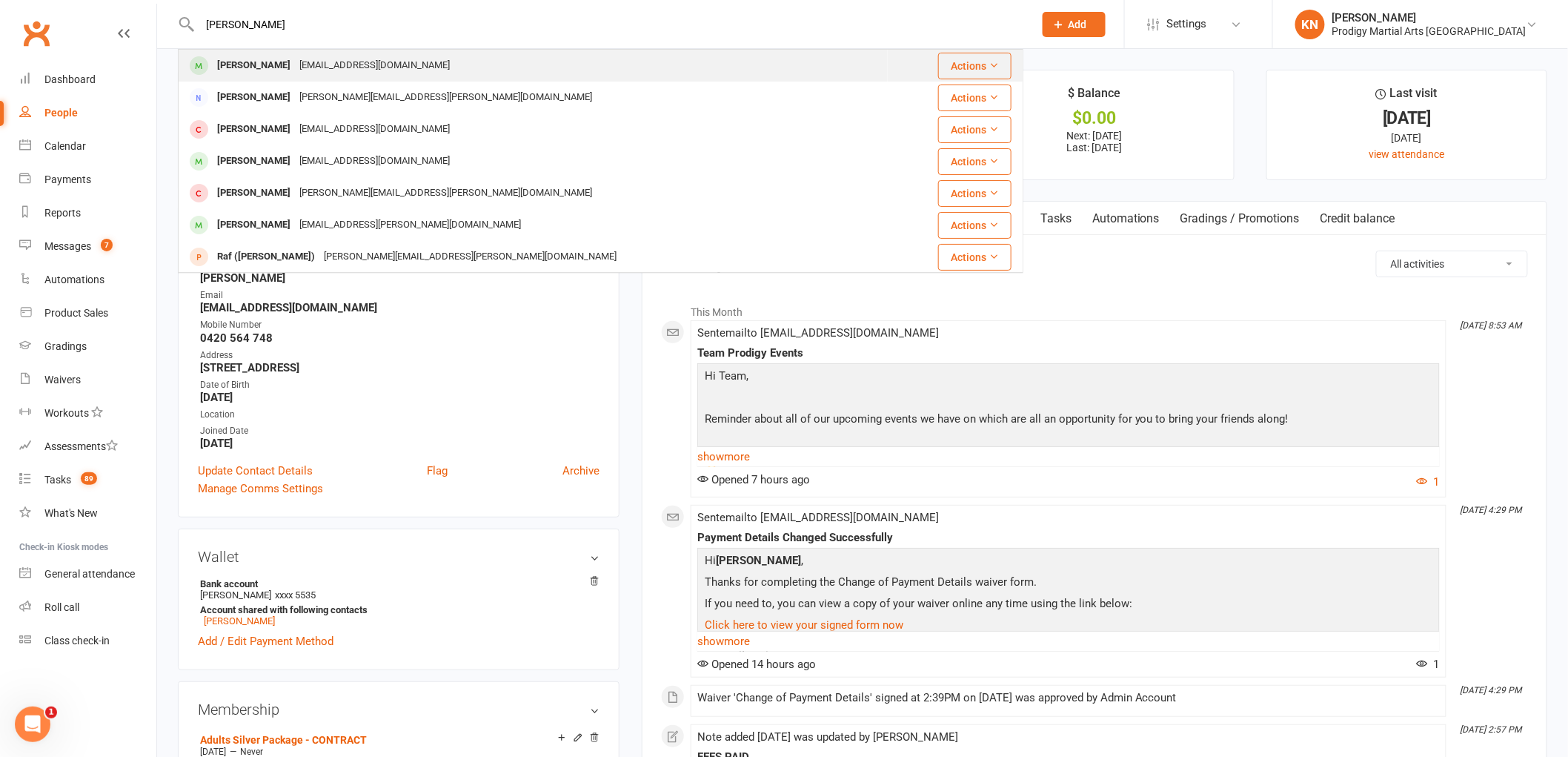
type input "jamie"
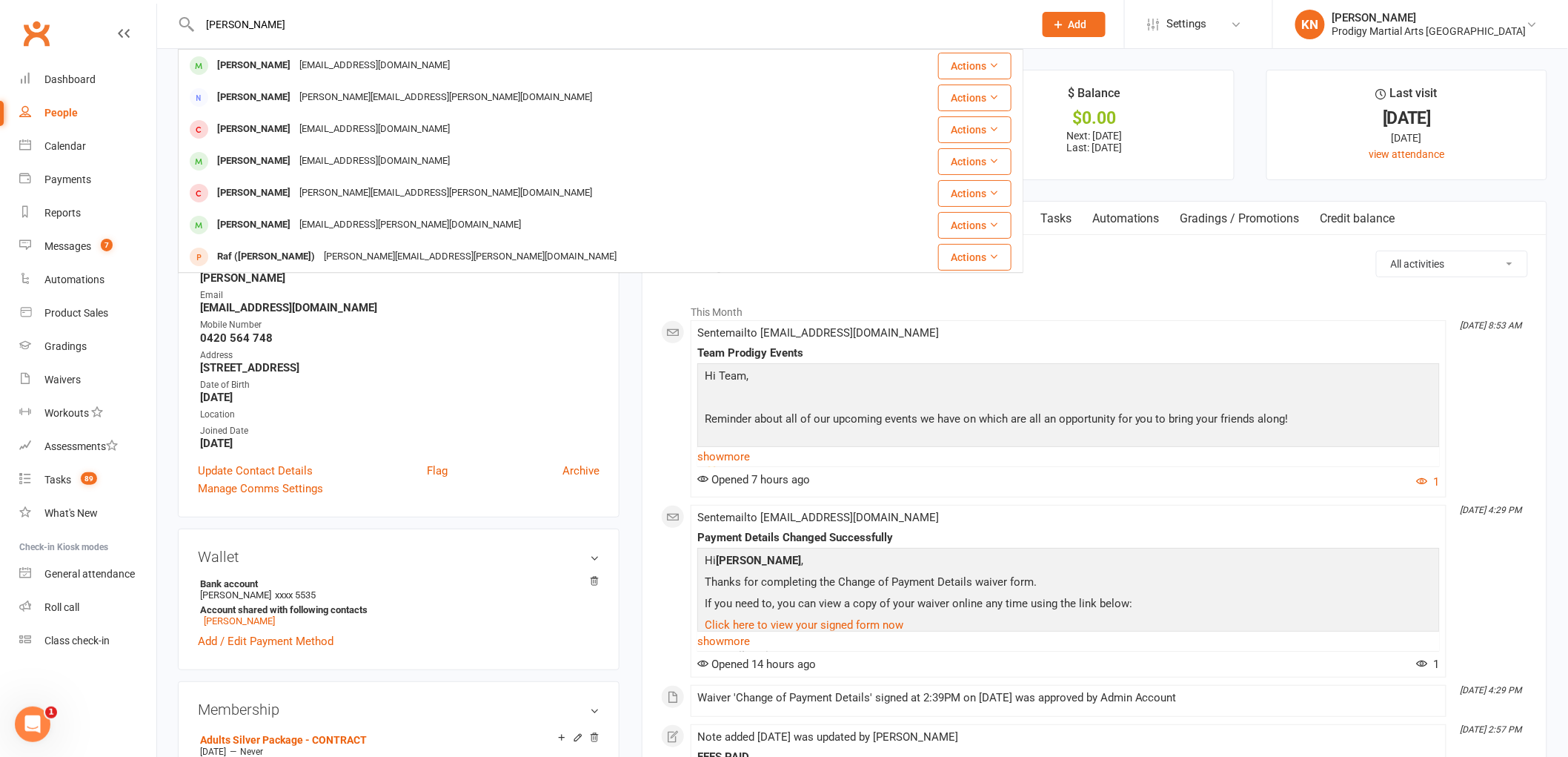
click at [395, 61] on div "simon.hordicek@gmail.com" at bounding box center [375, 65] width 160 height 22
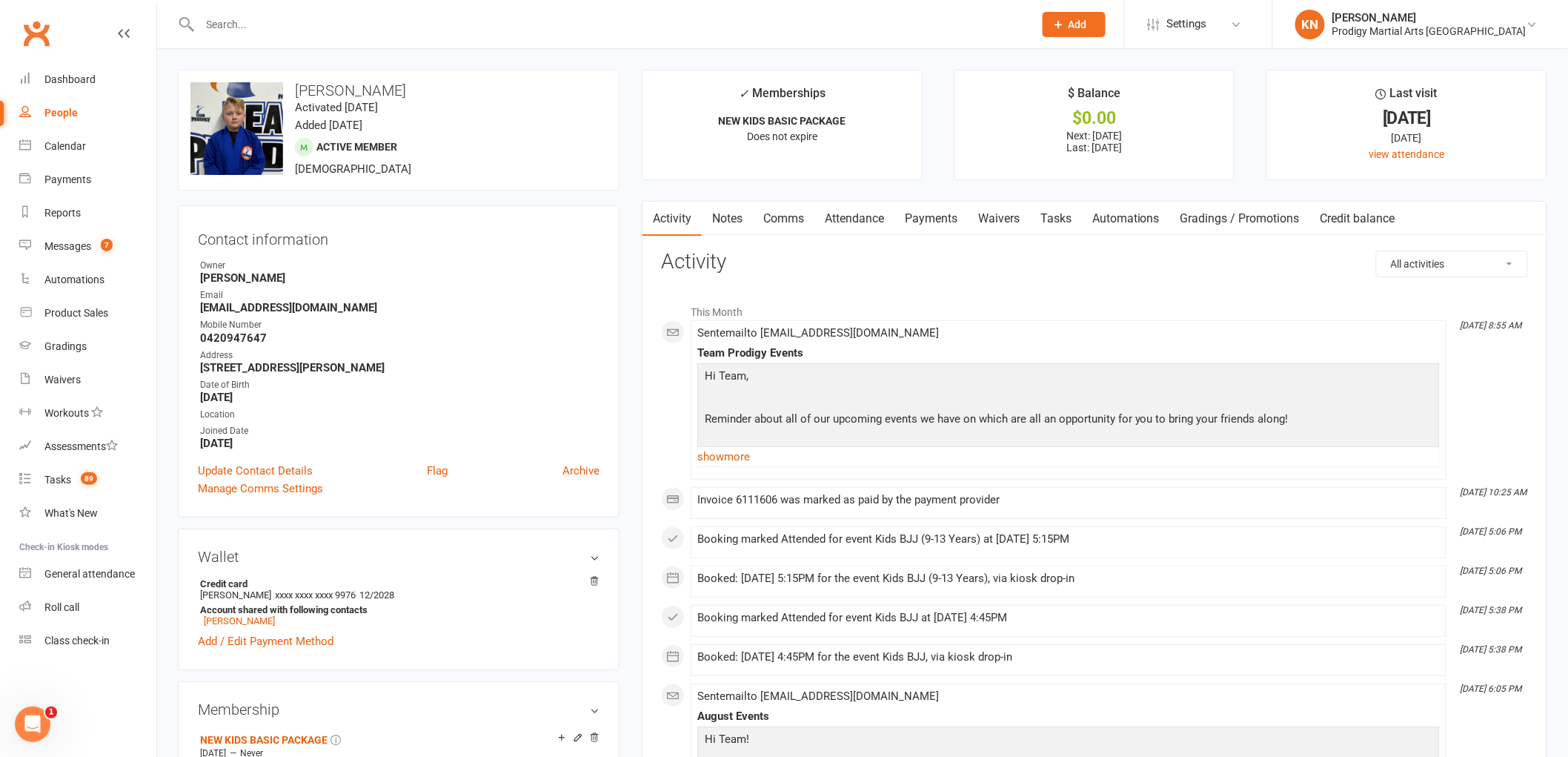
click at [861, 222] on link "Attendance" at bounding box center [854, 218] width 80 height 34
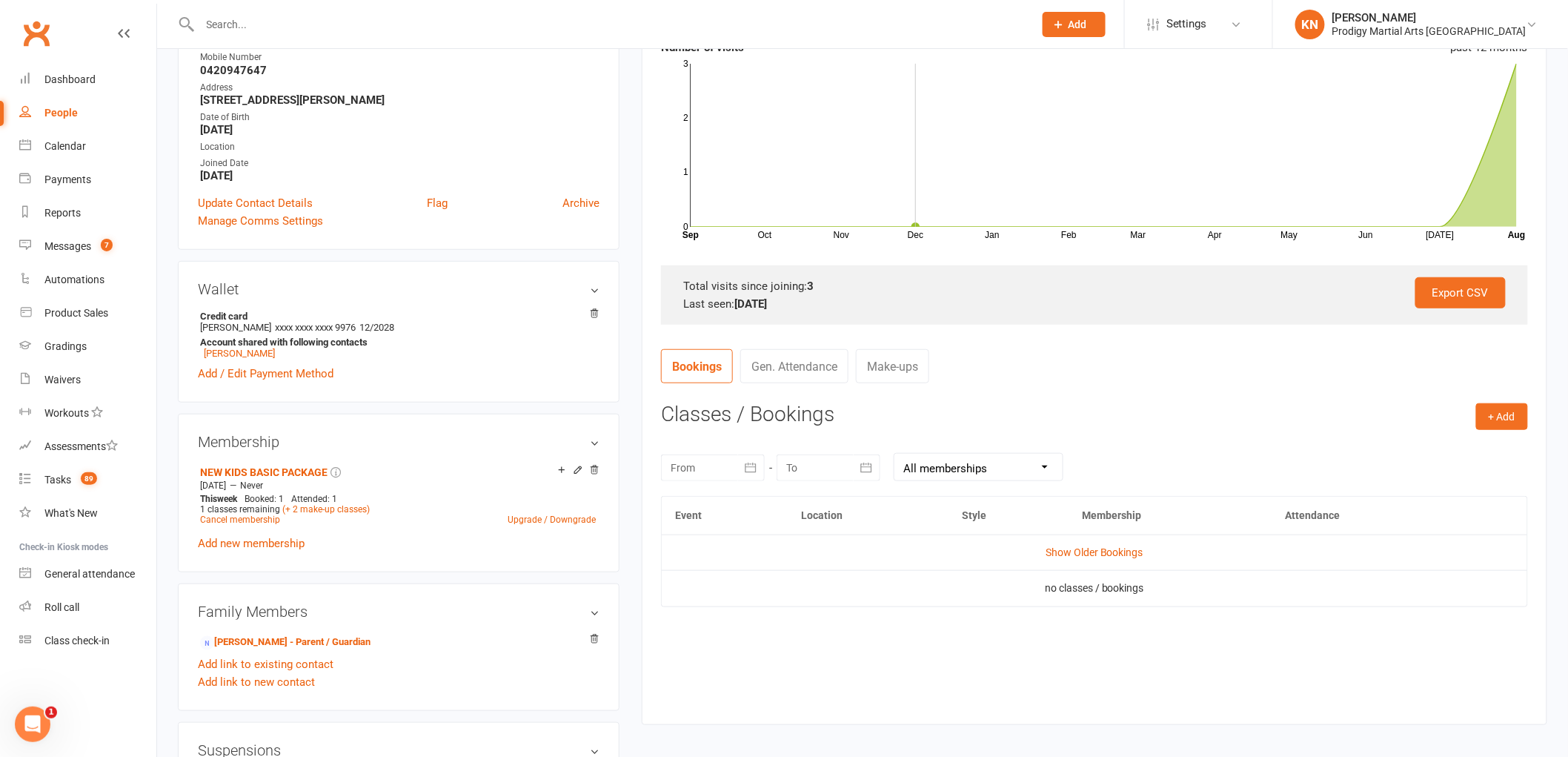
scroll to position [329, 0]
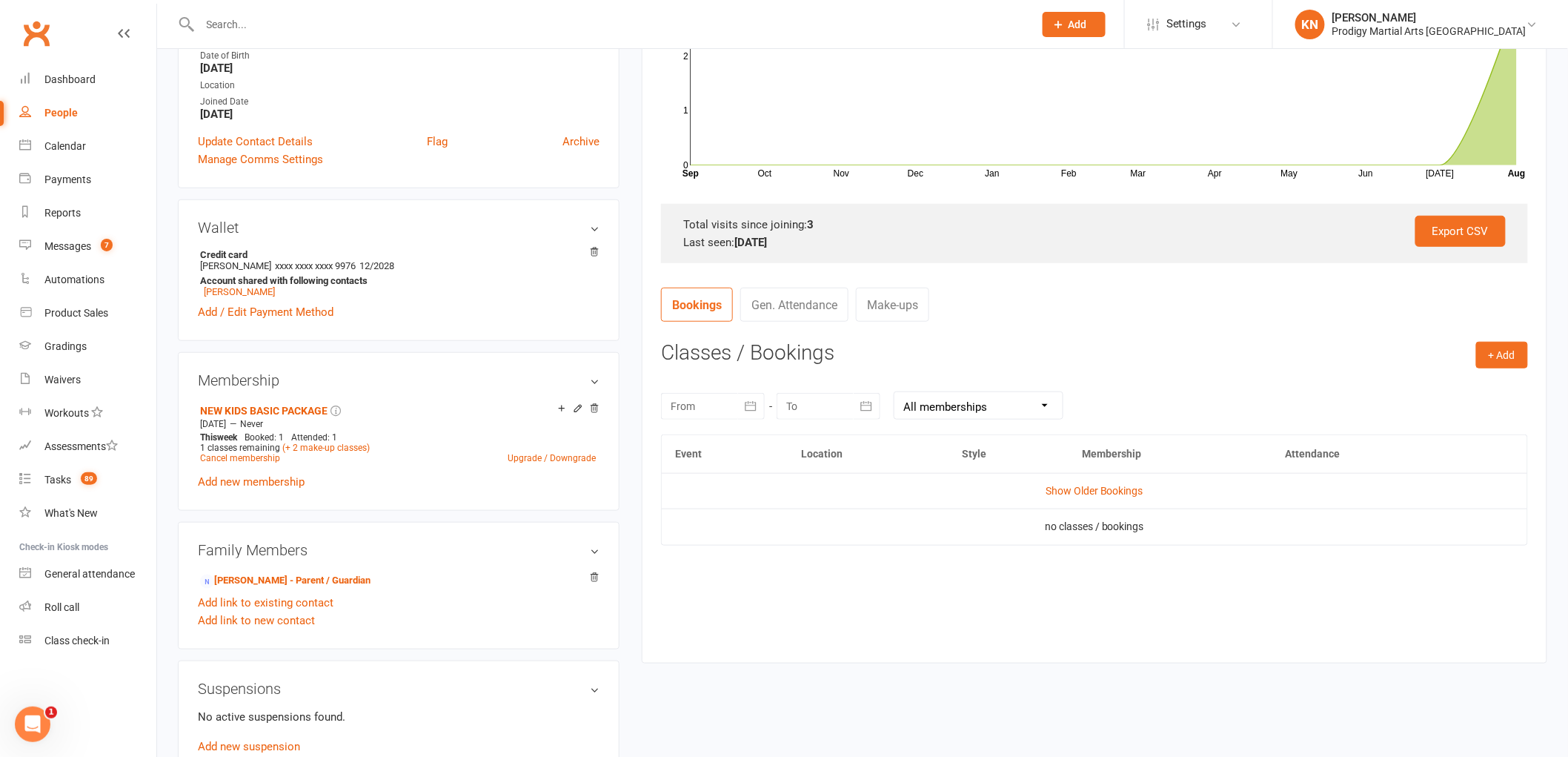
click at [709, 401] on div at bounding box center [713, 406] width 104 height 26
click at [680, 441] on icon "button" at bounding box center [684, 442] width 11 height 12
click at [684, 440] on icon "button" at bounding box center [684, 442] width 11 height 12
click at [789, 581] on span "24" at bounding box center [786, 582] width 12 height 12
type input "24 Jun 2025"
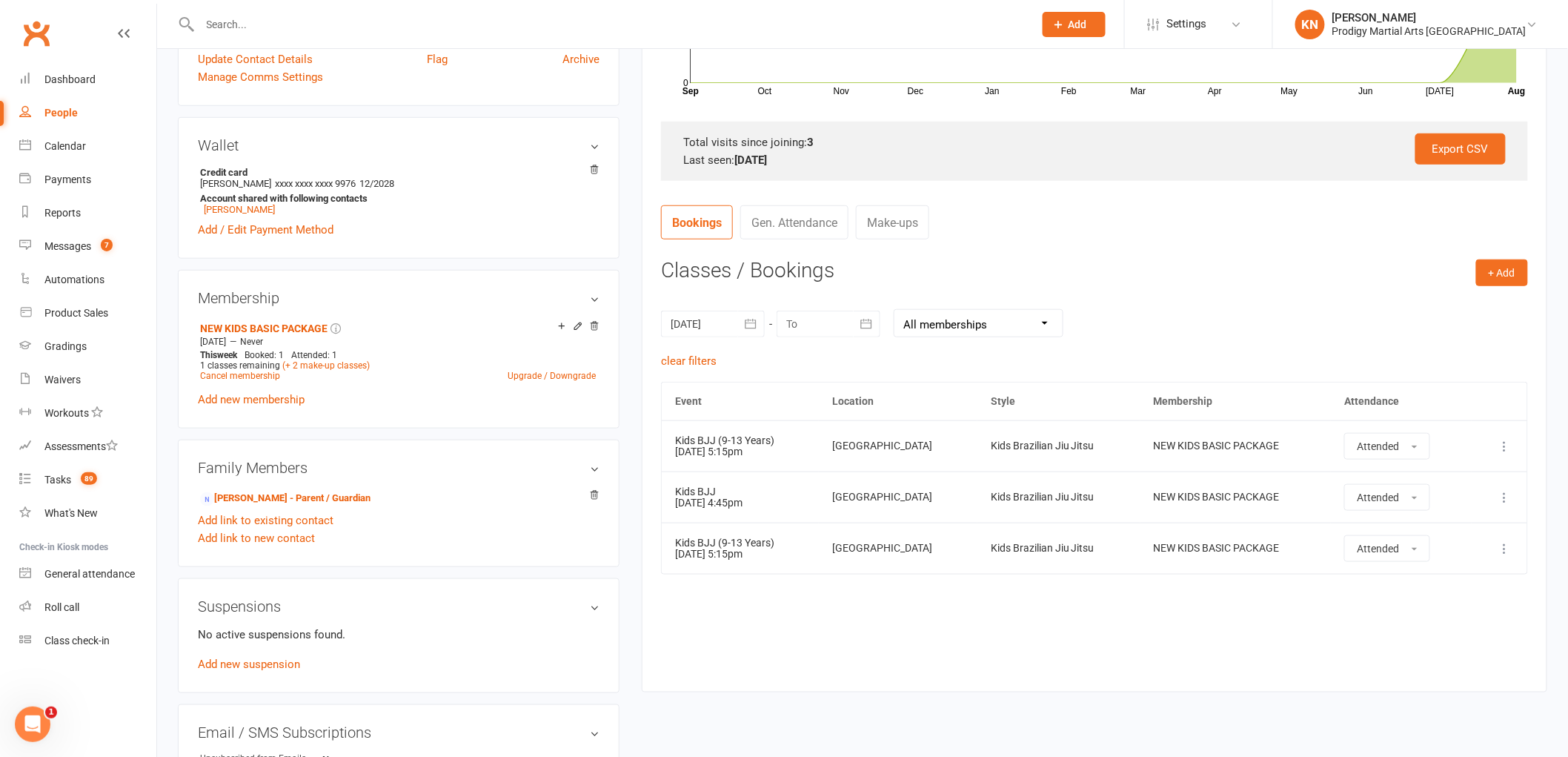
scroll to position [0, 0]
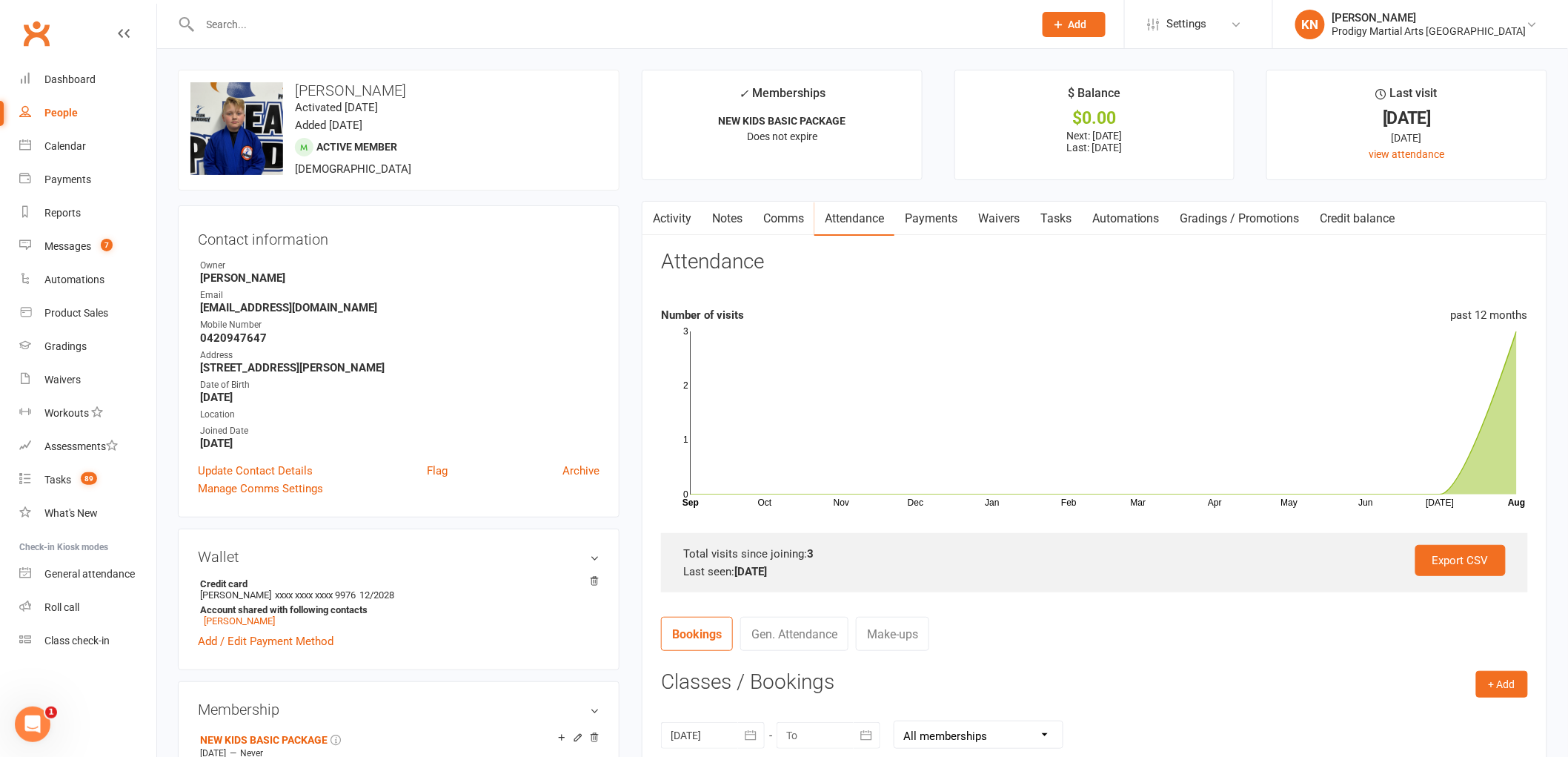
click at [321, 42] on div at bounding box center [600, 24] width 846 height 48
drag, startPoint x: 327, startPoint y: 27, endPoint x: 312, endPoint y: 38, distance: 18.6
click at [327, 31] on input "text" at bounding box center [609, 25] width 828 height 21
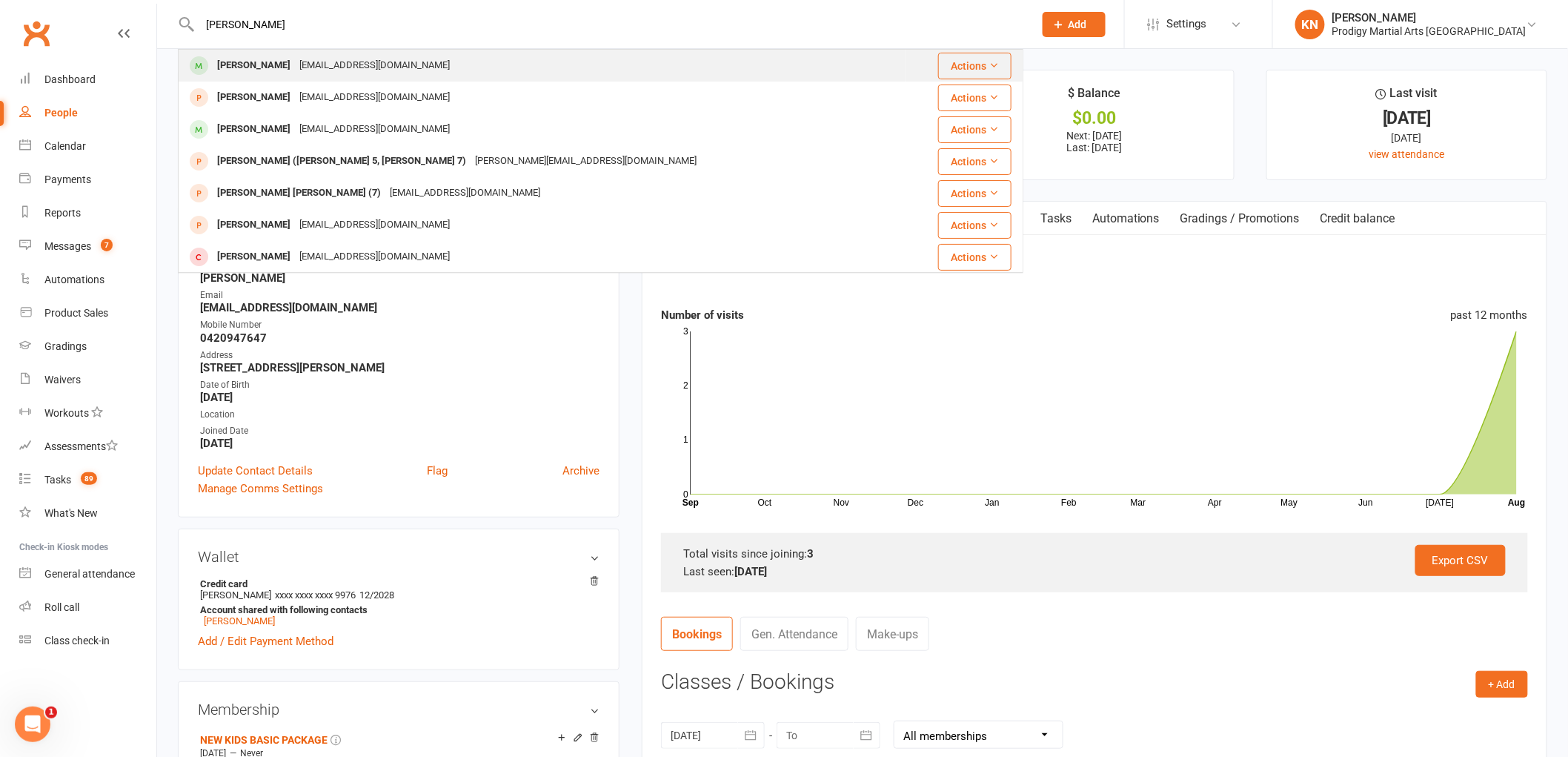
type input "brendan"
click at [227, 69] on div "Brendan Maxwell" at bounding box center [254, 65] width 82 height 22
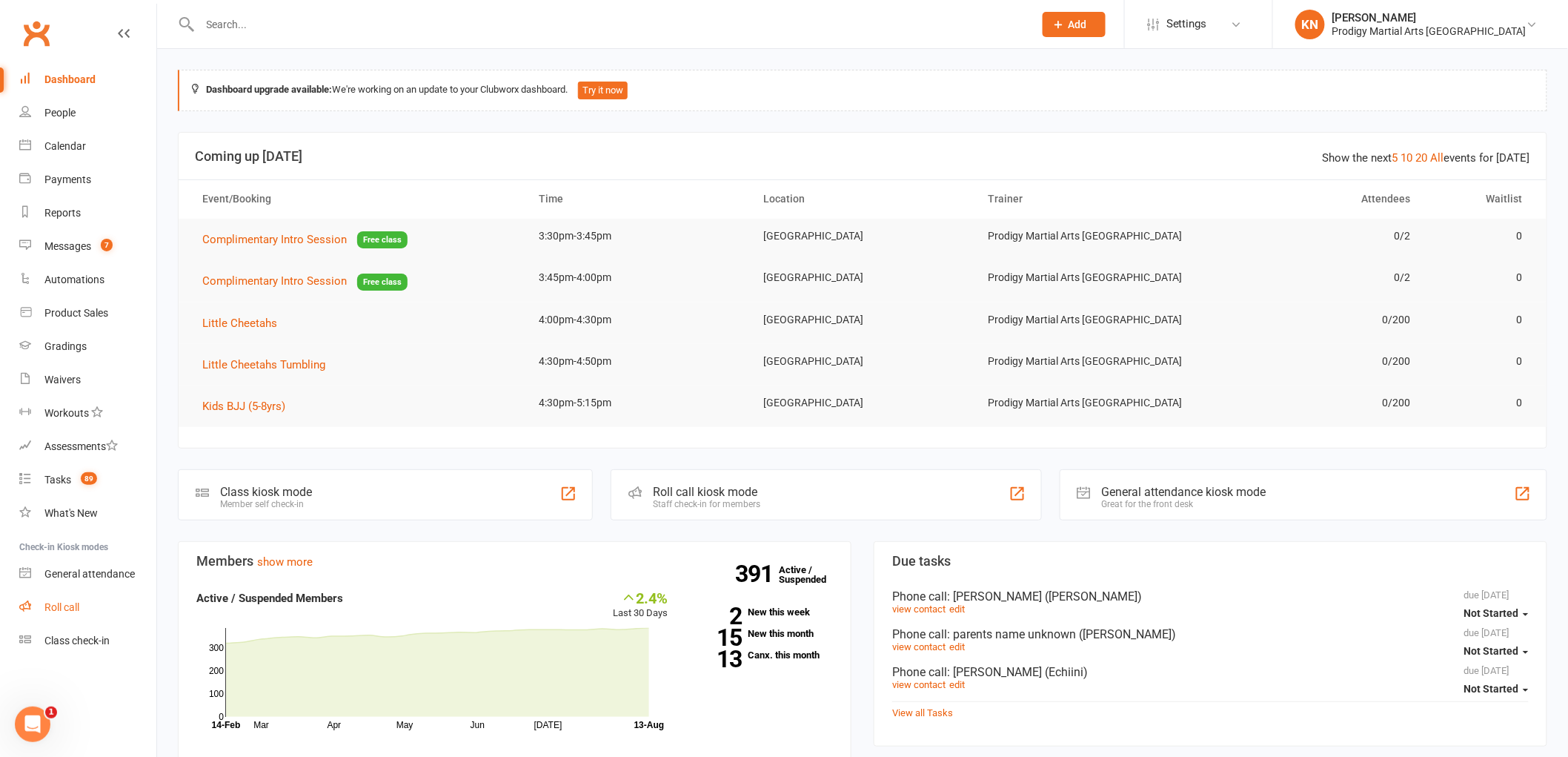
click at [93, 611] on link "Roll call" at bounding box center [88, 607] width 137 height 33
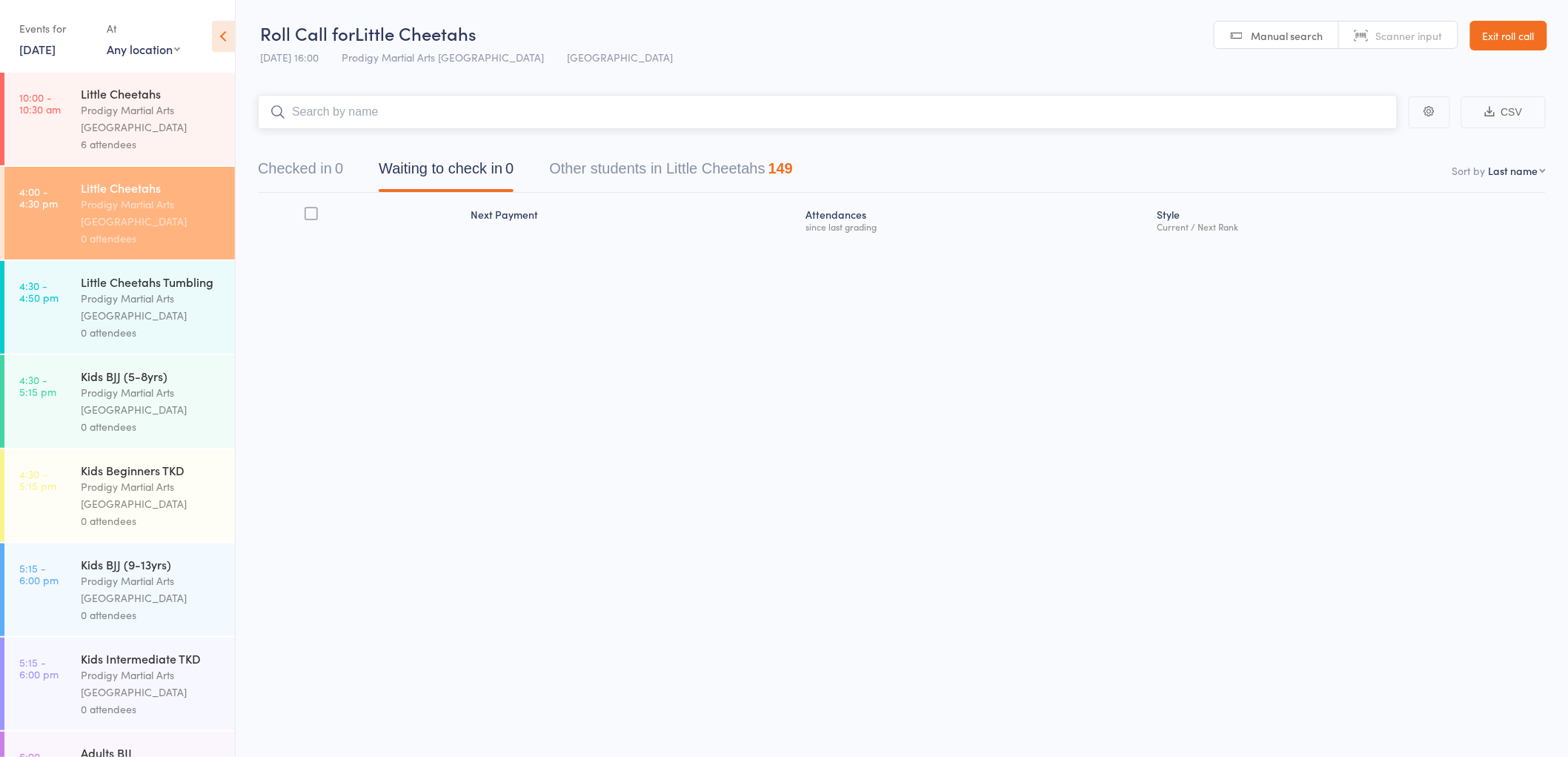
click at [417, 114] on input "search" at bounding box center [828, 111] width 1140 height 34
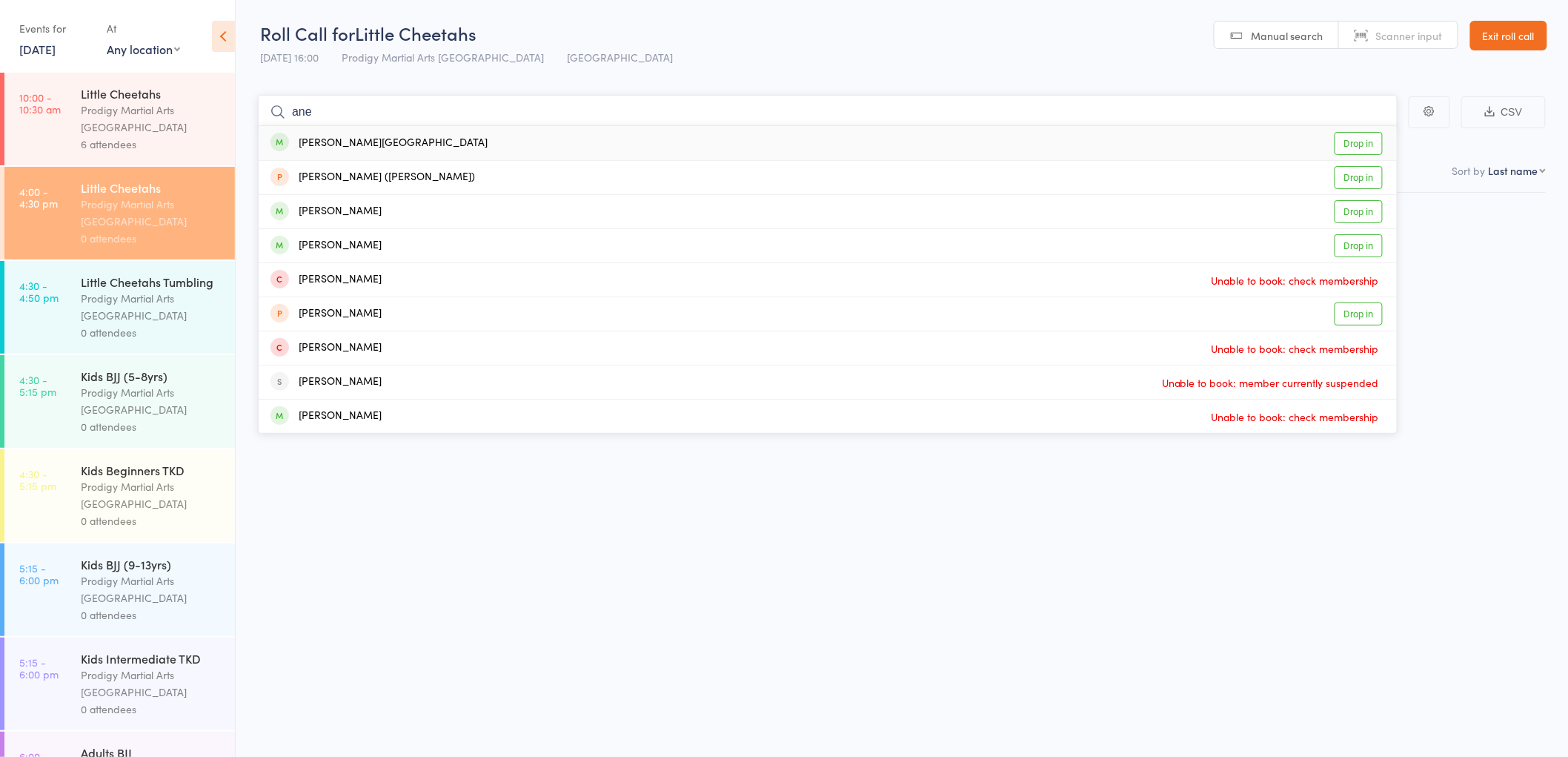
type input "ane"
click at [449, 149] on div "Ane Tonga Drop in" at bounding box center [828, 142] width 1138 height 34
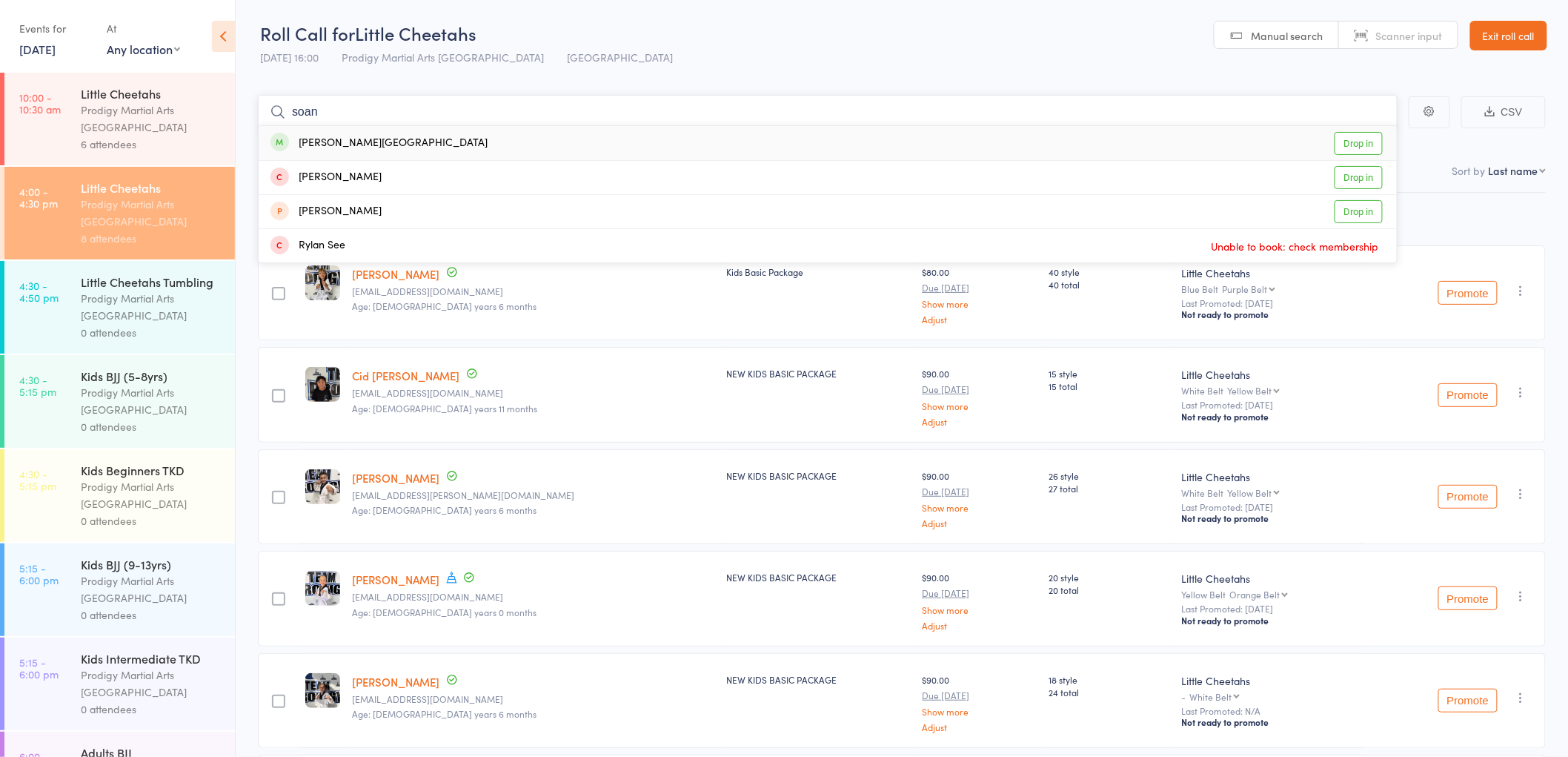
type input "soan"
click at [1349, 145] on link "Drop in" at bounding box center [1359, 143] width 48 height 23
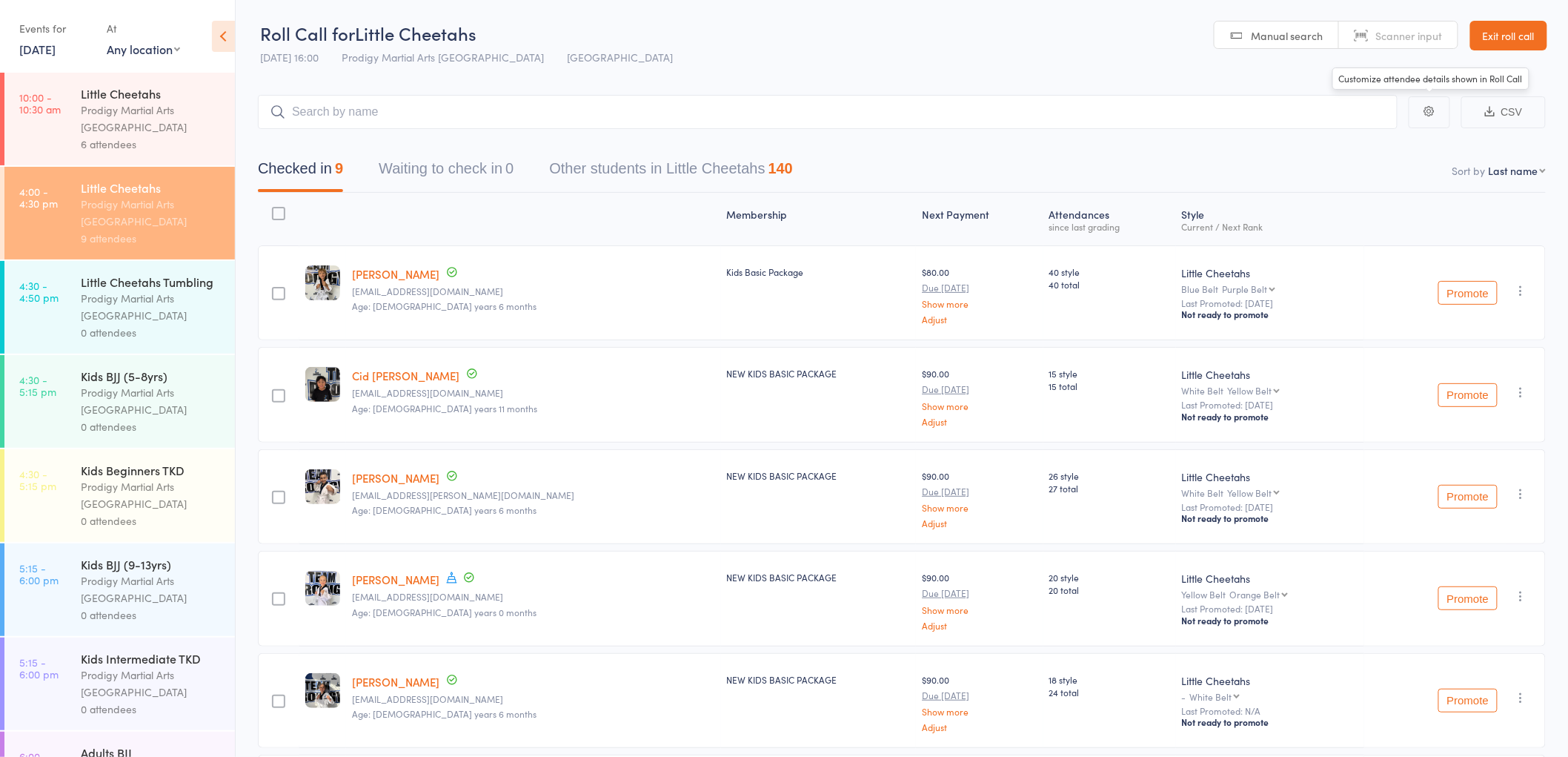
click at [1445, 119] on button "button" at bounding box center [1429, 112] width 41 height 32
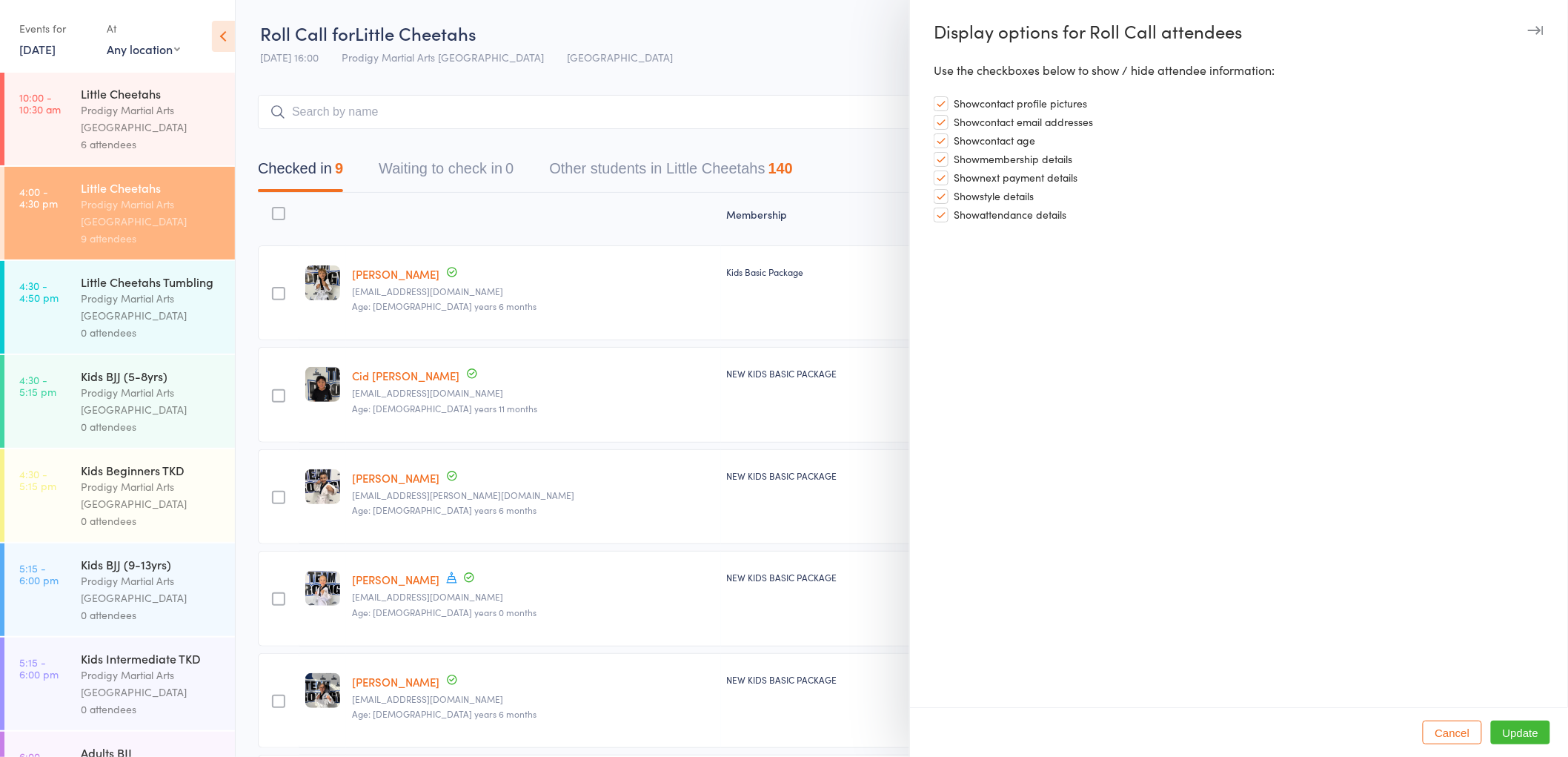
drag, startPoint x: 834, startPoint y: 68, endPoint x: 840, endPoint y: 79, distance: 12.5
click at [840, 79] on div at bounding box center [784, 378] width 1568 height 757
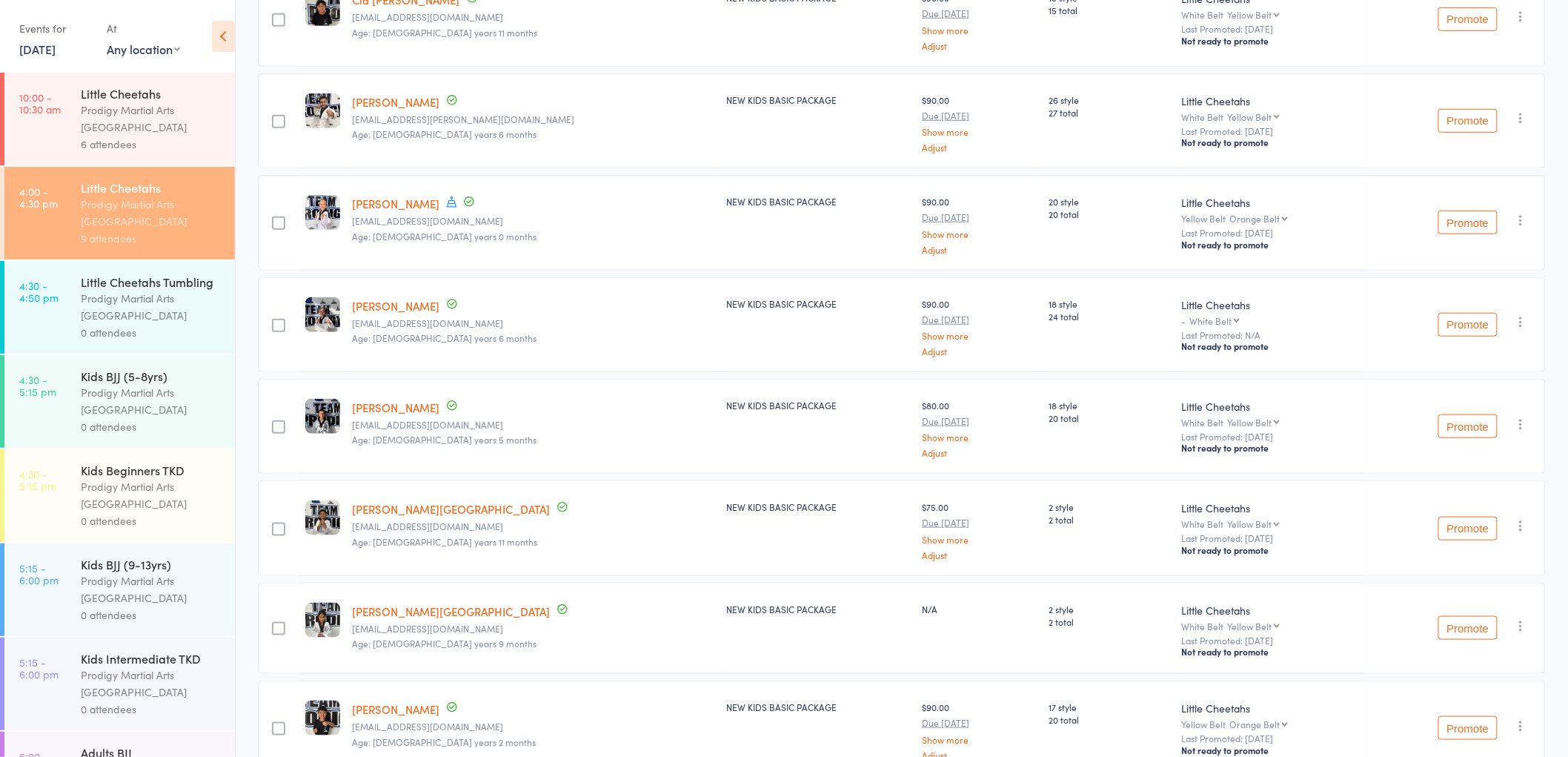
scroll to position [458, 0]
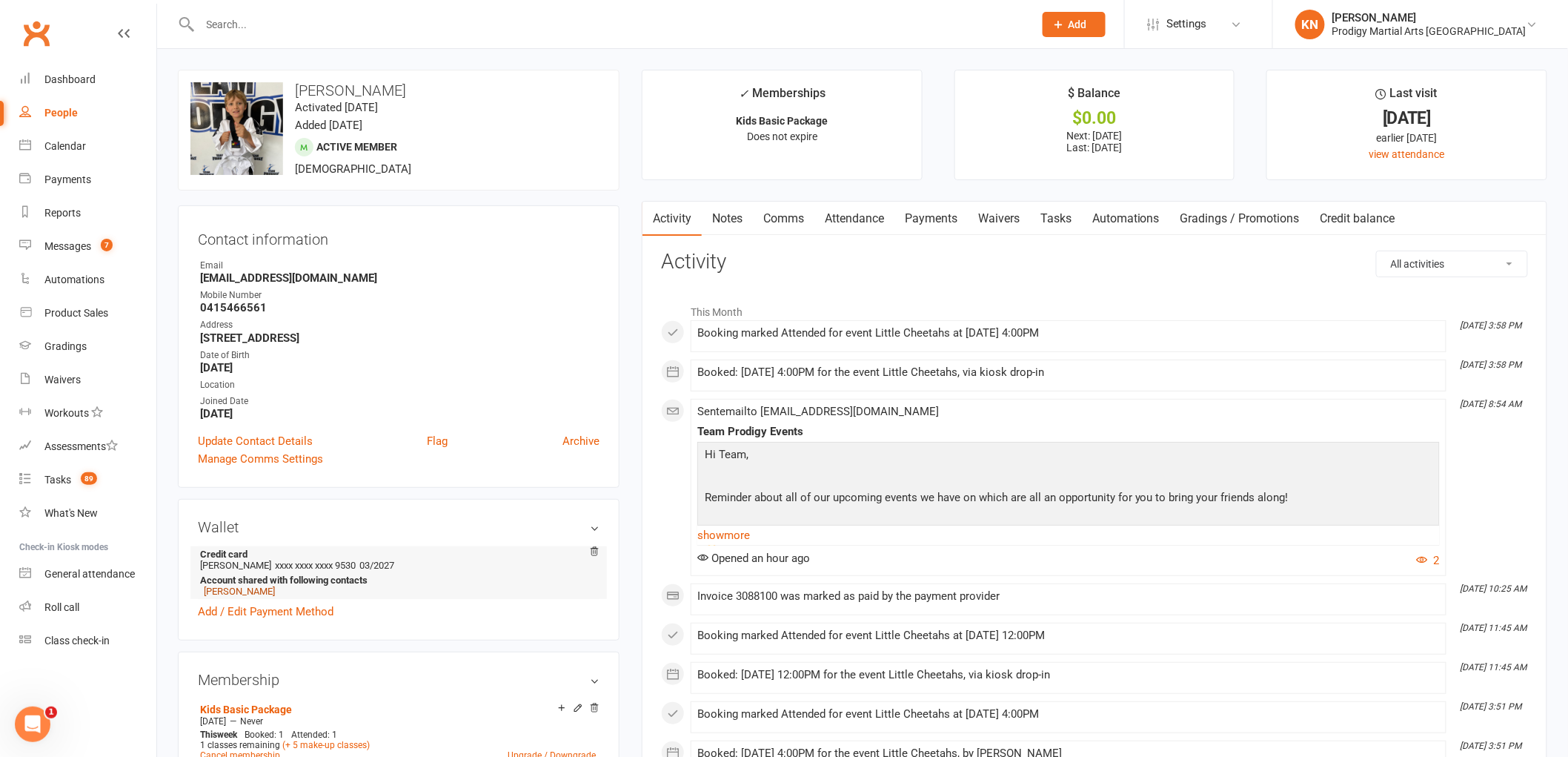
click at [258, 594] on link "[PERSON_NAME]" at bounding box center [239, 591] width 71 height 11
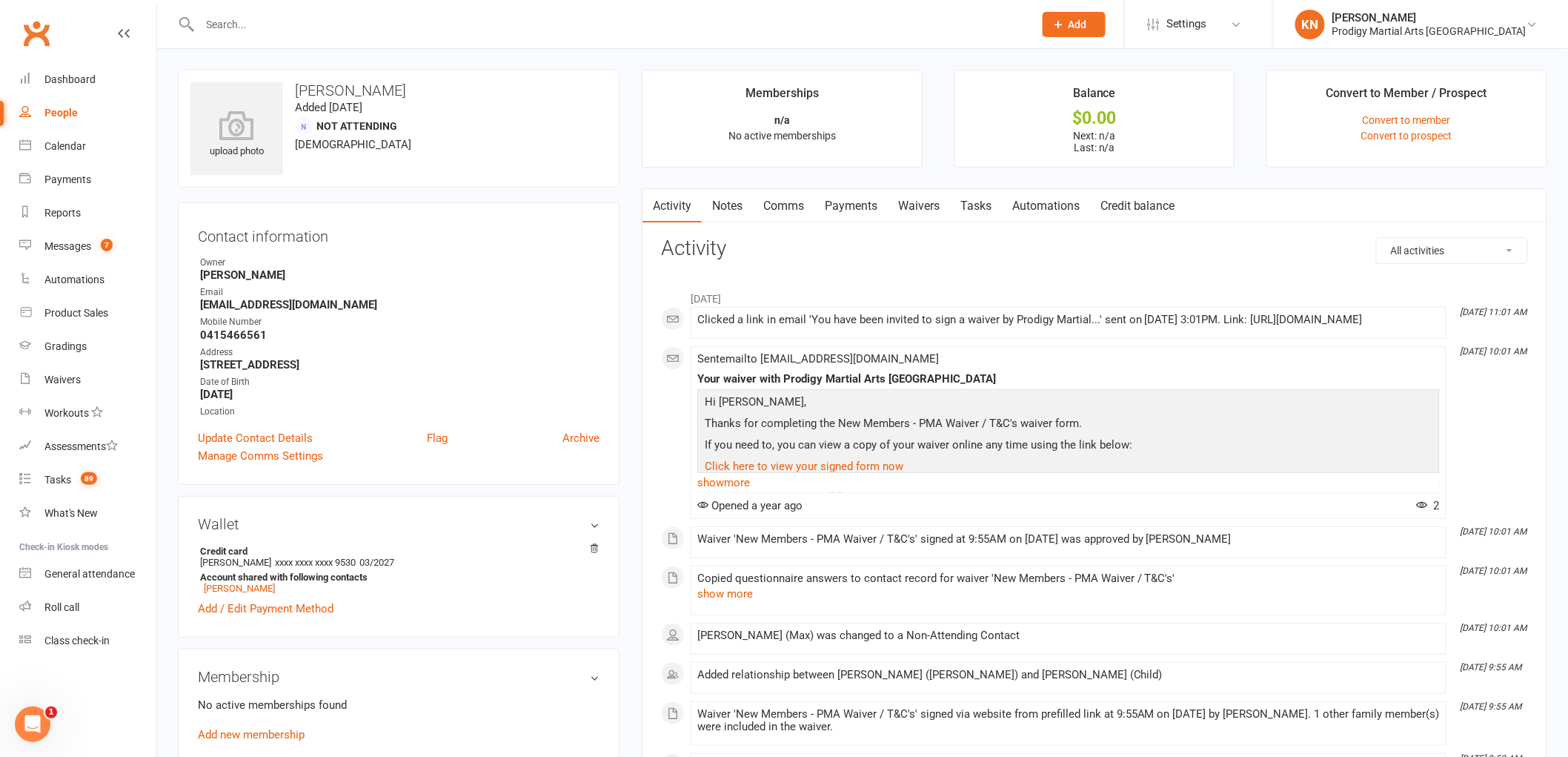
click at [234, 301] on strong "[EMAIL_ADDRESS][DOMAIN_NAME]" at bounding box center [400, 305] width 400 height 14
click at [235, 301] on strong "[EMAIL_ADDRESS][DOMAIN_NAME]" at bounding box center [400, 305] width 400 height 14
copy render-form-field "[EMAIL_ADDRESS][DOMAIN_NAME]"
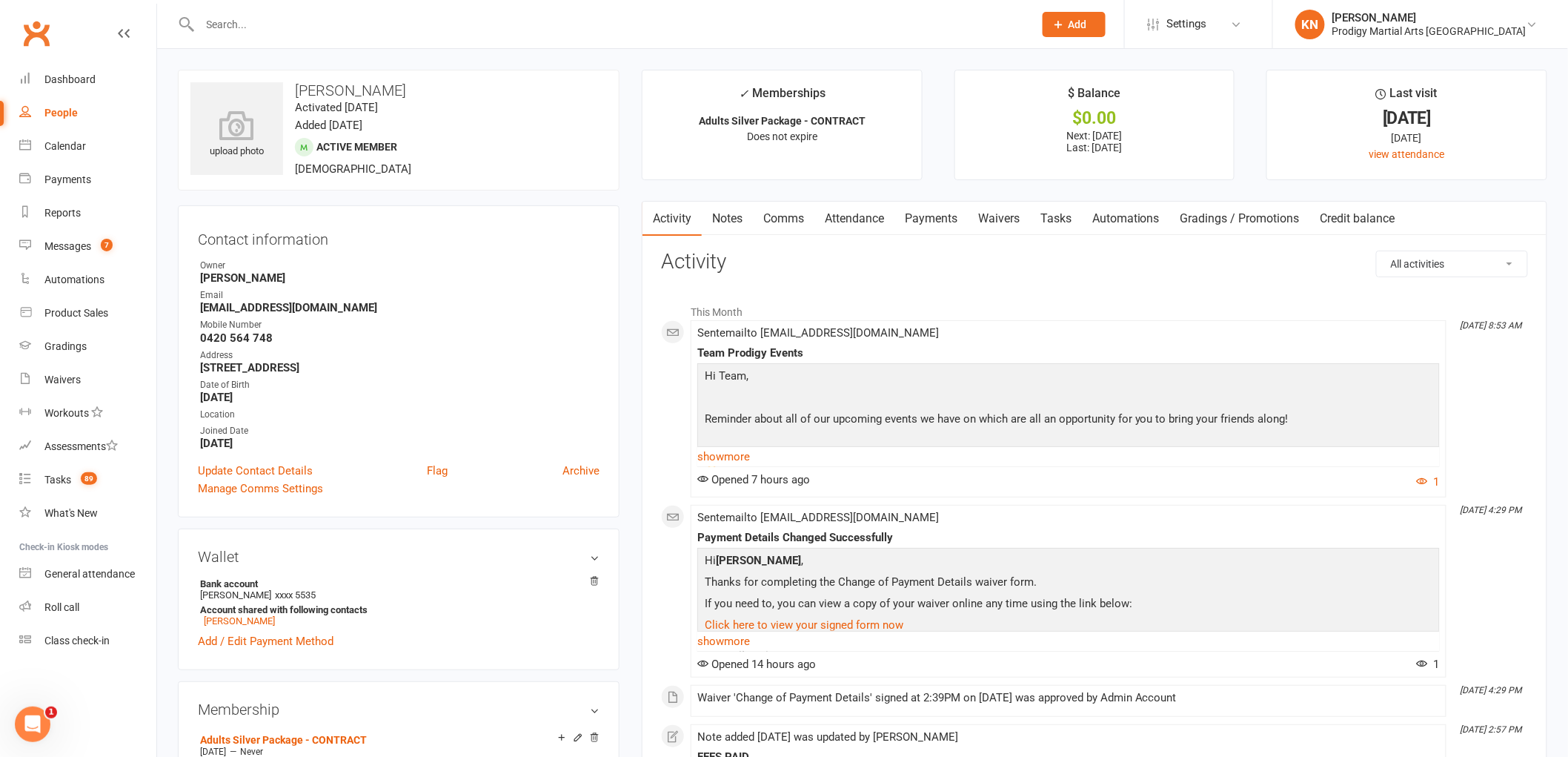
click at [381, 14] on input "text" at bounding box center [609, 25] width 828 height 21
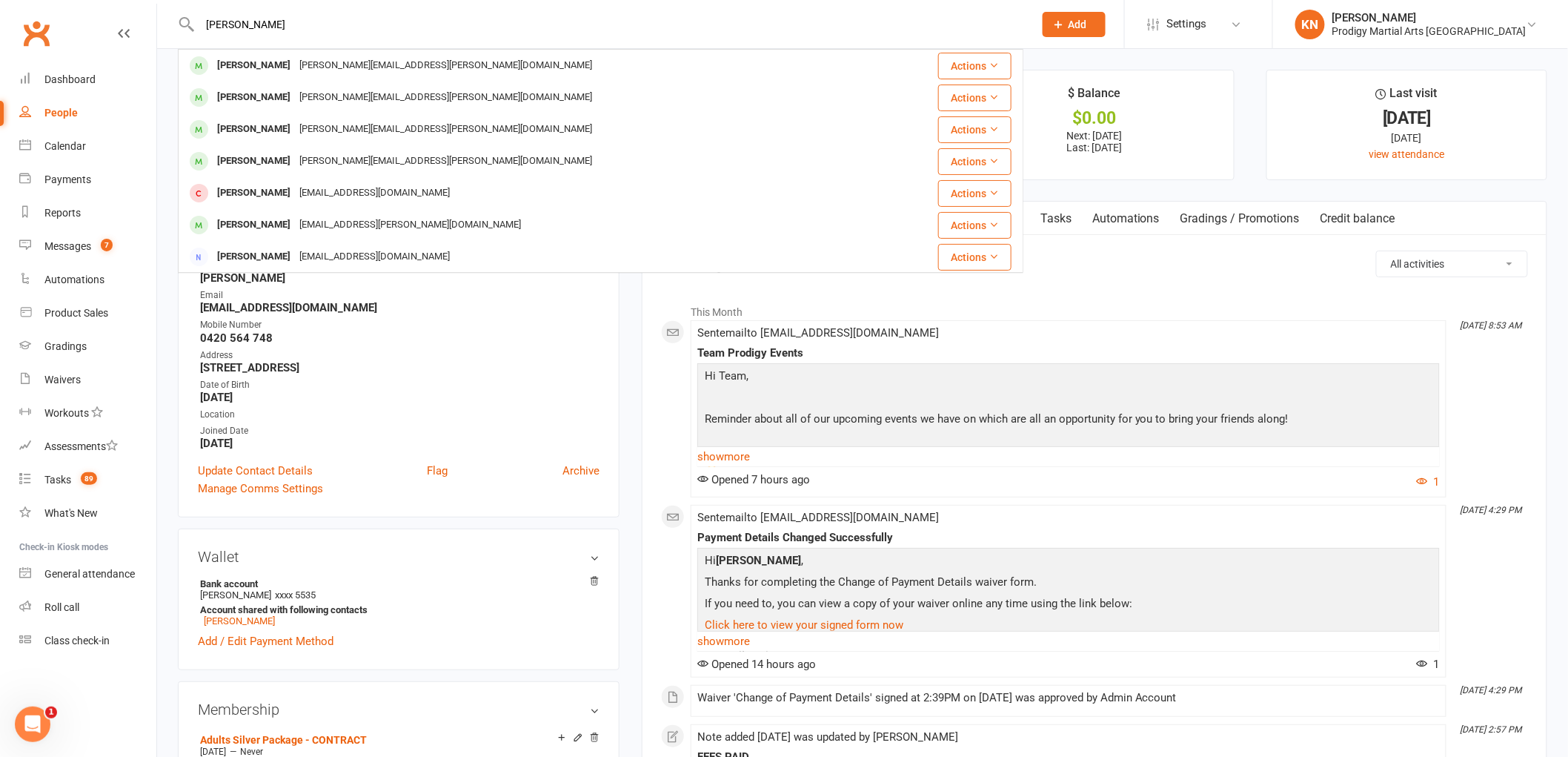
type input "steve boyd"
drag, startPoint x: 1468, startPoint y: 309, endPoint x: 1296, endPoint y: 332, distance: 173.5
click at [1441, 318] on li "This Month" at bounding box center [1094, 309] width 867 height 24
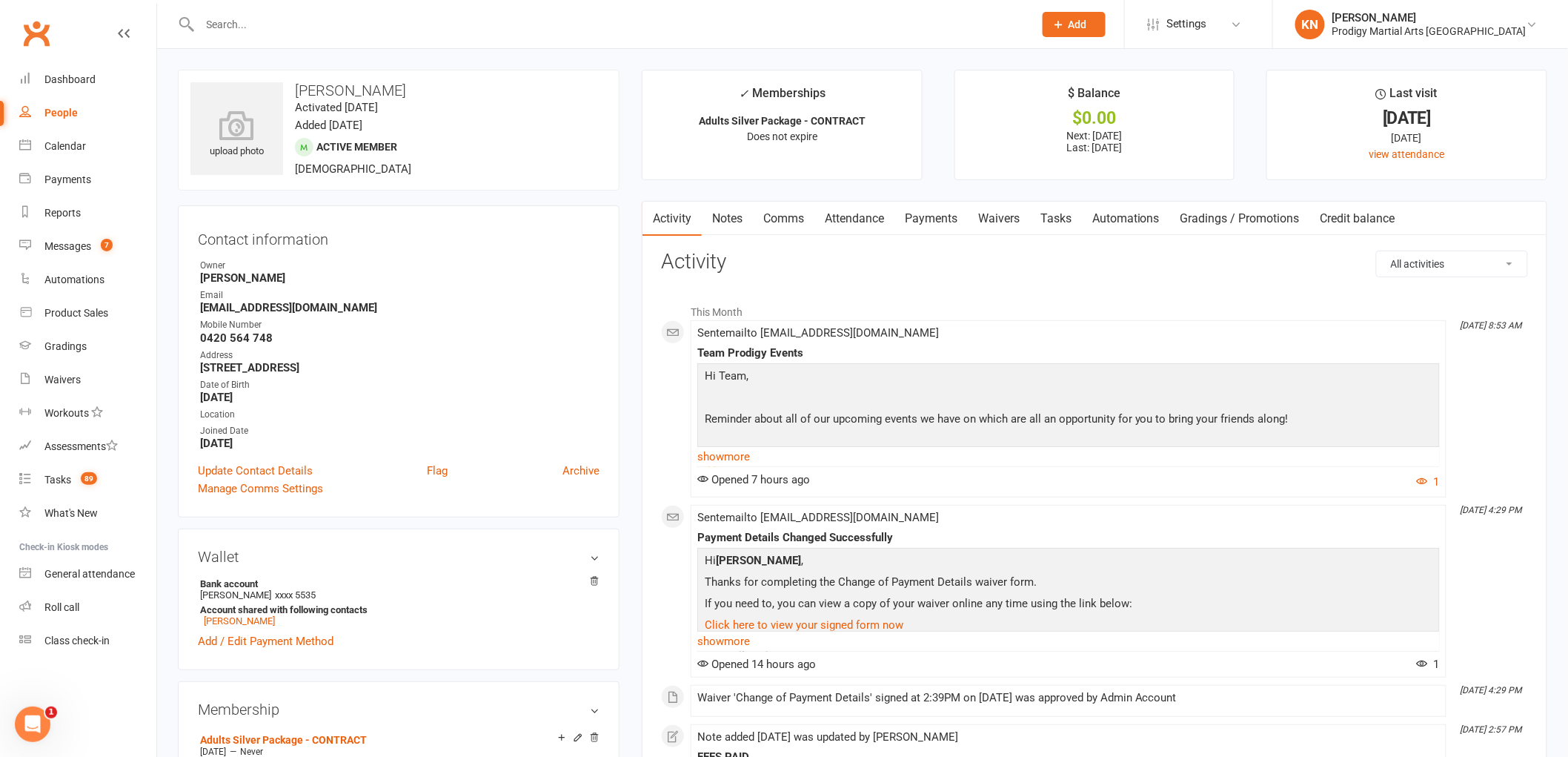
click at [324, 24] on input "text" at bounding box center [609, 25] width 828 height 21
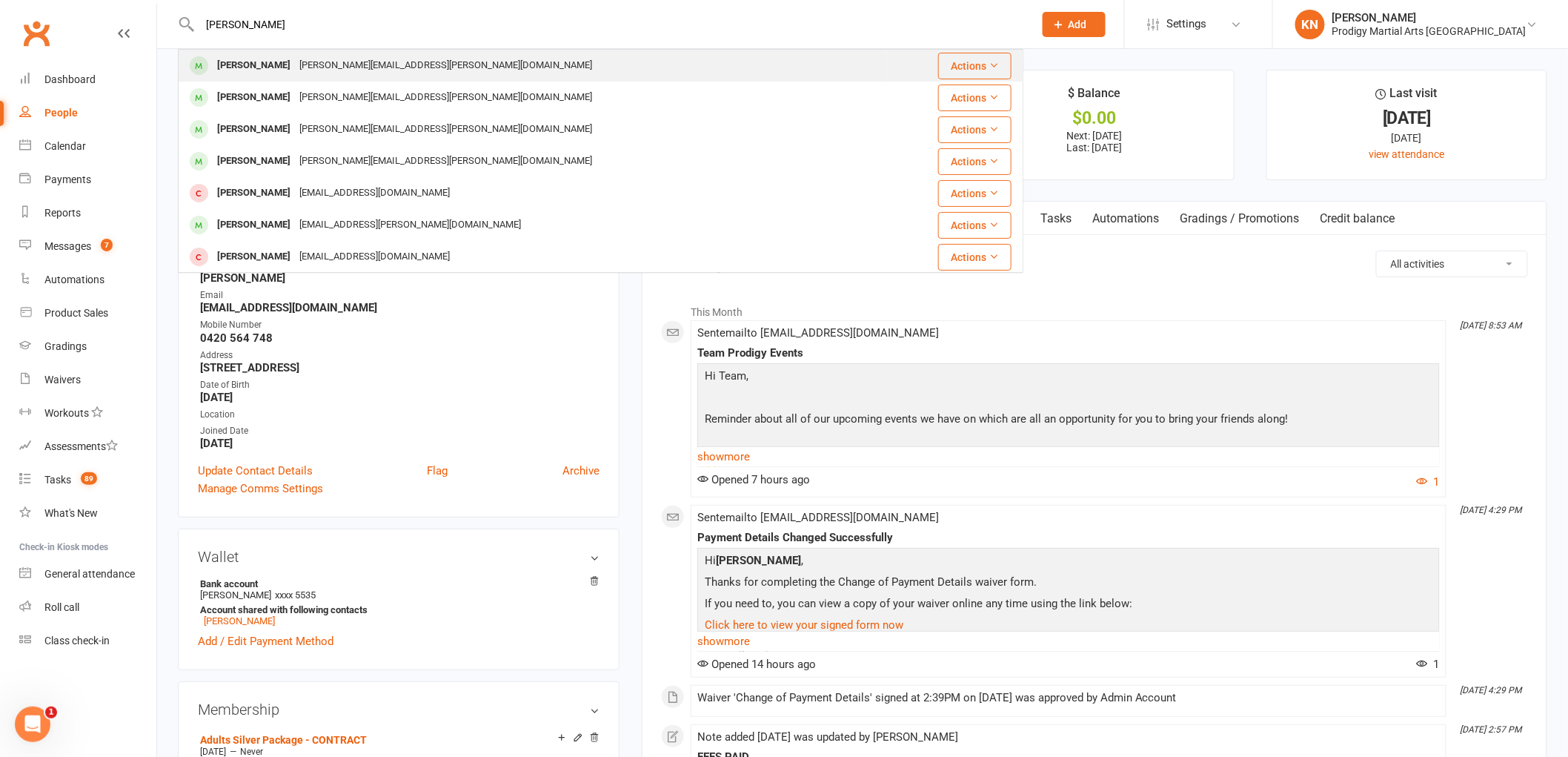
type input "steve bo"
drag, startPoint x: 315, startPoint y: 64, endPoint x: 319, endPoint y: 57, distance: 8.1
click at [316, 64] on div "steve.boyd@uvguard.com" at bounding box center [445, 65] width 302 height 22
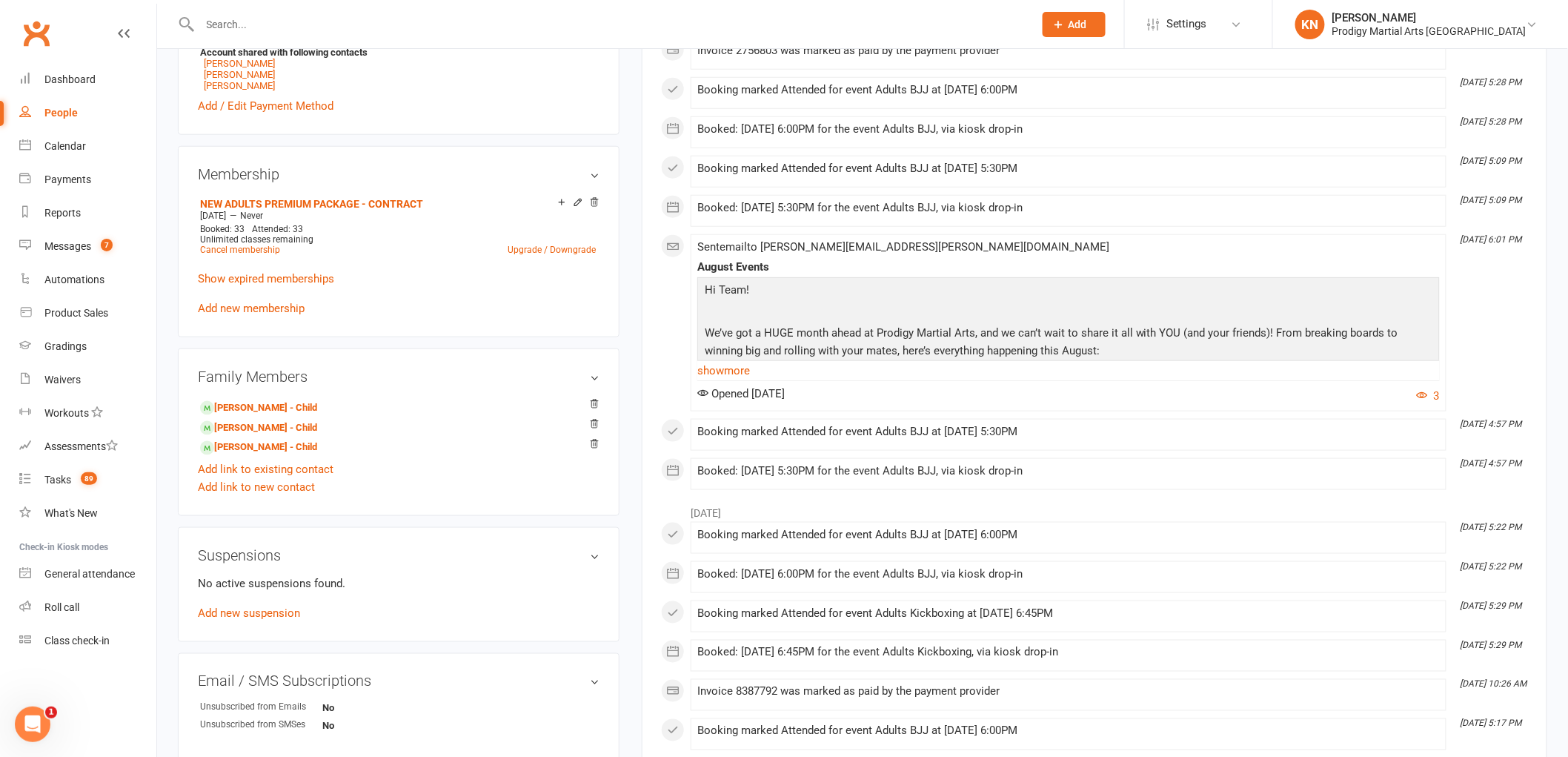
scroll to position [576, 0]
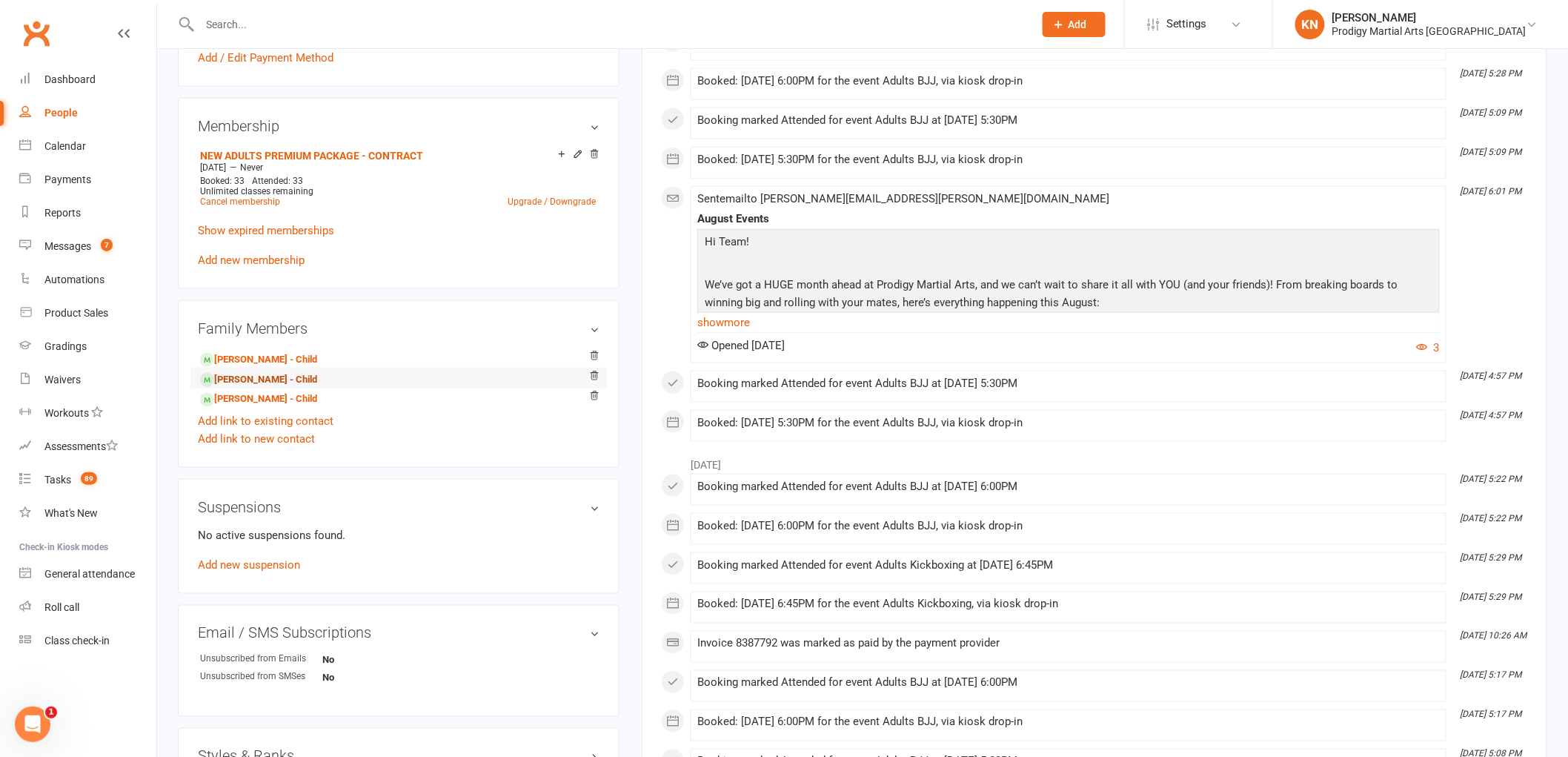
click at [269, 380] on link "William Boyd - Child" at bounding box center [259, 379] width 117 height 16
